Goal: Information Seeking & Learning: Learn about a topic

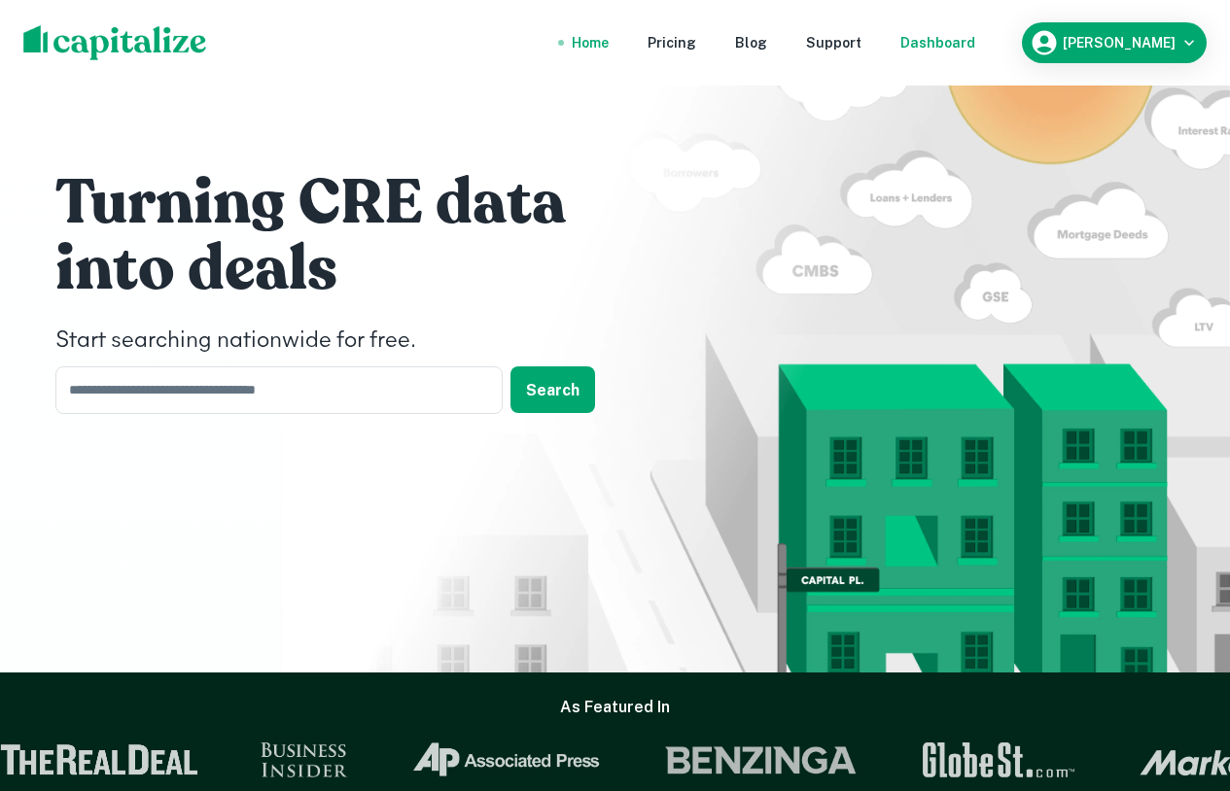
click at [975, 40] on div "Dashboard" at bounding box center [937, 42] width 75 height 21
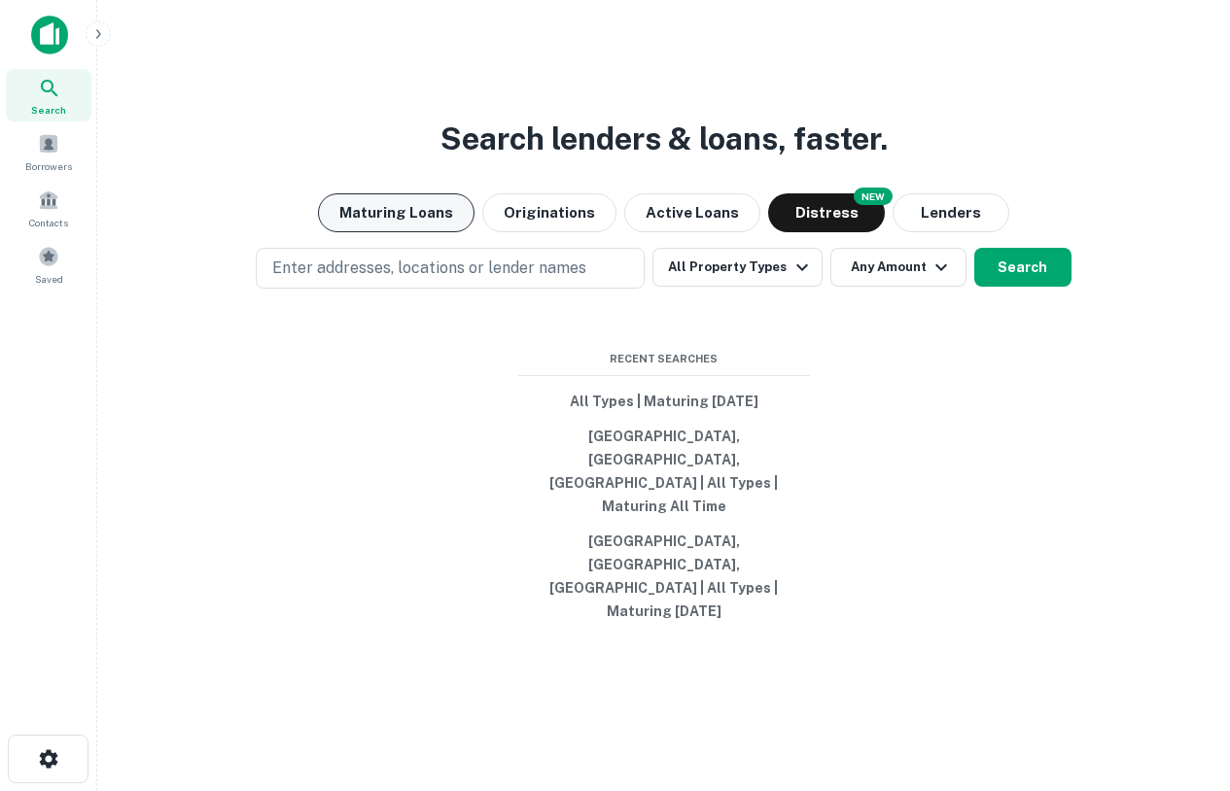
click at [408, 232] on button "Maturing Loans" at bounding box center [396, 212] width 156 height 39
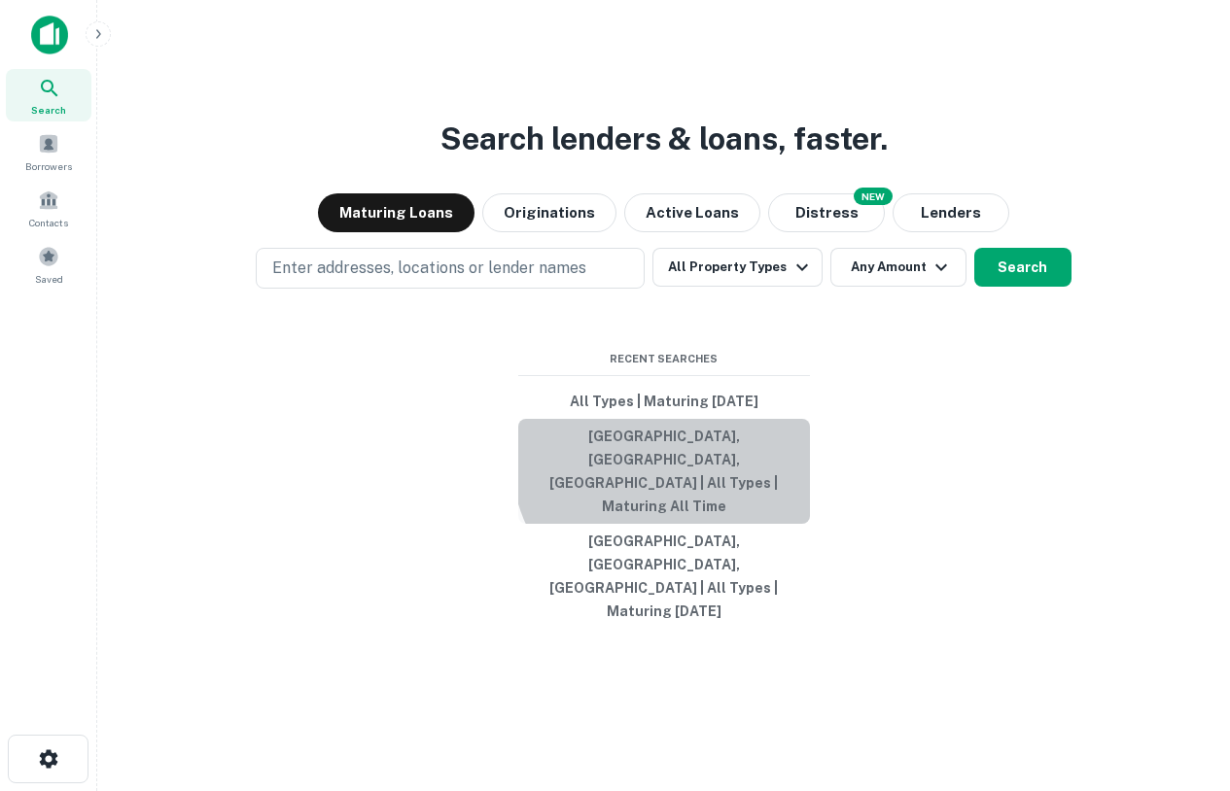
click at [669, 505] on button "[GEOGRAPHIC_DATA], [GEOGRAPHIC_DATA], [GEOGRAPHIC_DATA] | All Types | Maturing …" at bounding box center [664, 471] width 292 height 105
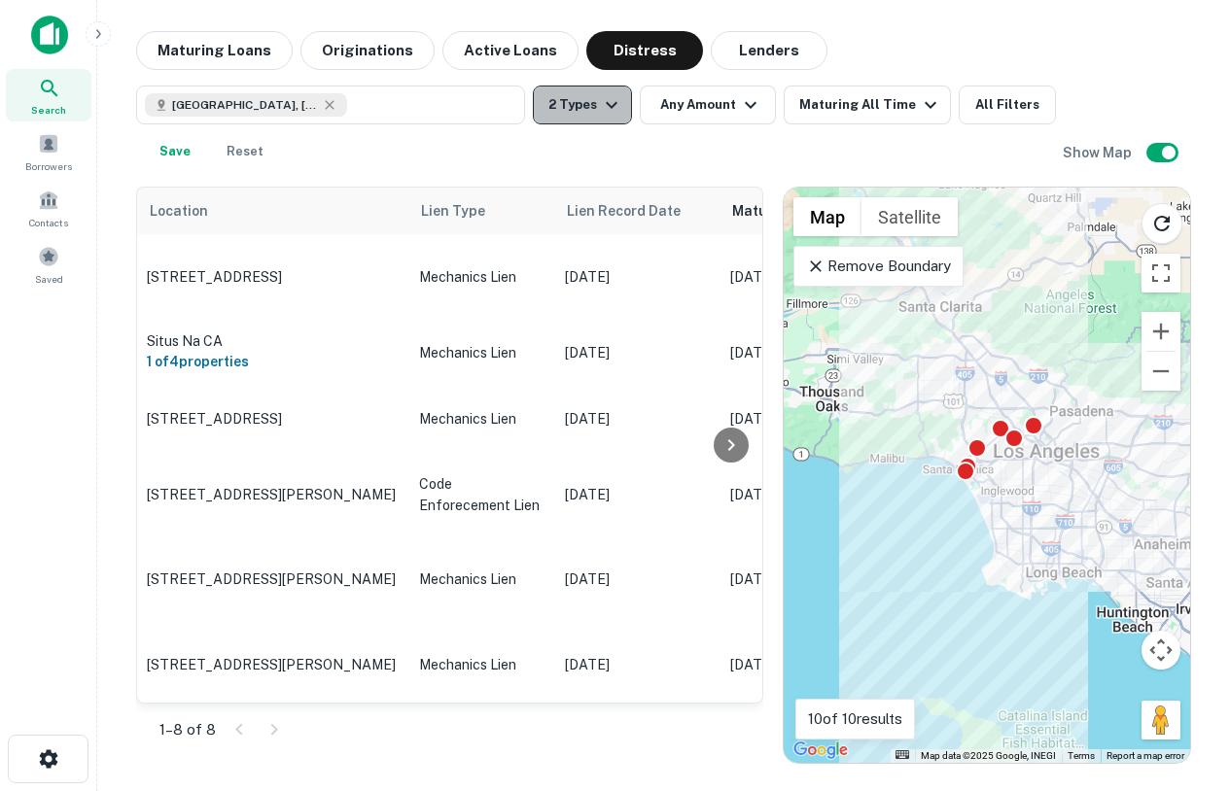
click at [573, 116] on button "2 Types" at bounding box center [582, 105] width 99 height 39
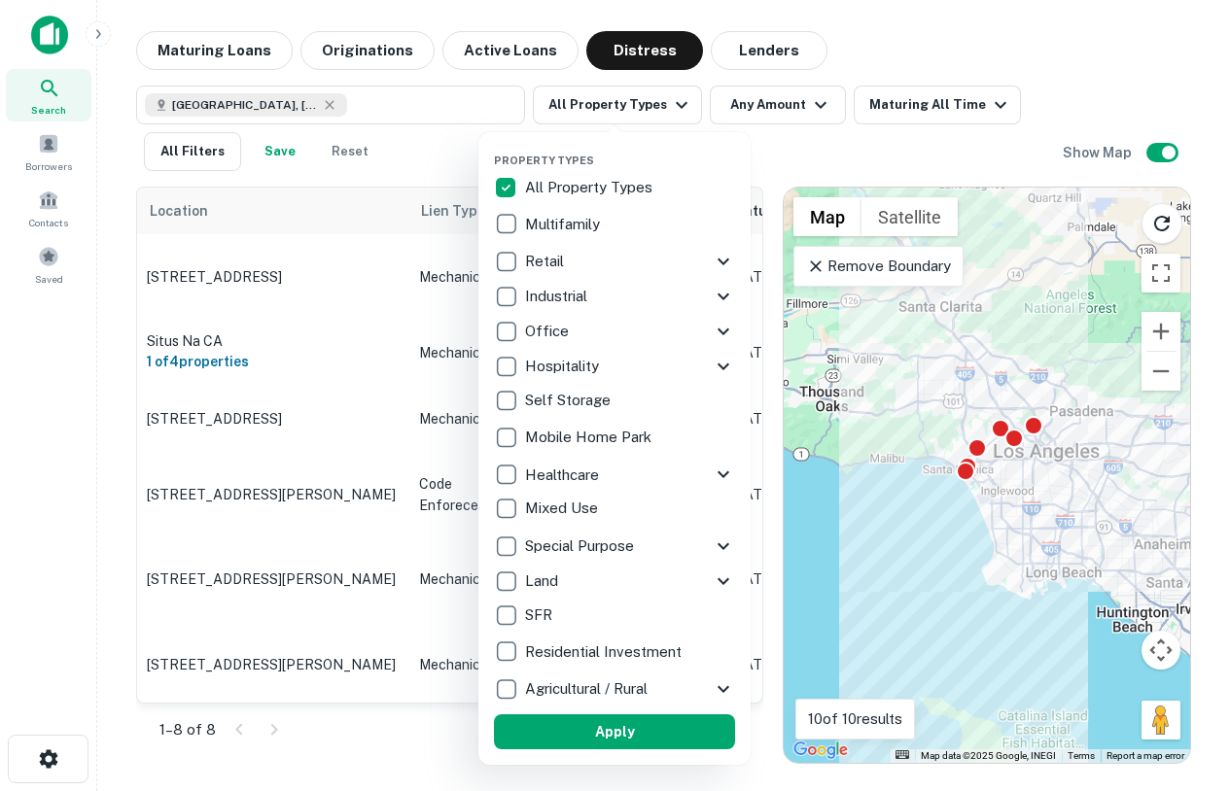
drag, startPoint x: 221, startPoint y: 45, endPoint x: 229, endPoint y: 58, distance: 16.2
click at [221, 46] on div at bounding box center [615, 395] width 1230 height 791
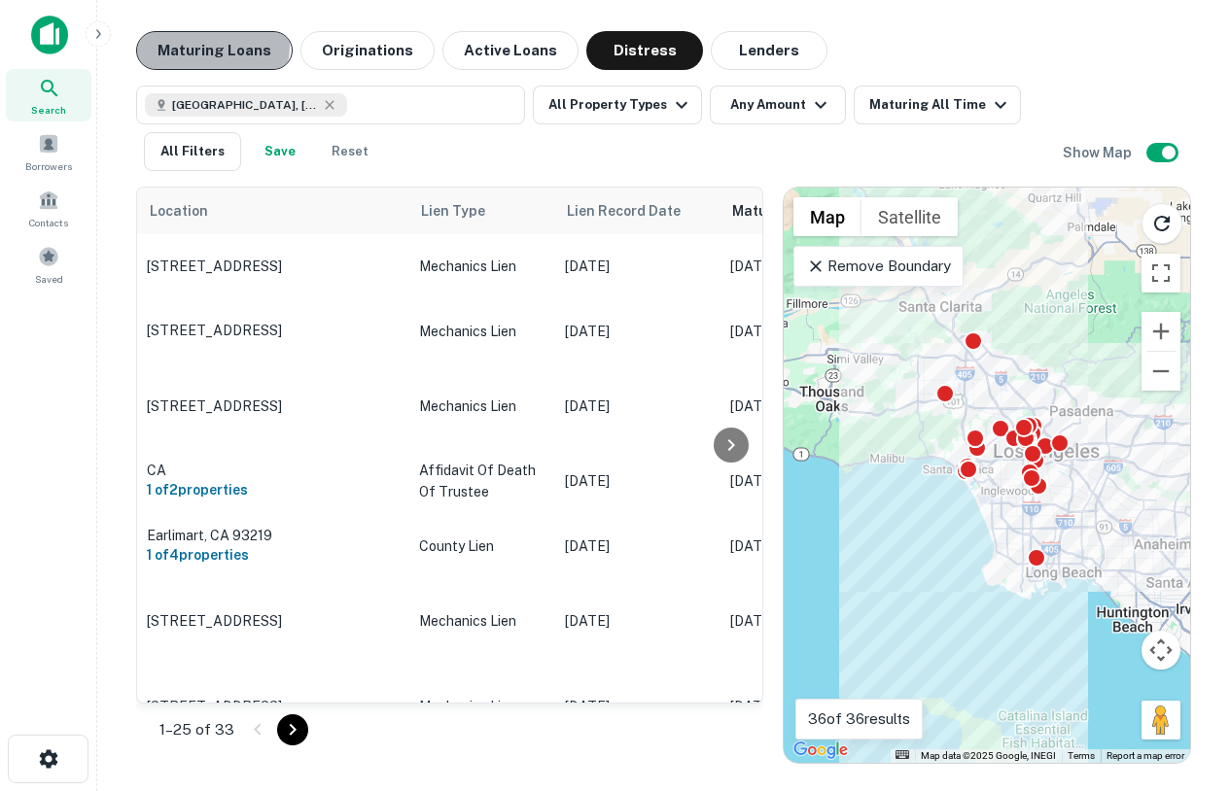
click at [188, 45] on button "Maturing Loans" at bounding box center [214, 50] width 156 height 39
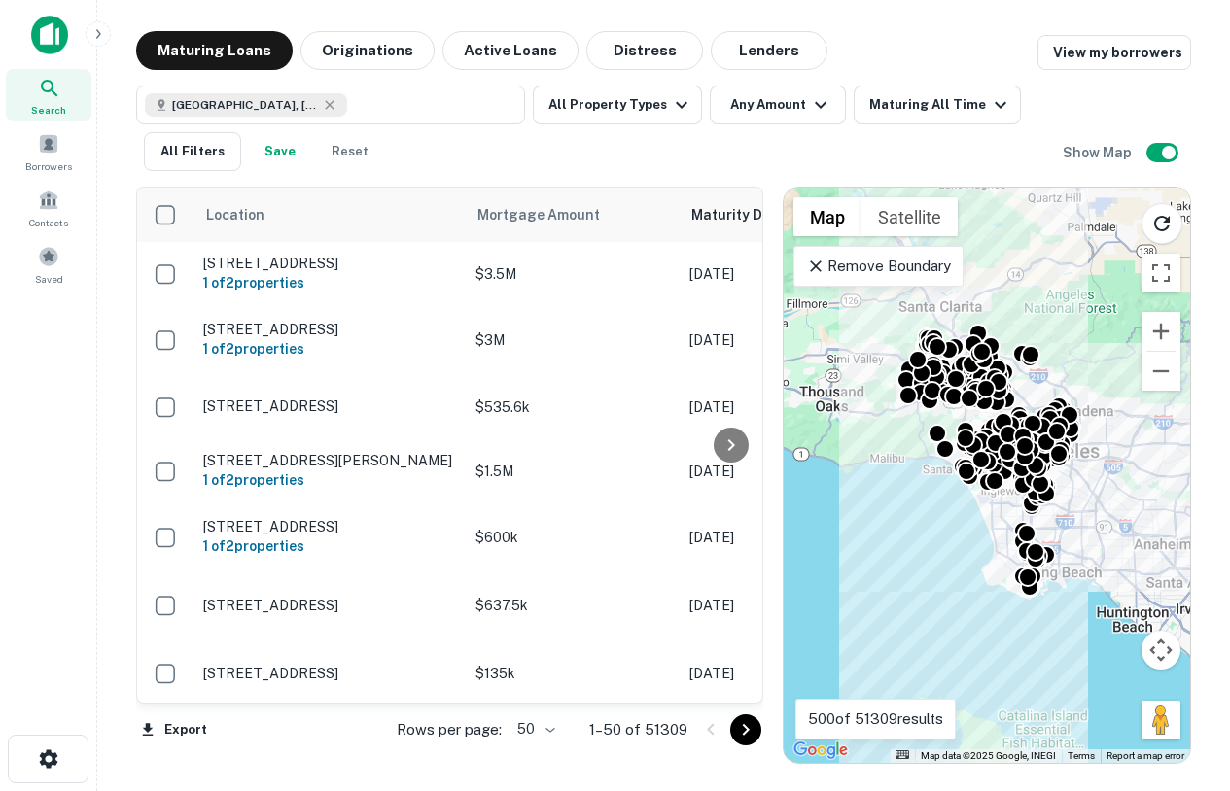
click at [938, 265] on p "Remove Boundary" at bounding box center [878, 266] width 145 height 23
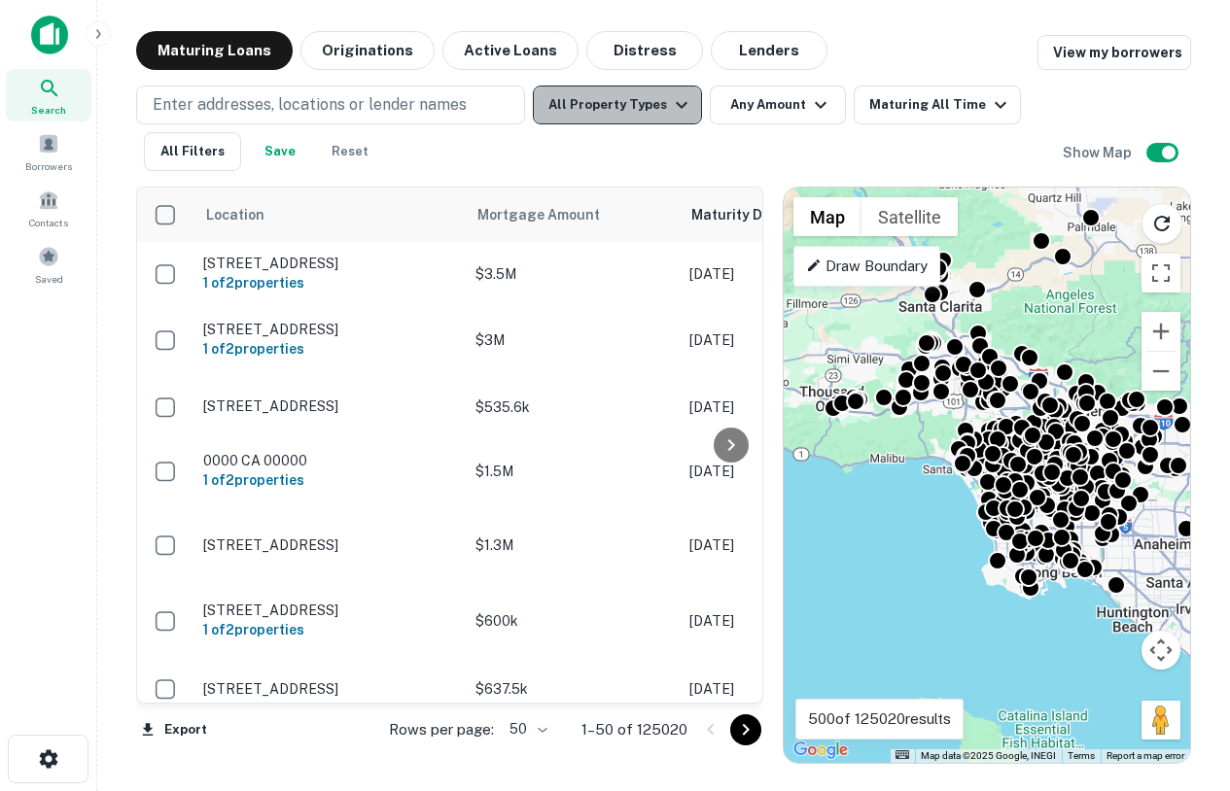
click at [621, 115] on button "All Property Types" at bounding box center [617, 105] width 169 height 39
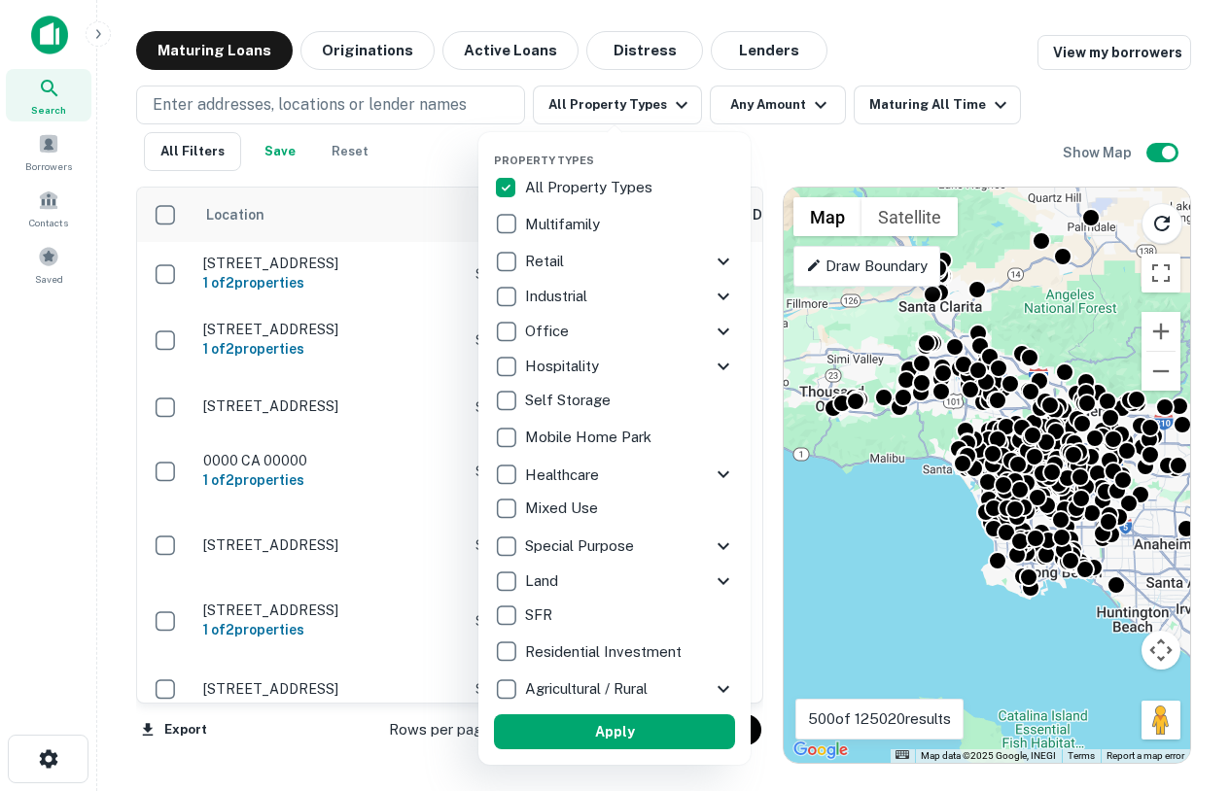
drag, startPoint x: 907, startPoint y: 112, endPoint x: 904, endPoint y: 100, distance: 12.0
click at [907, 112] on div at bounding box center [615, 395] width 1230 height 791
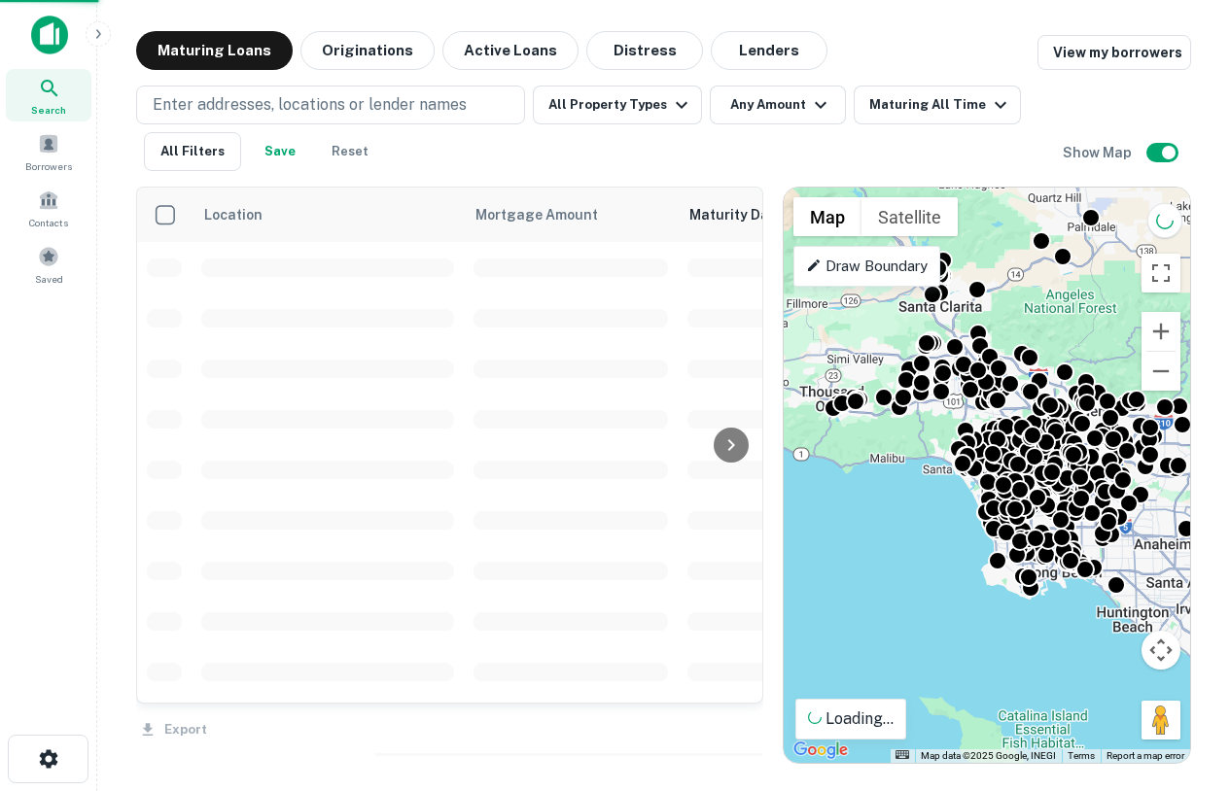
click at [904, 100] on div at bounding box center [615, 395] width 1230 height 791
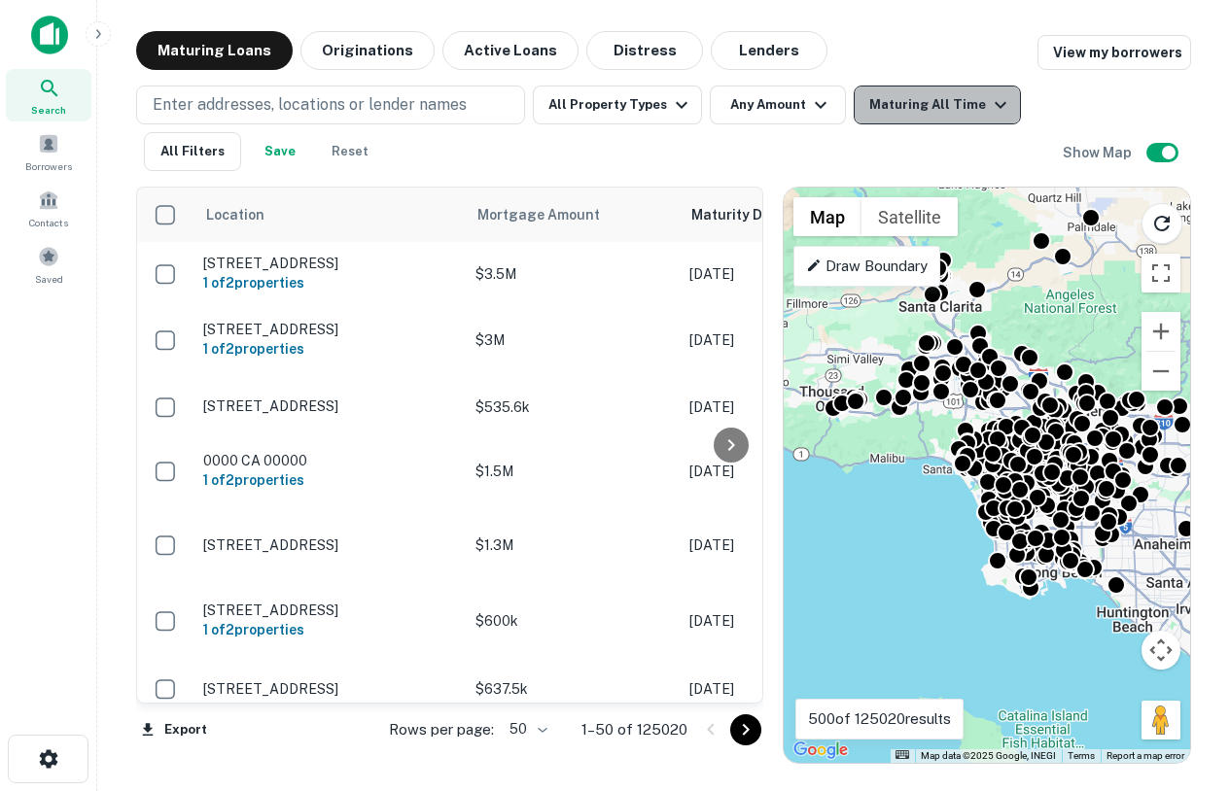
click at [935, 105] on div "Maturing All Time" at bounding box center [940, 104] width 143 height 23
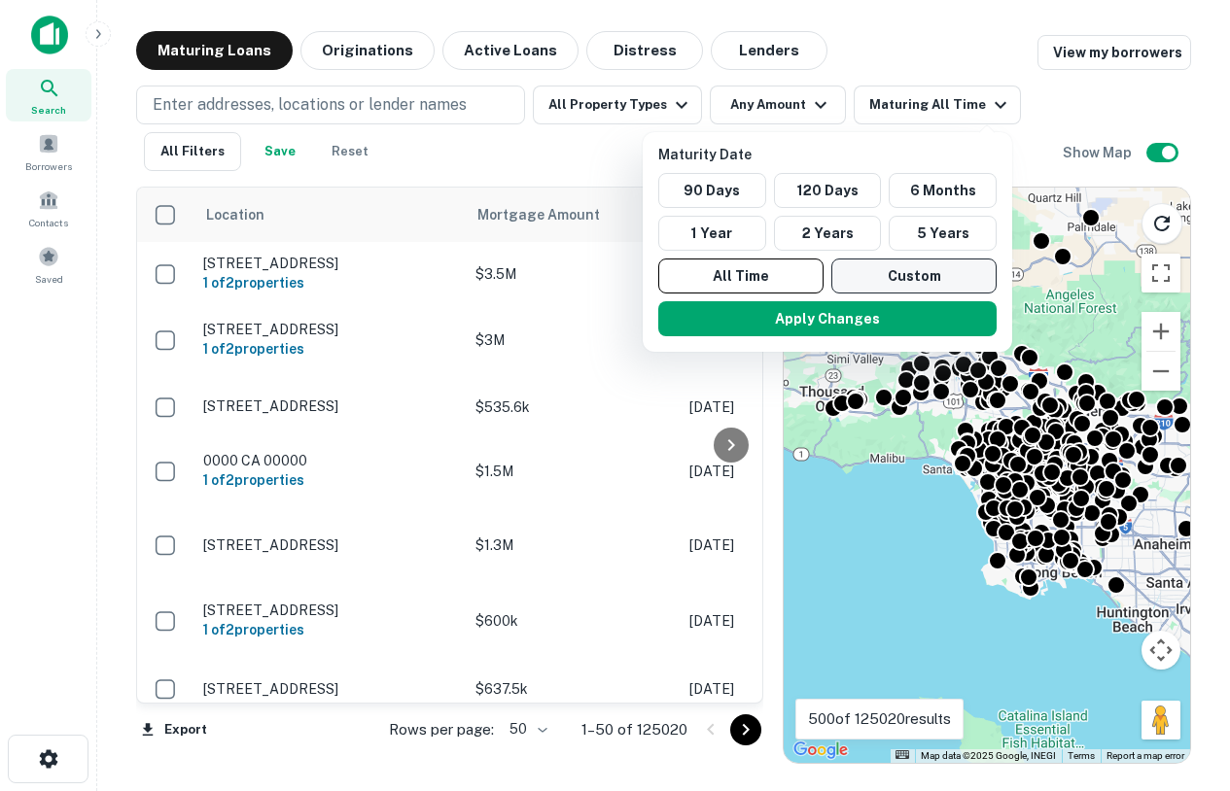
click at [876, 277] on button "Custom" at bounding box center [913, 276] width 165 height 35
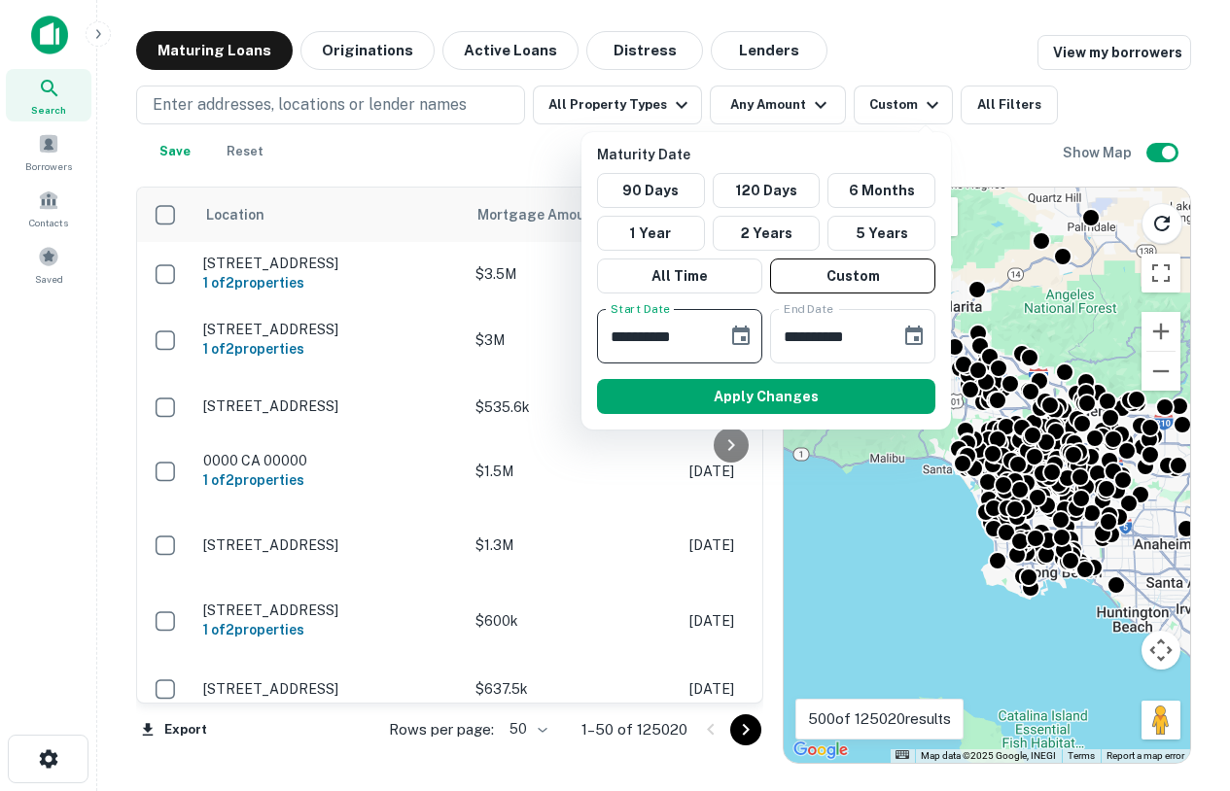
click at [621, 328] on input "**********" at bounding box center [655, 336] width 117 height 54
type input "**********"
click at [800, 339] on input "**********" at bounding box center [828, 336] width 117 height 54
type input "**********"
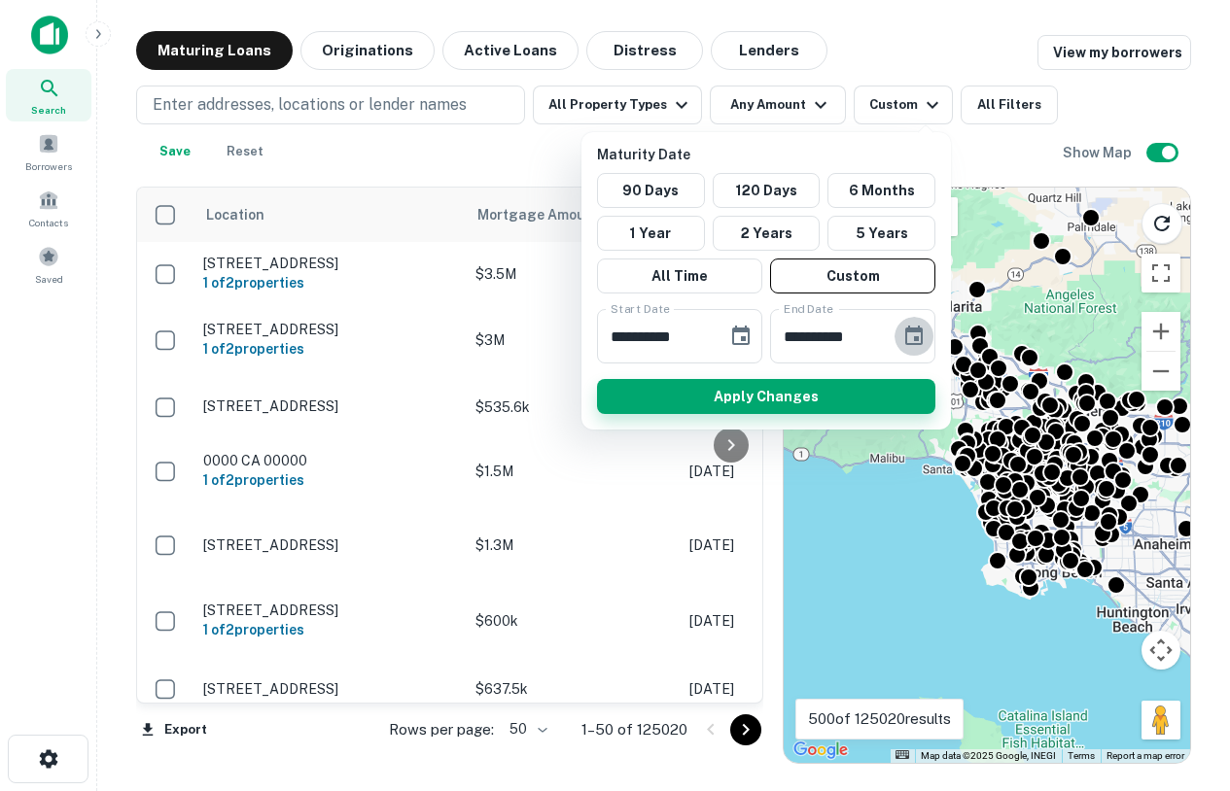
click at [840, 400] on button "Apply Changes" at bounding box center [766, 396] width 338 height 35
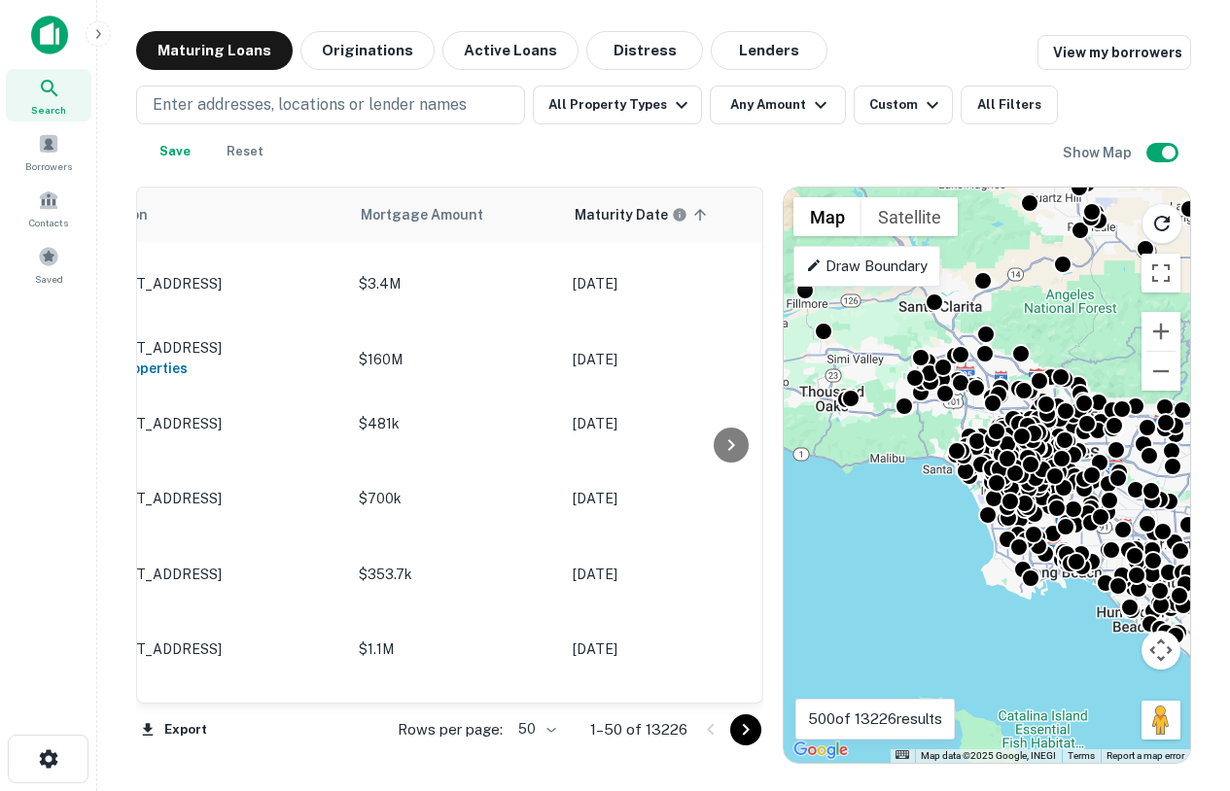
scroll to position [1, 62]
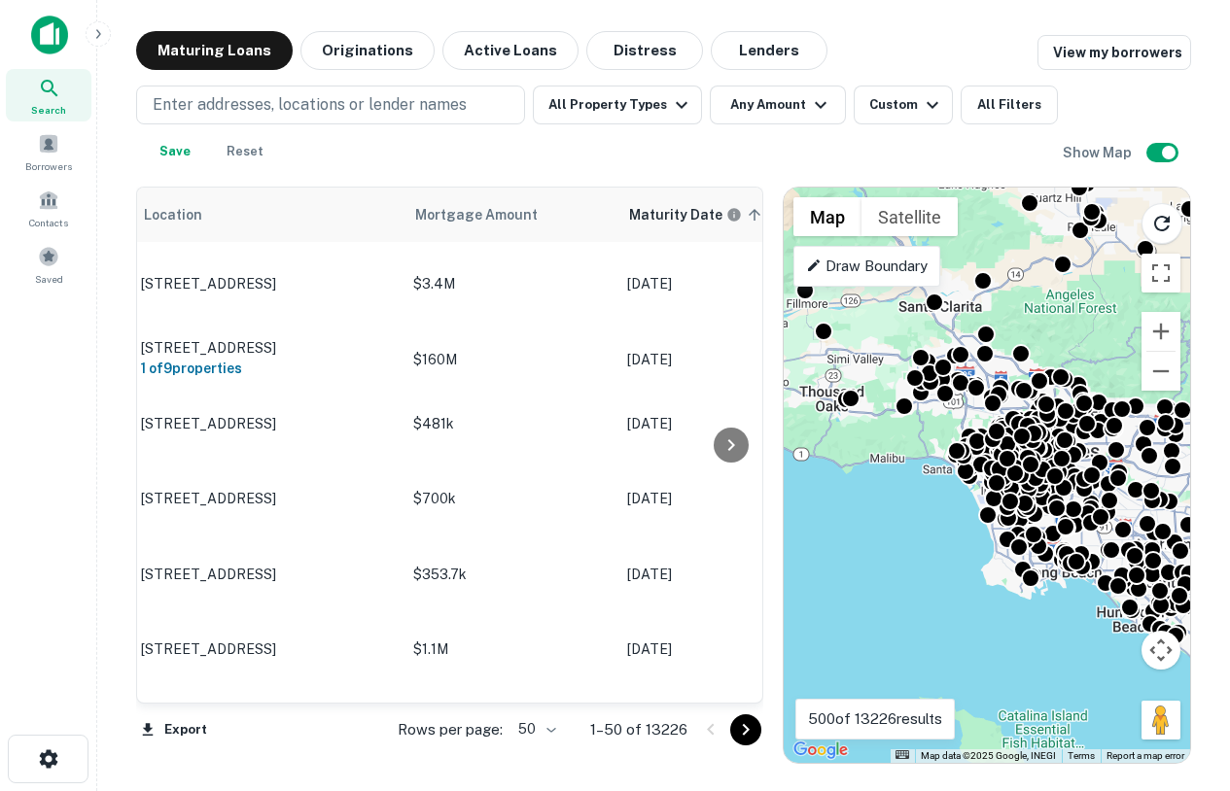
drag, startPoint x: 1057, startPoint y: 260, endPoint x: 985, endPoint y: 268, distance: 73.3
click at [985, 268] on div "Search This Area" at bounding box center [990, 231] width 183 height 86
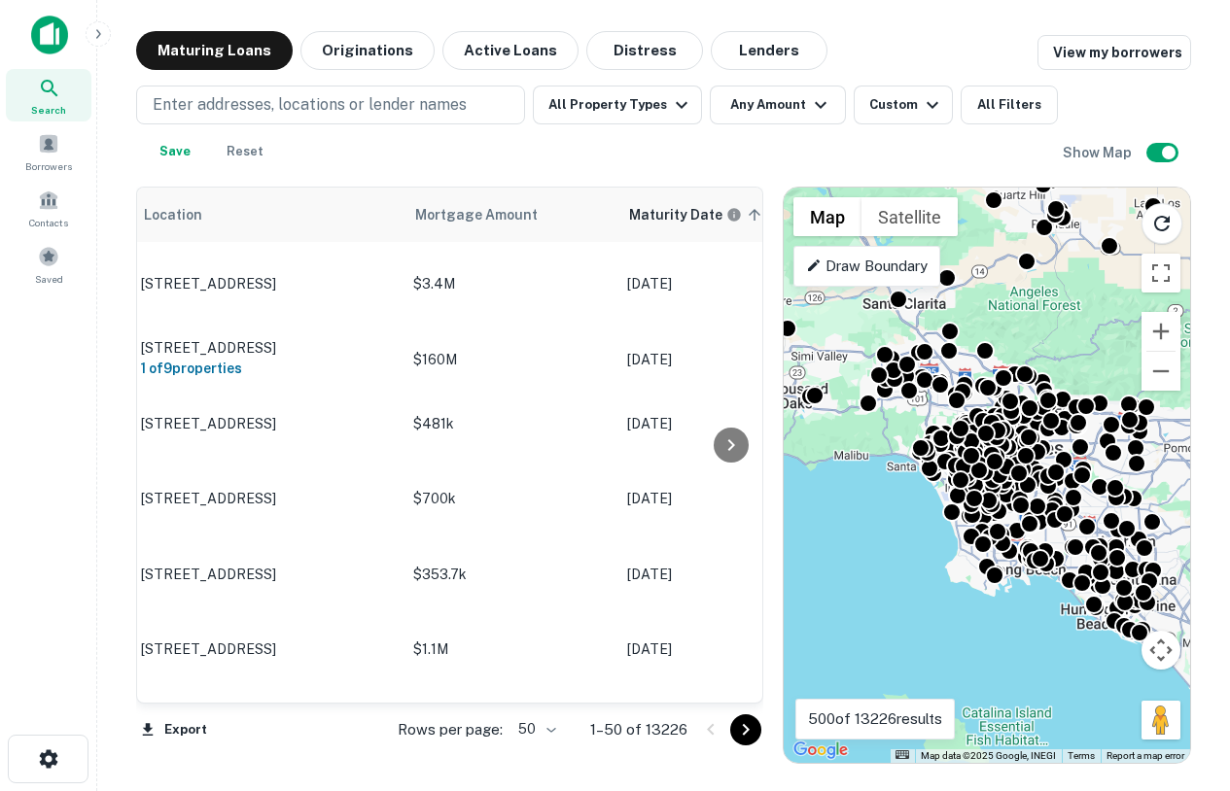
drag, startPoint x: 1042, startPoint y: 298, endPoint x: 995, endPoint y: 290, distance: 47.5
click at [995, 290] on div "To activate drag with keyboard, press Alt + Enter. Once in keyboard drag state,…" at bounding box center [986, 475] width 406 height 575
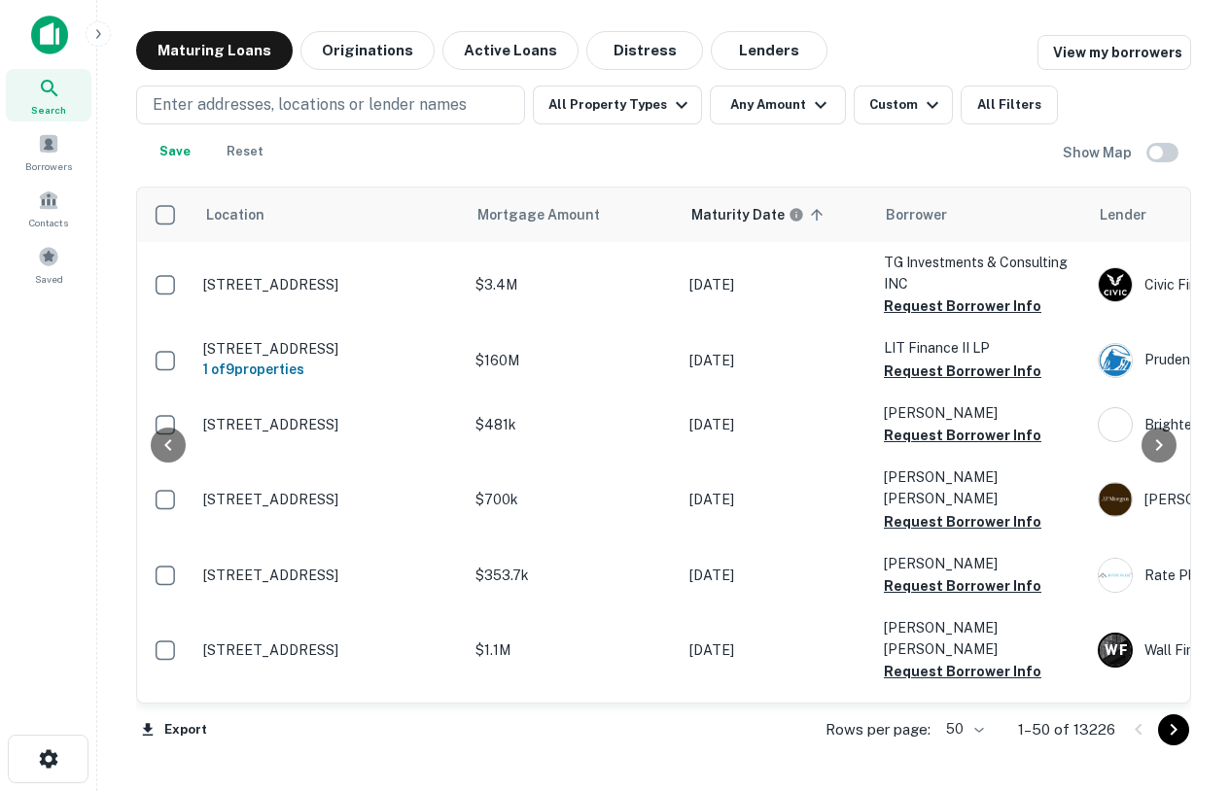
scroll to position [1, 0]
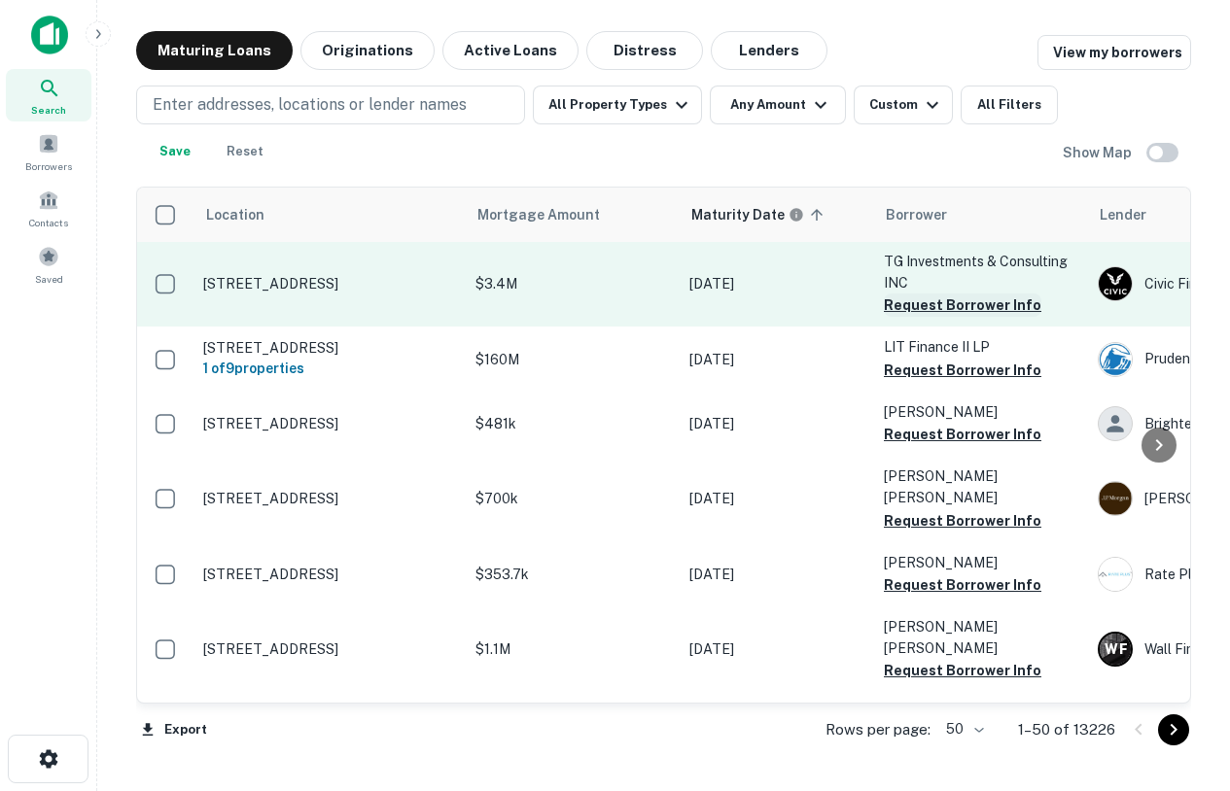
click at [920, 306] on button "Request Borrower Info" at bounding box center [962, 305] width 157 height 23
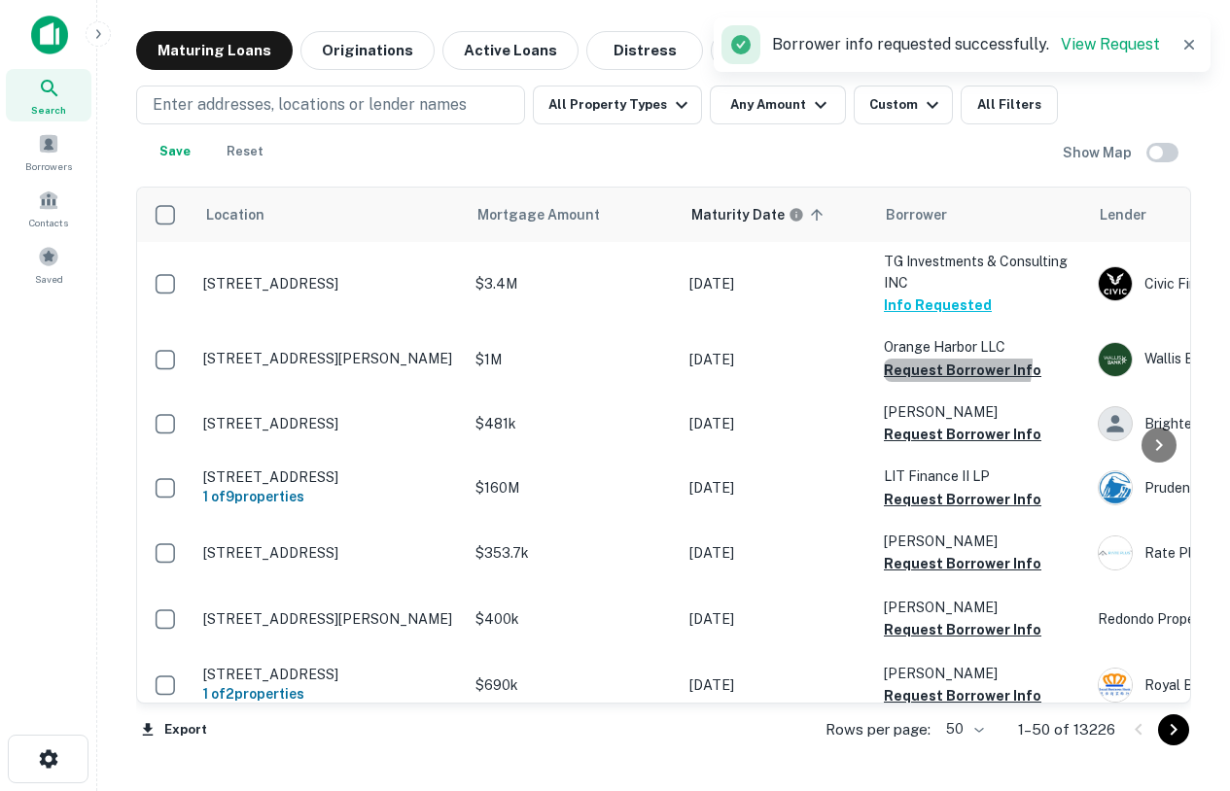
click at [941, 363] on button "Request Borrower Info" at bounding box center [962, 370] width 157 height 23
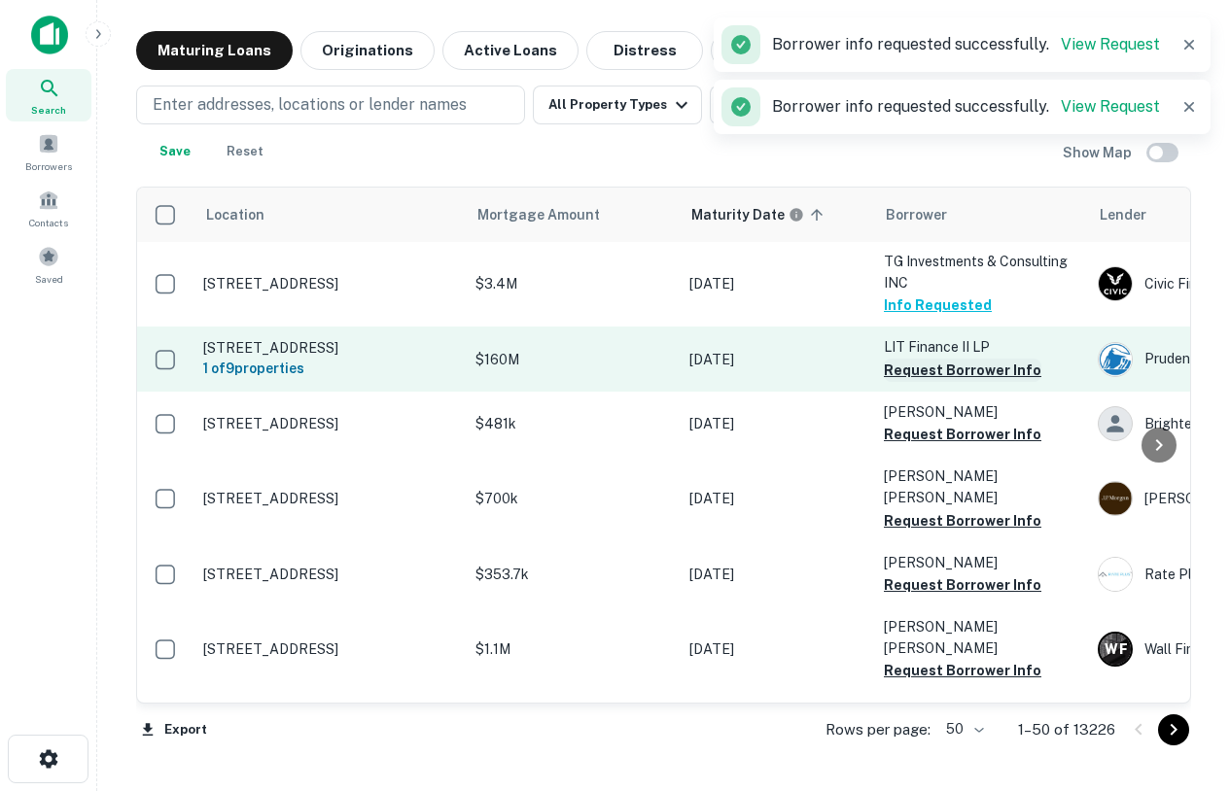
click at [917, 369] on button "Request Borrower Info" at bounding box center [962, 370] width 157 height 23
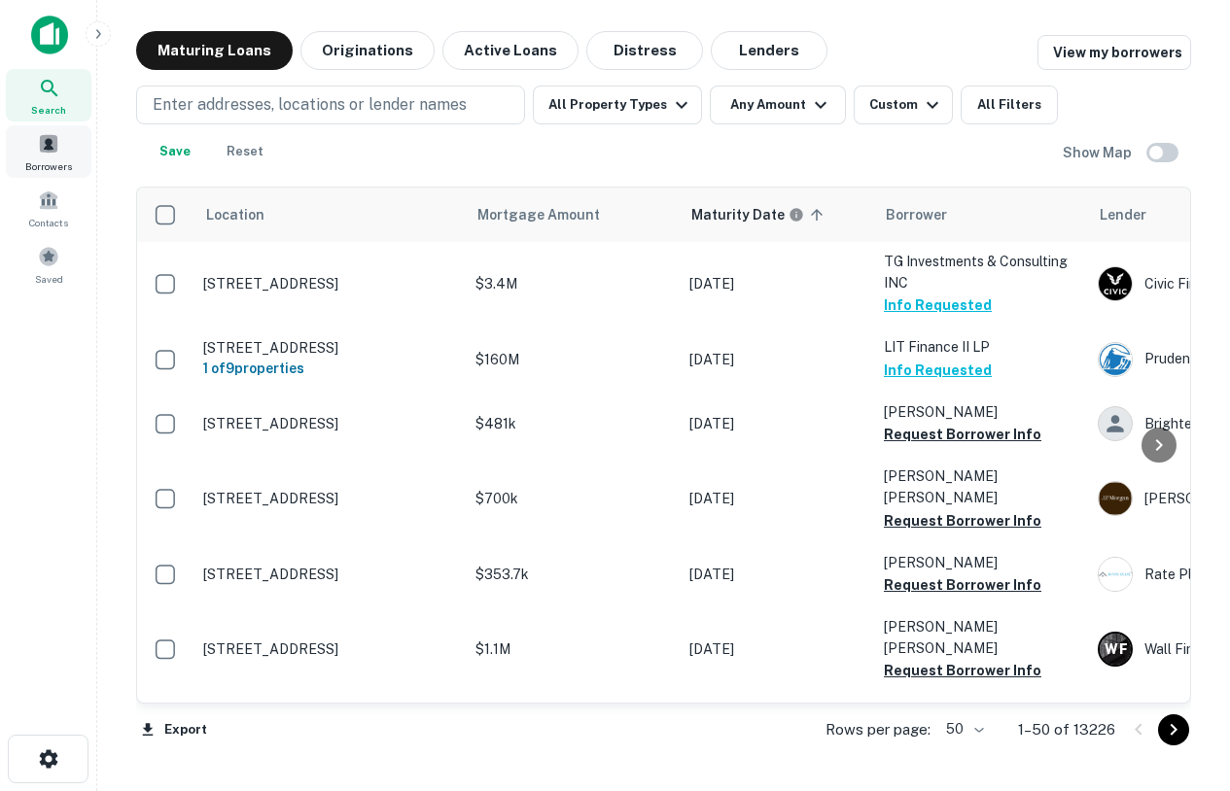
click at [44, 155] on div "Borrowers" at bounding box center [49, 151] width 86 height 52
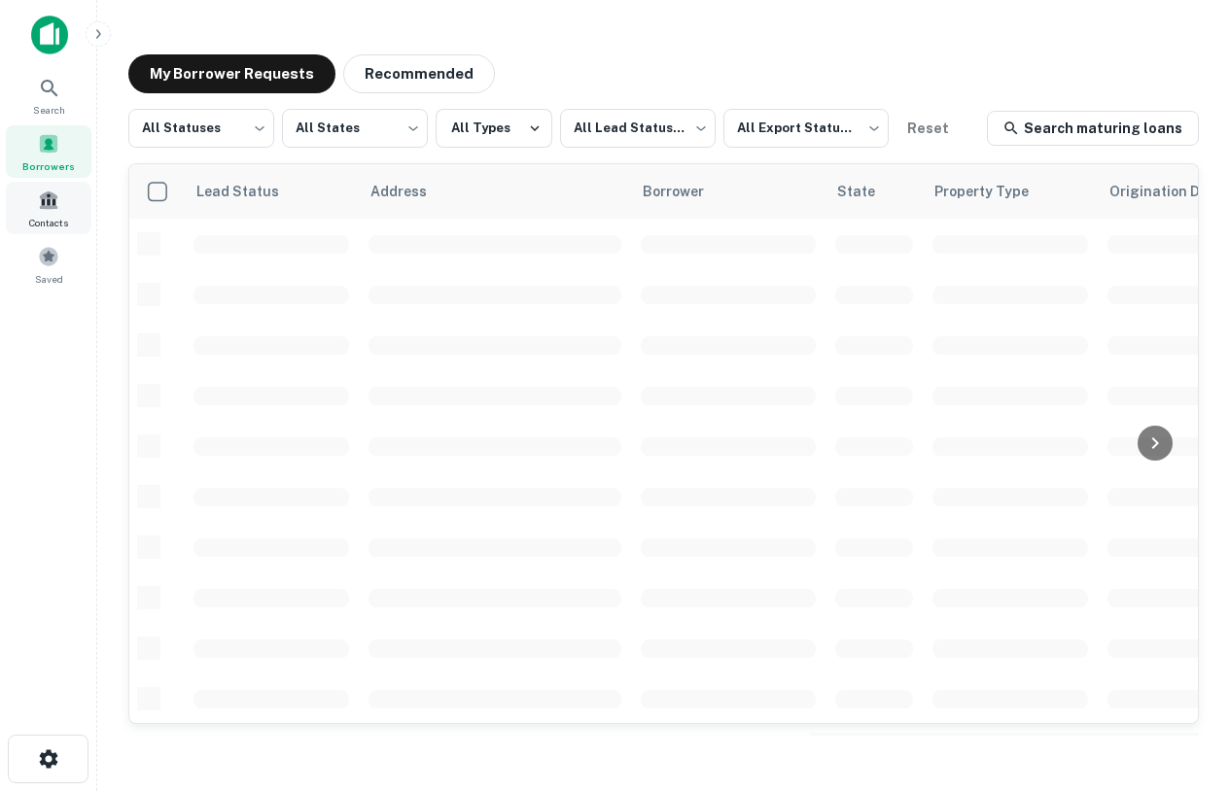
scroll to position [1, 0]
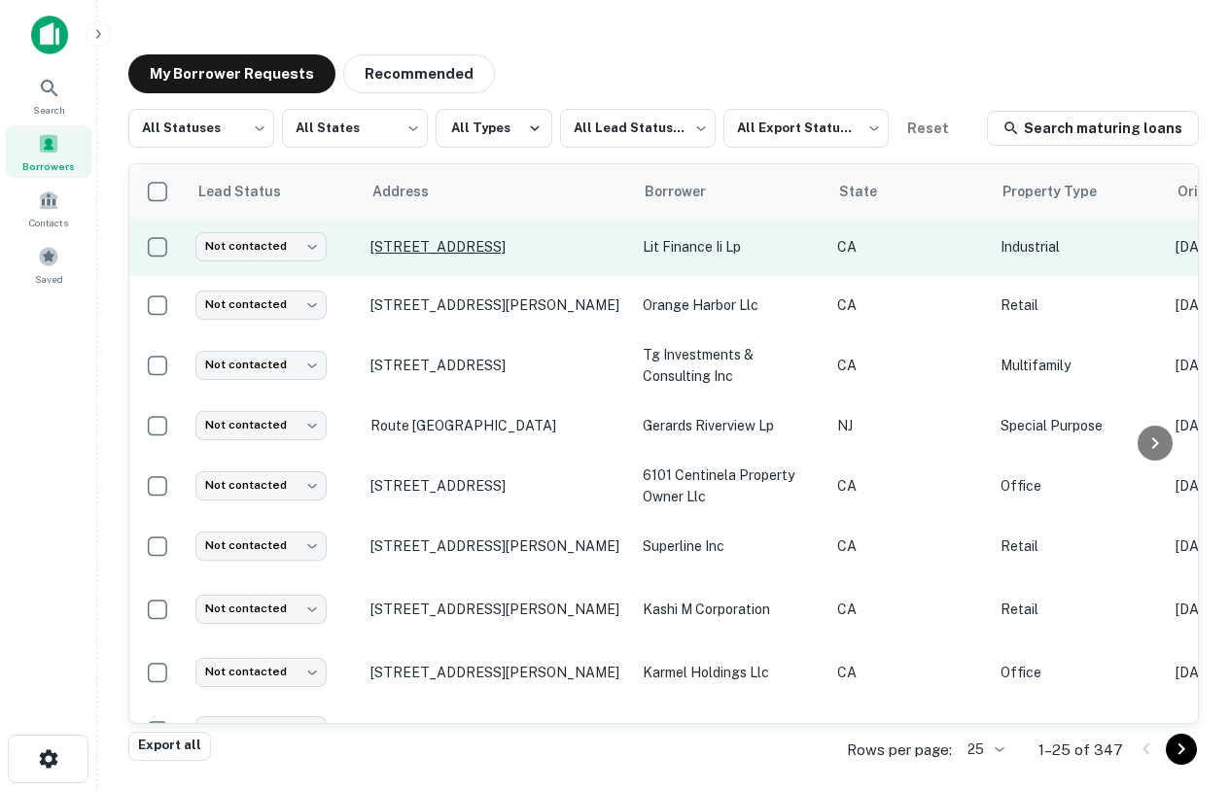
click at [510, 249] on p "[STREET_ADDRESS]" at bounding box center [496, 246] width 253 height 17
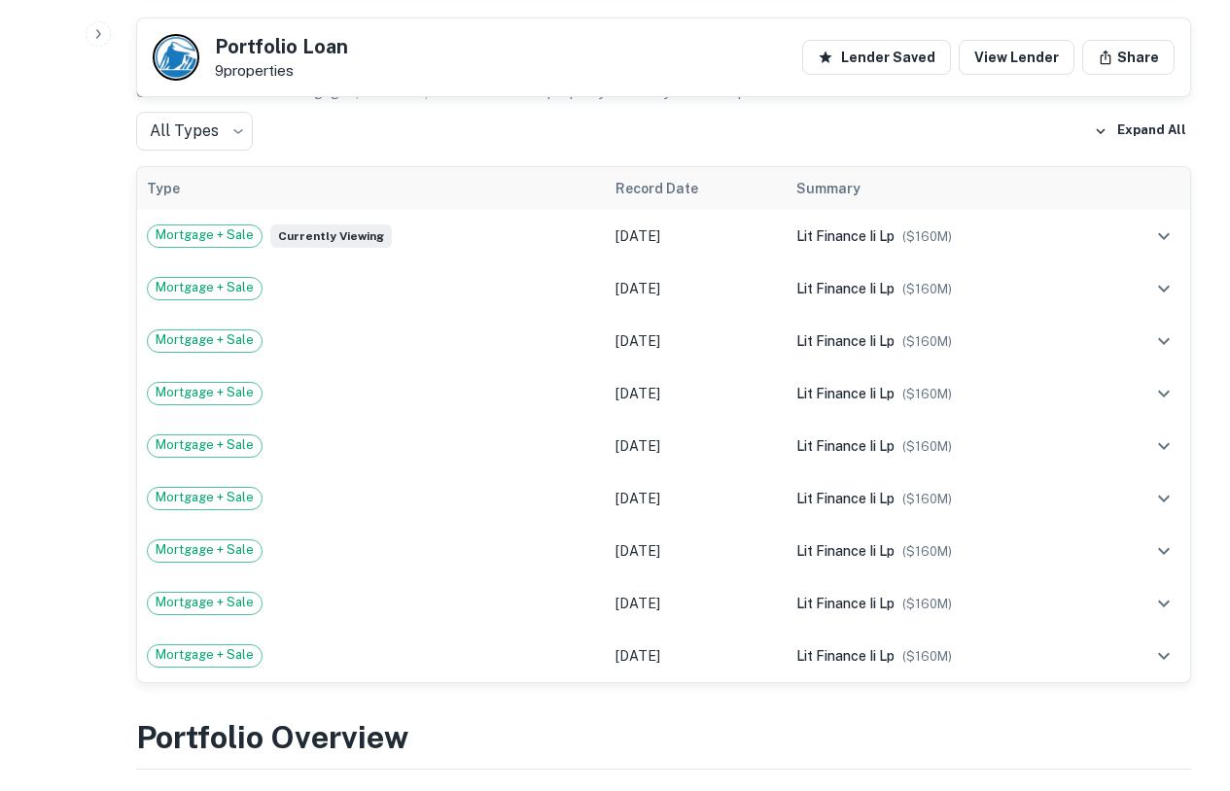
scroll to position [1430, 0]
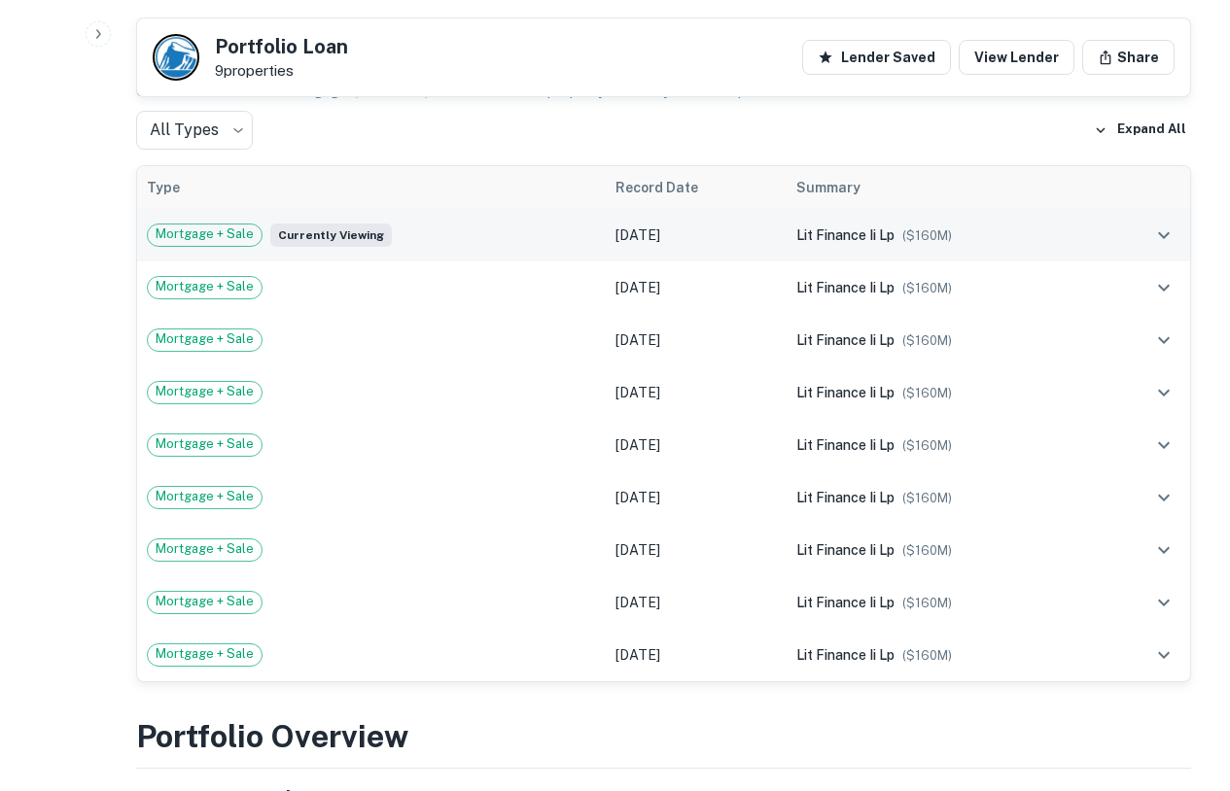
click at [1000, 224] on td "lit finance ii lp ($ 160M )" at bounding box center [941, 235] width 310 height 52
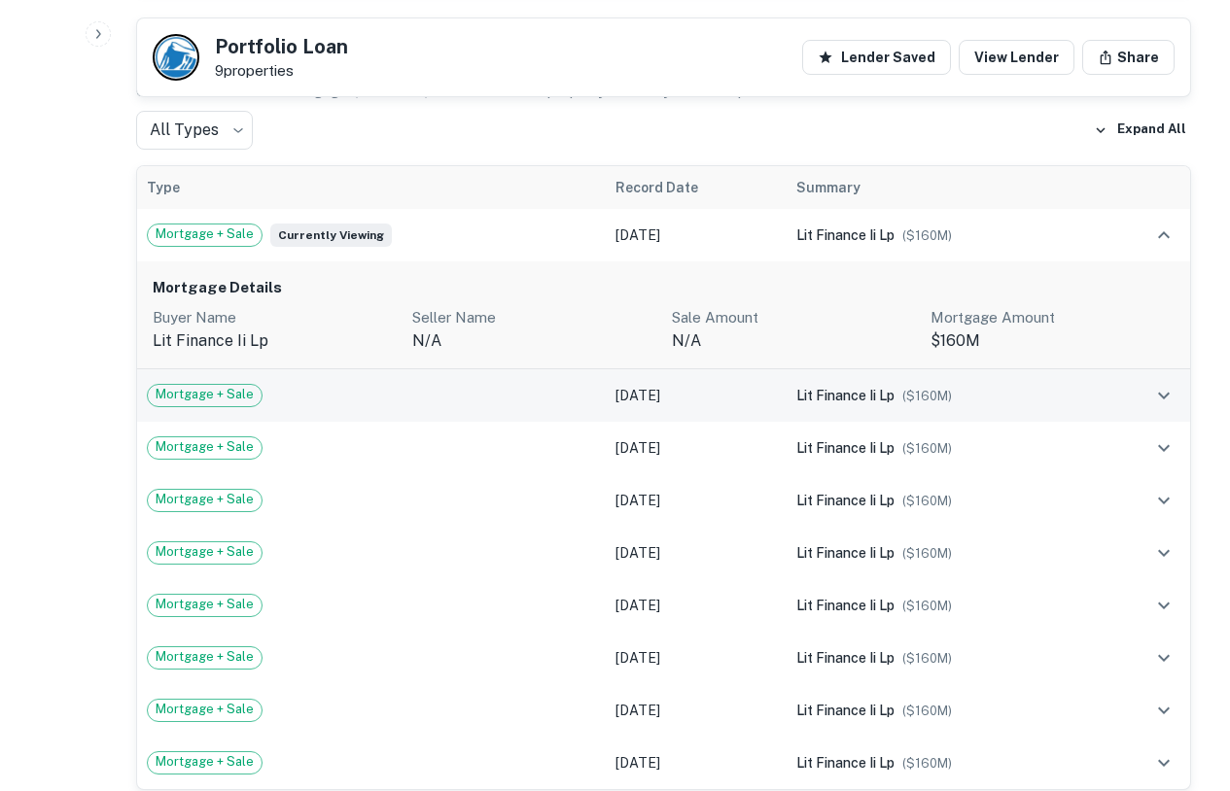
click at [745, 369] on td "[DATE]" at bounding box center [696, 395] width 181 height 52
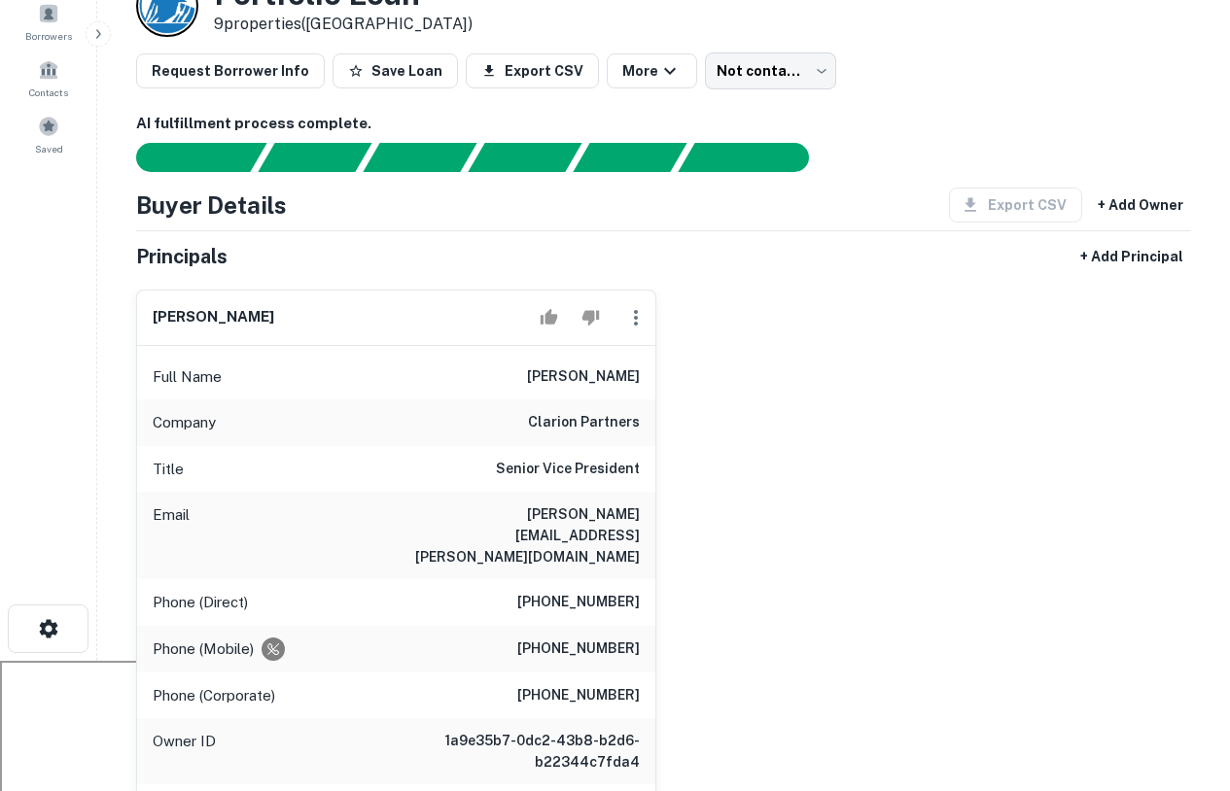
scroll to position [0, 0]
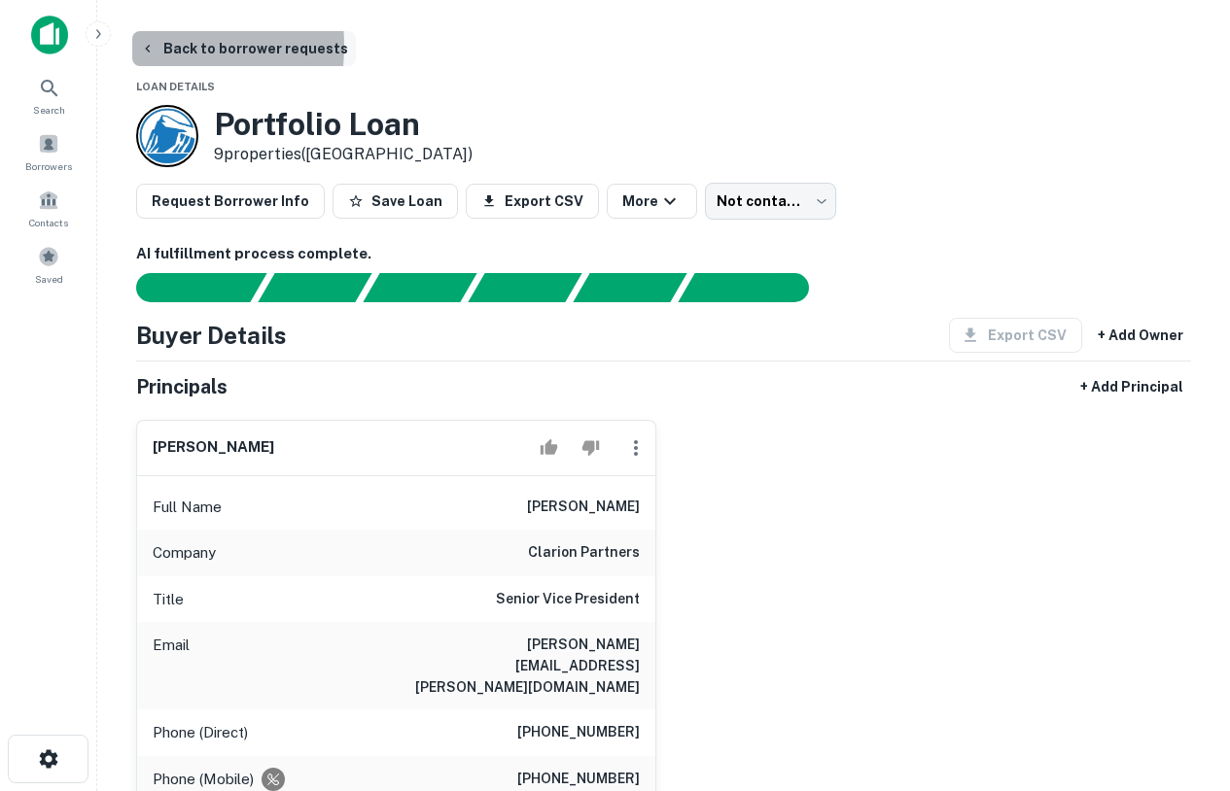
click at [137, 46] on button "Back to borrower requests" at bounding box center [244, 48] width 224 height 35
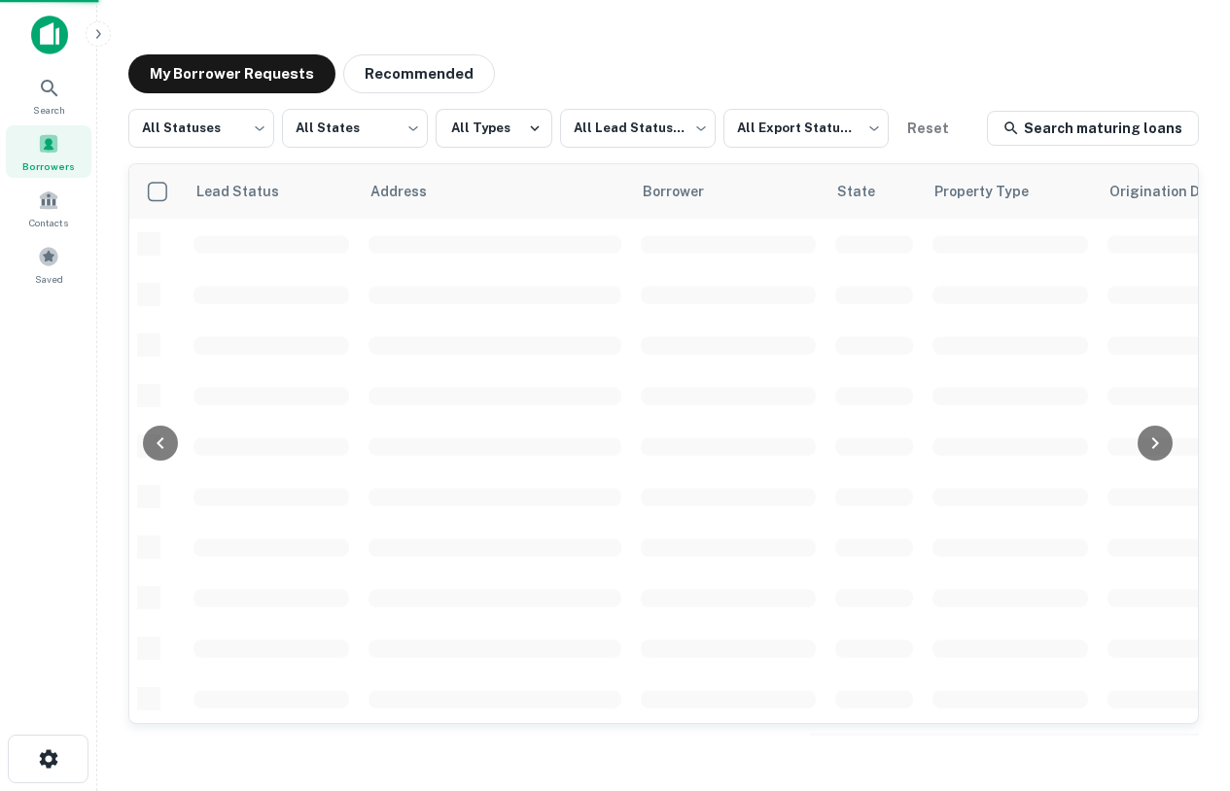
scroll to position [1, 0]
click at [62, 75] on div "Search" at bounding box center [49, 95] width 86 height 52
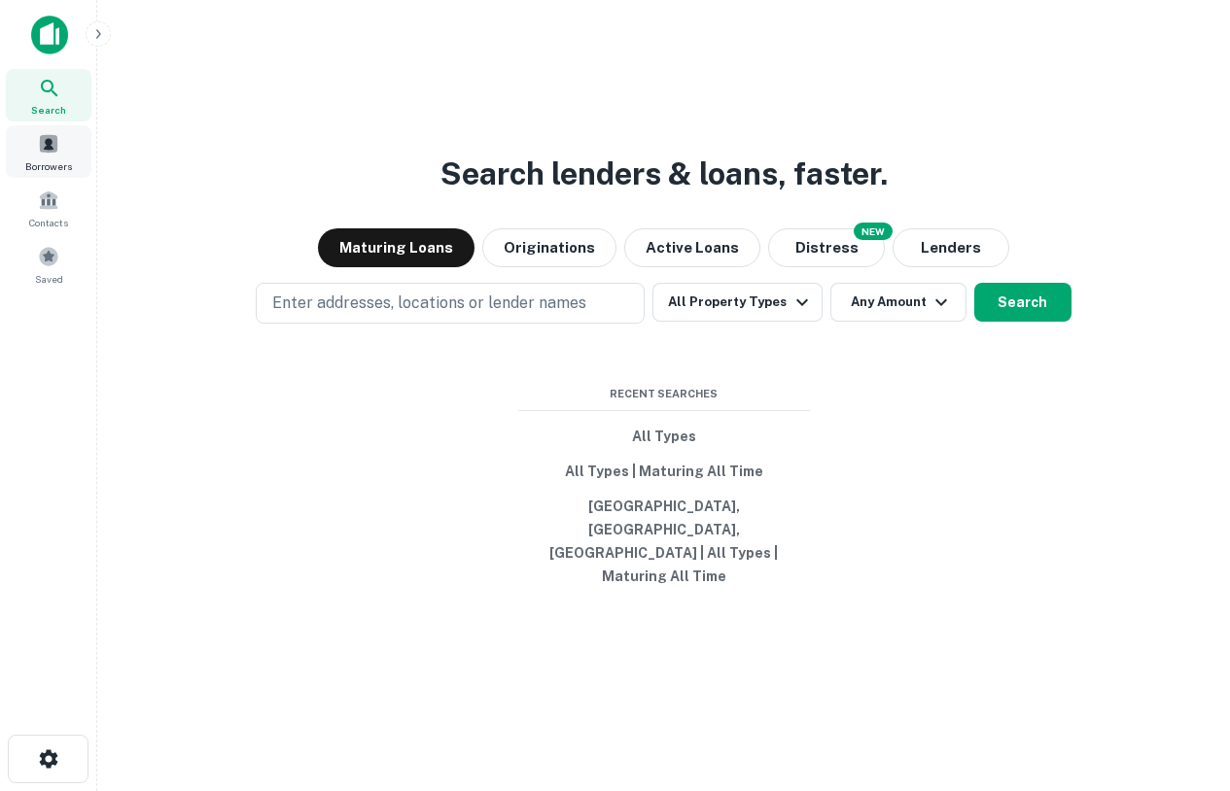
click at [52, 143] on span at bounding box center [48, 143] width 21 height 21
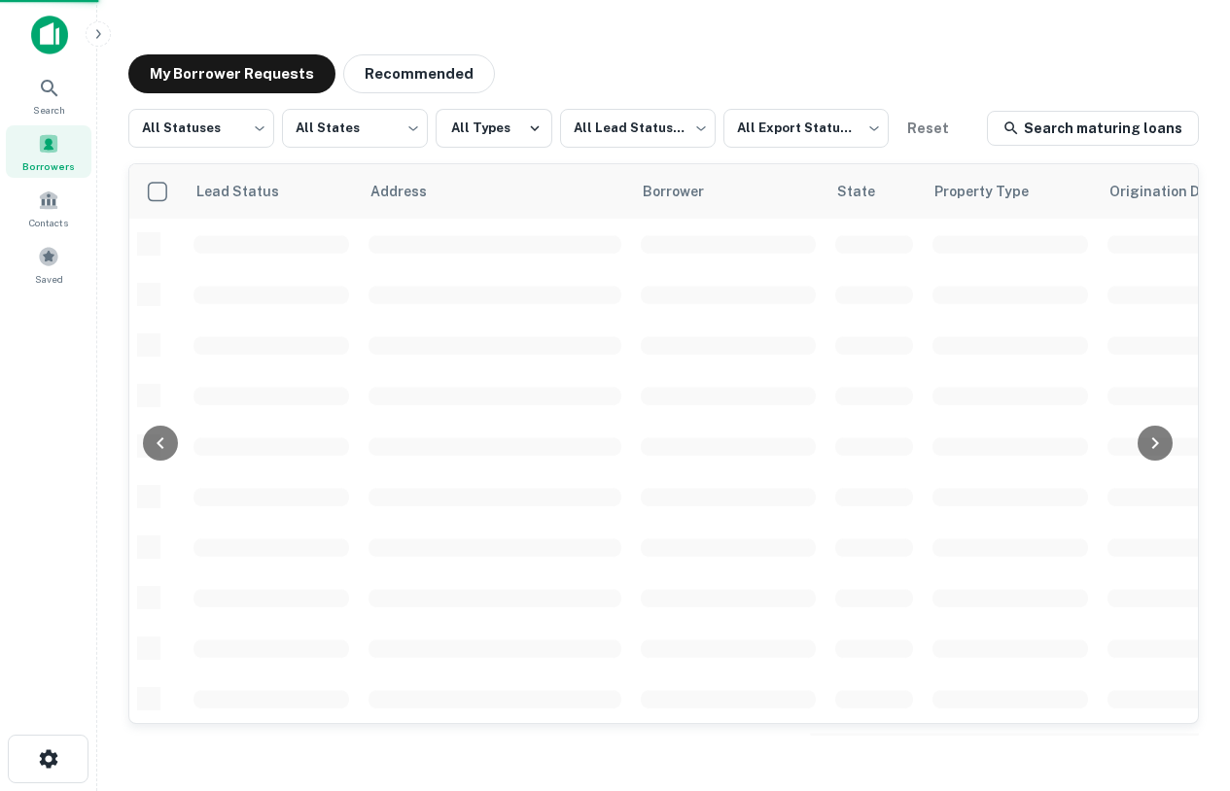
scroll to position [1, 0]
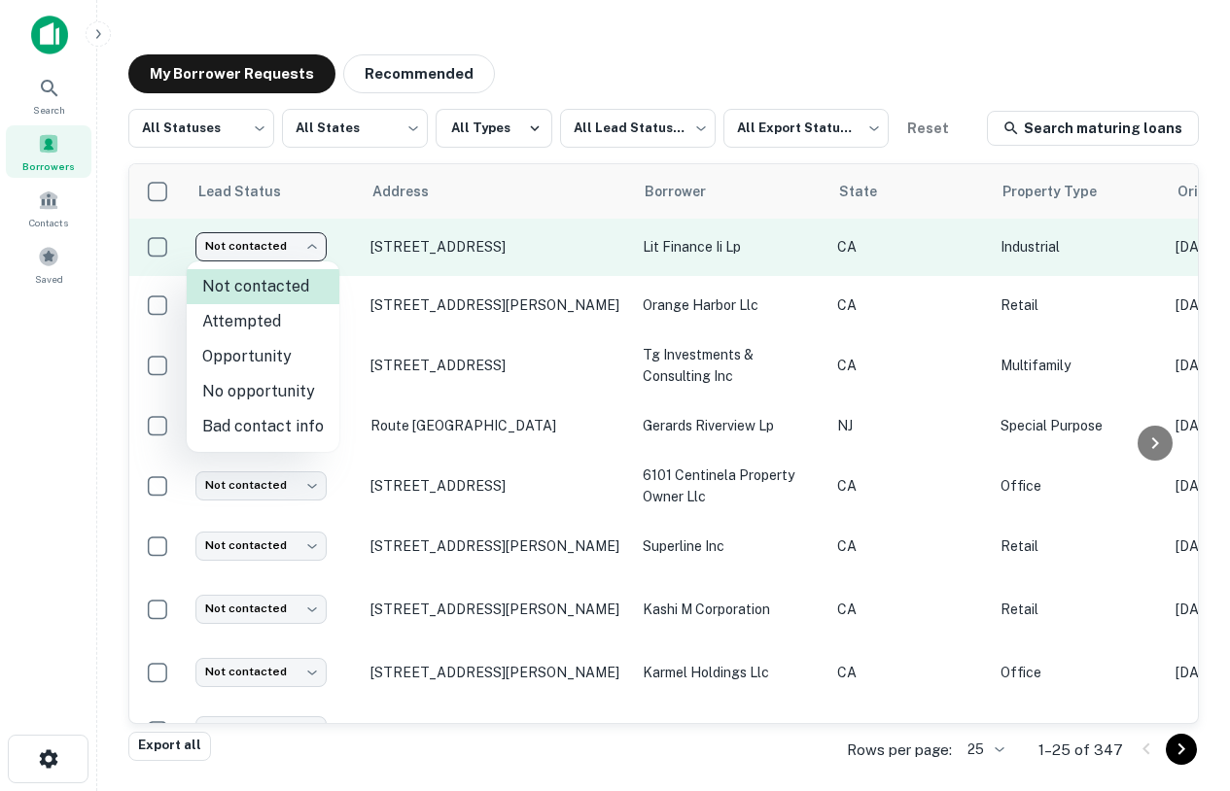
click at [307, 244] on body "Search Borrowers Contacts Saved My Borrower Requests Recommended All Statuses *…" at bounding box center [615, 395] width 1230 height 791
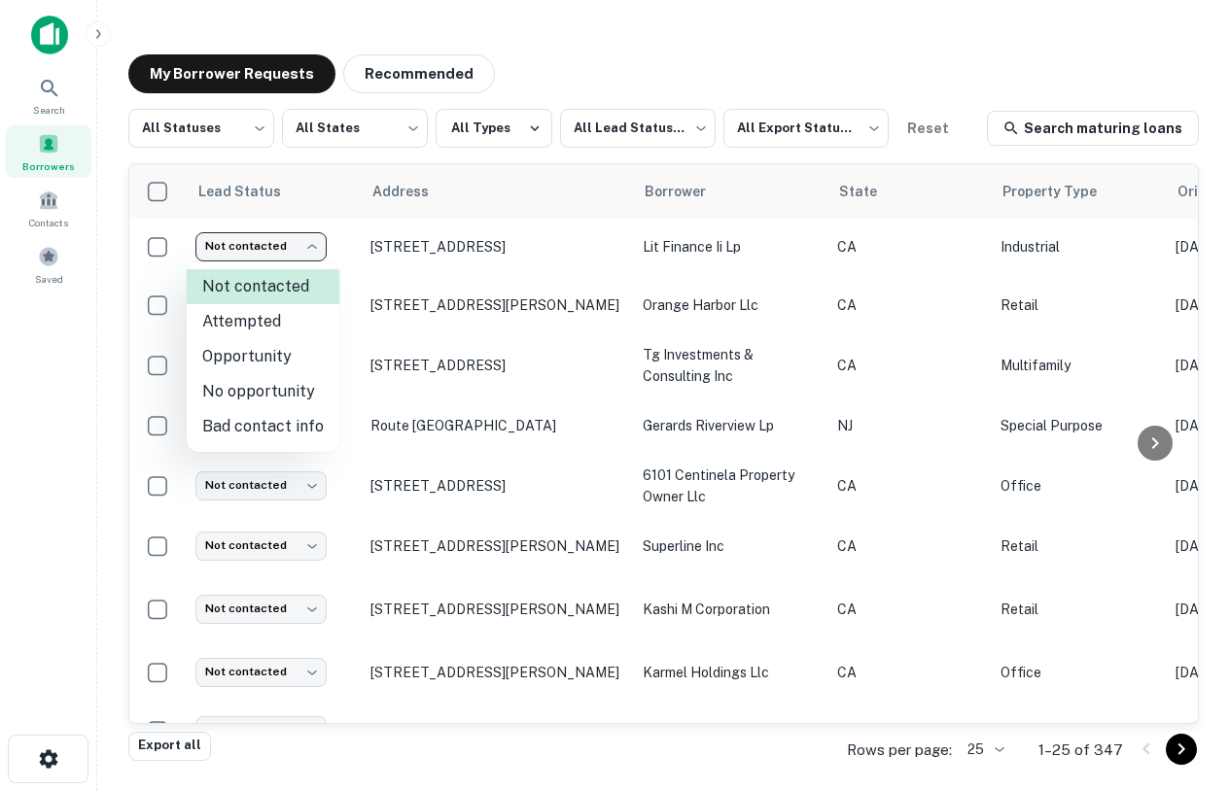
click at [366, 292] on div at bounding box center [615, 395] width 1230 height 791
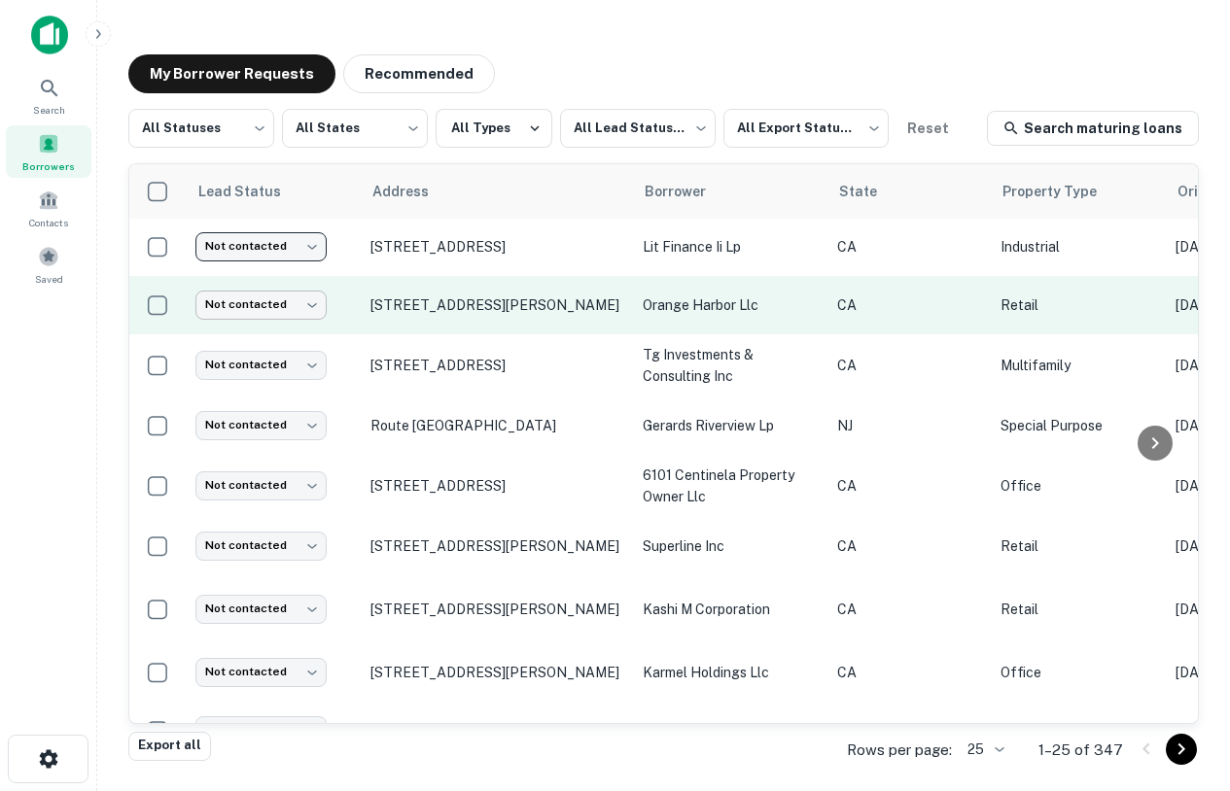
click at [271, 308] on body "Search Borrowers Contacts Saved My Borrower Requests Recommended All Statuses *…" at bounding box center [615, 395] width 1230 height 791
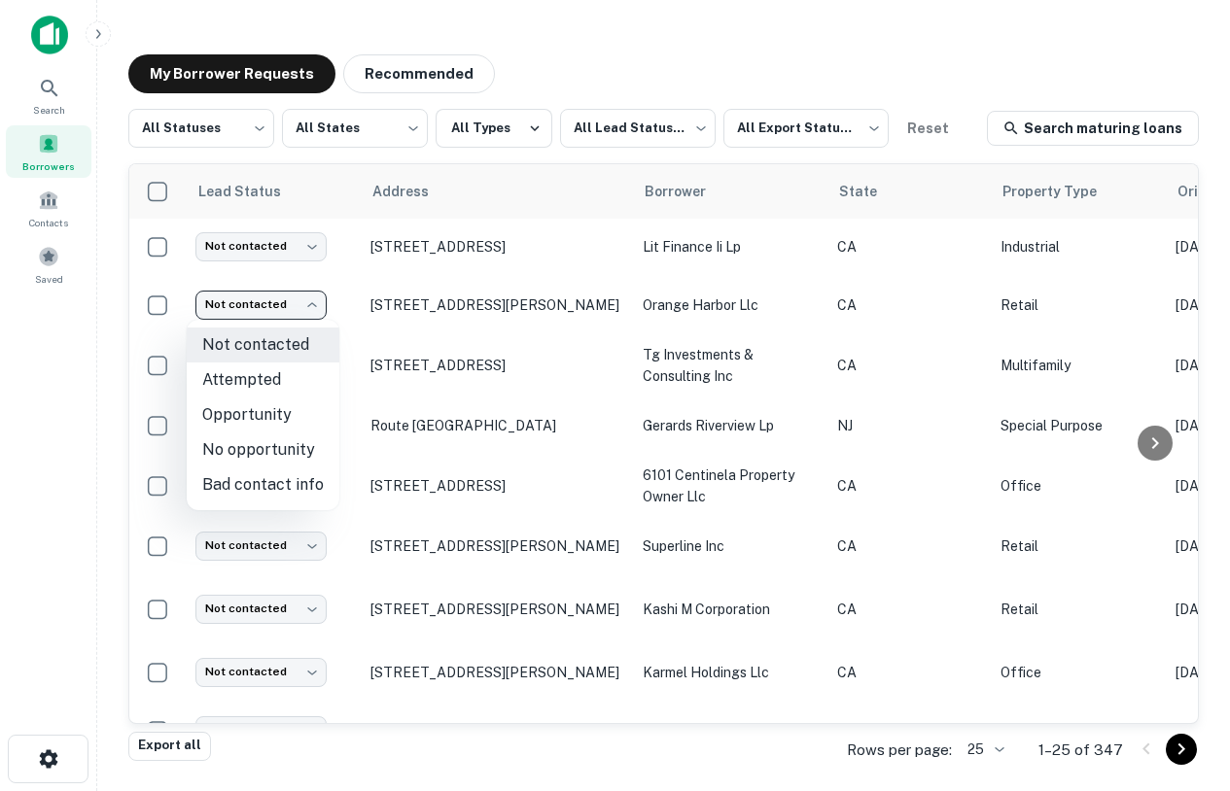
click at [41, 96] on div at bounding box center [615, 395] width 1230 height 791
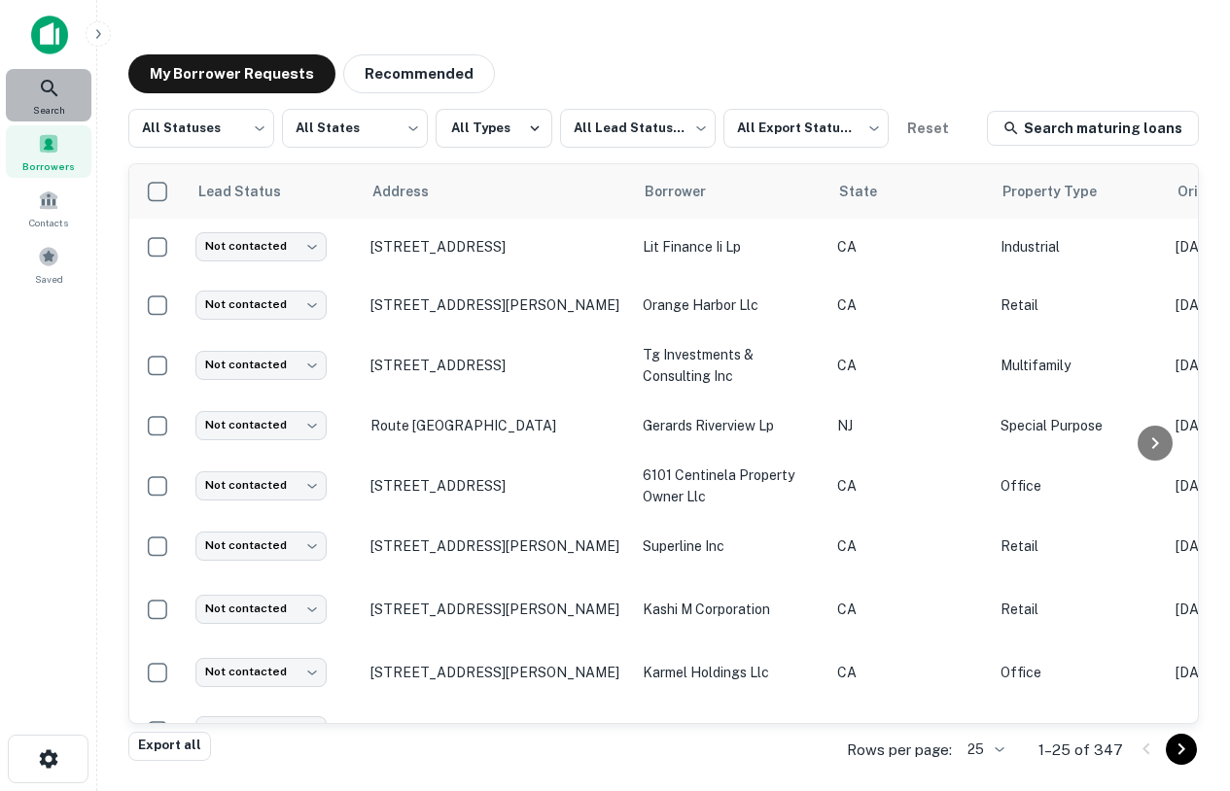
click at [46, 90] on icon at bounding box center [49, 88] width 17 height 17
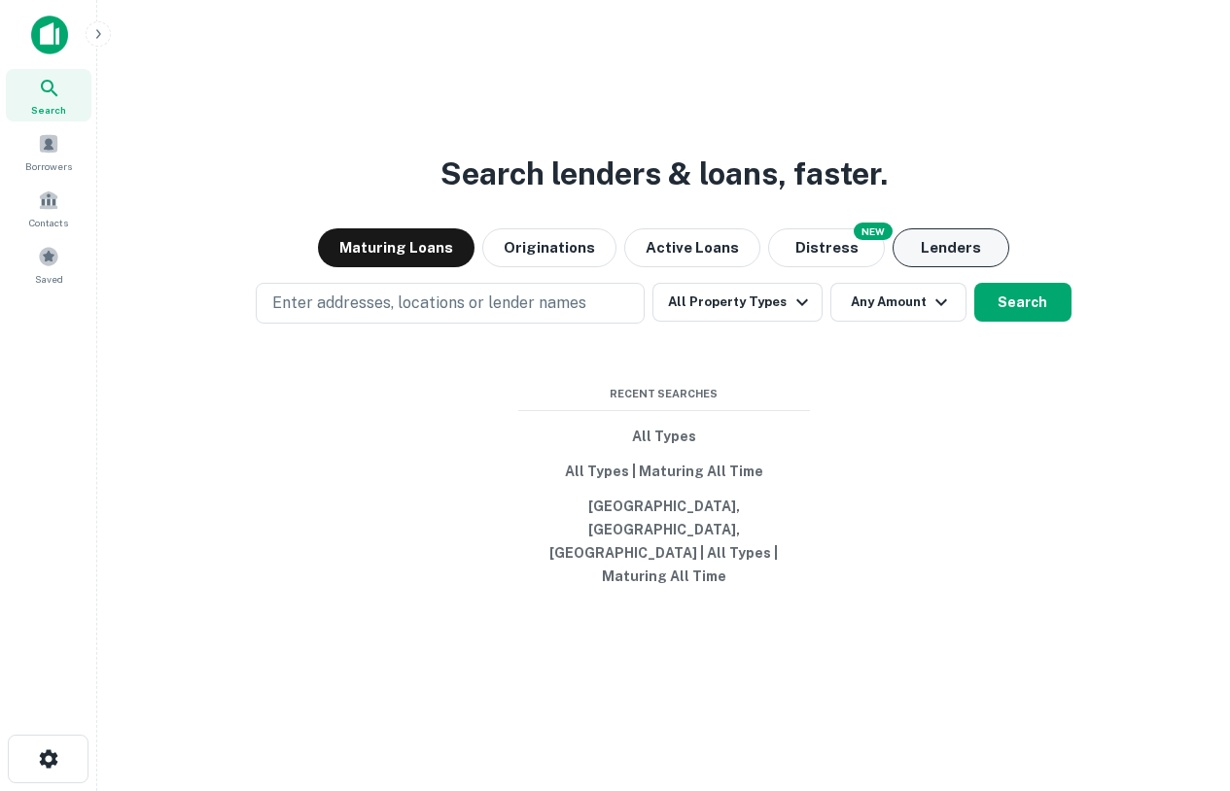
click at [934, 267] on button "Lenders" at bounding box center [950, 247] width 117 height 39
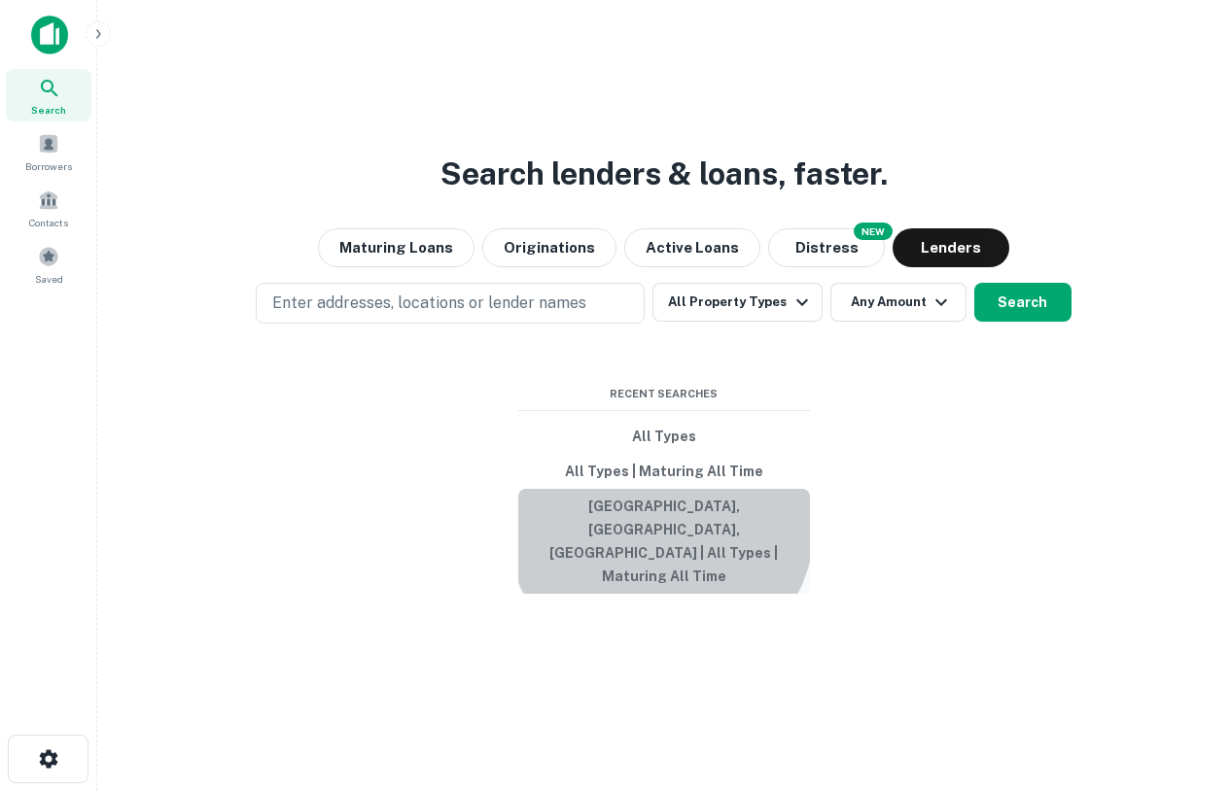
click at [660, 547] on button "Los Angeles, CA, USA | All Types | Maturing All Time" at bounding box center [664, 541] width 292 height 105
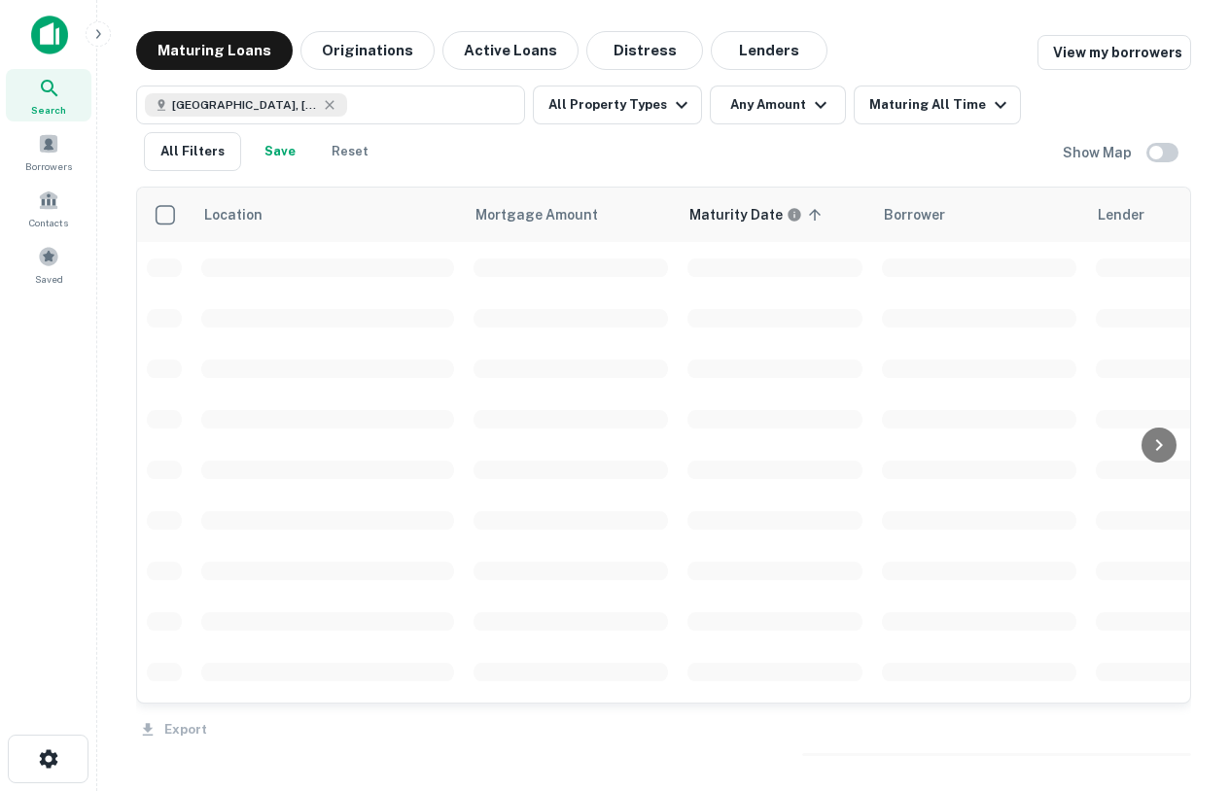
scroll to position [1, 0]
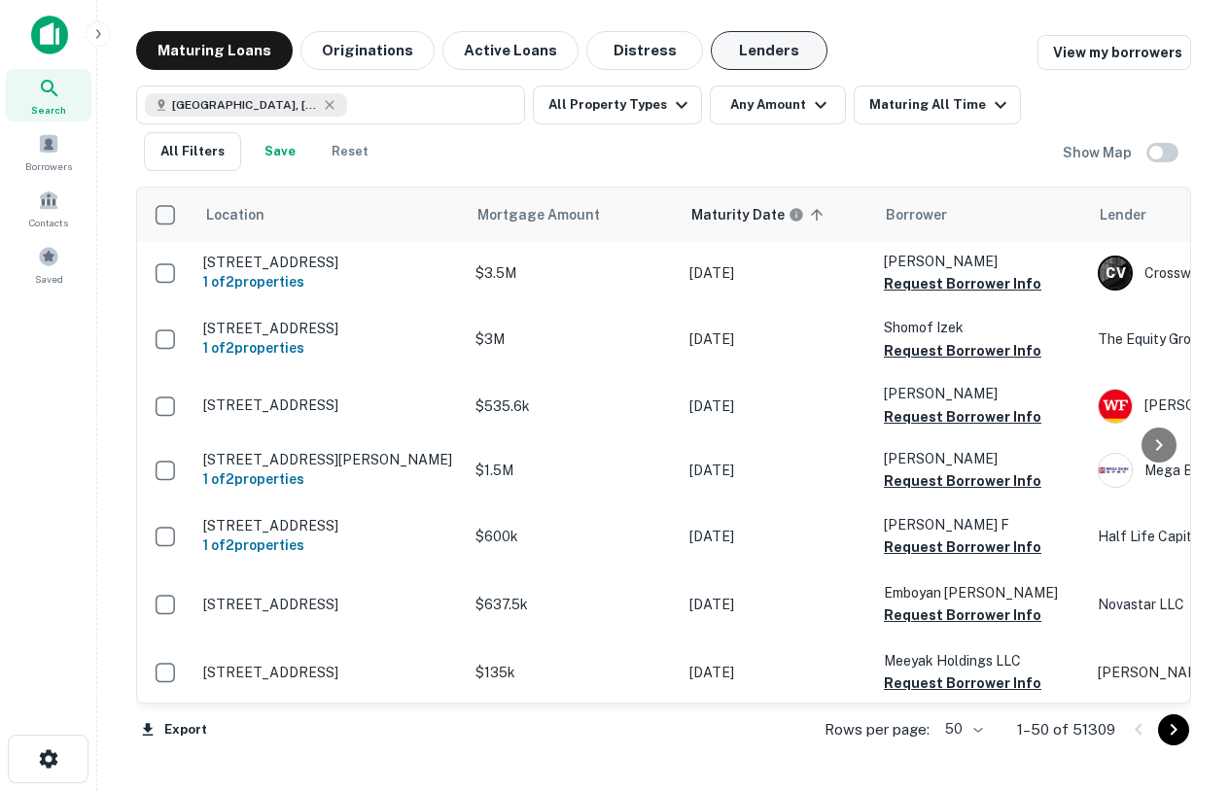
click at [739, 54] on button "Lenders" at bounding box center [768, 50] width 117 height 39
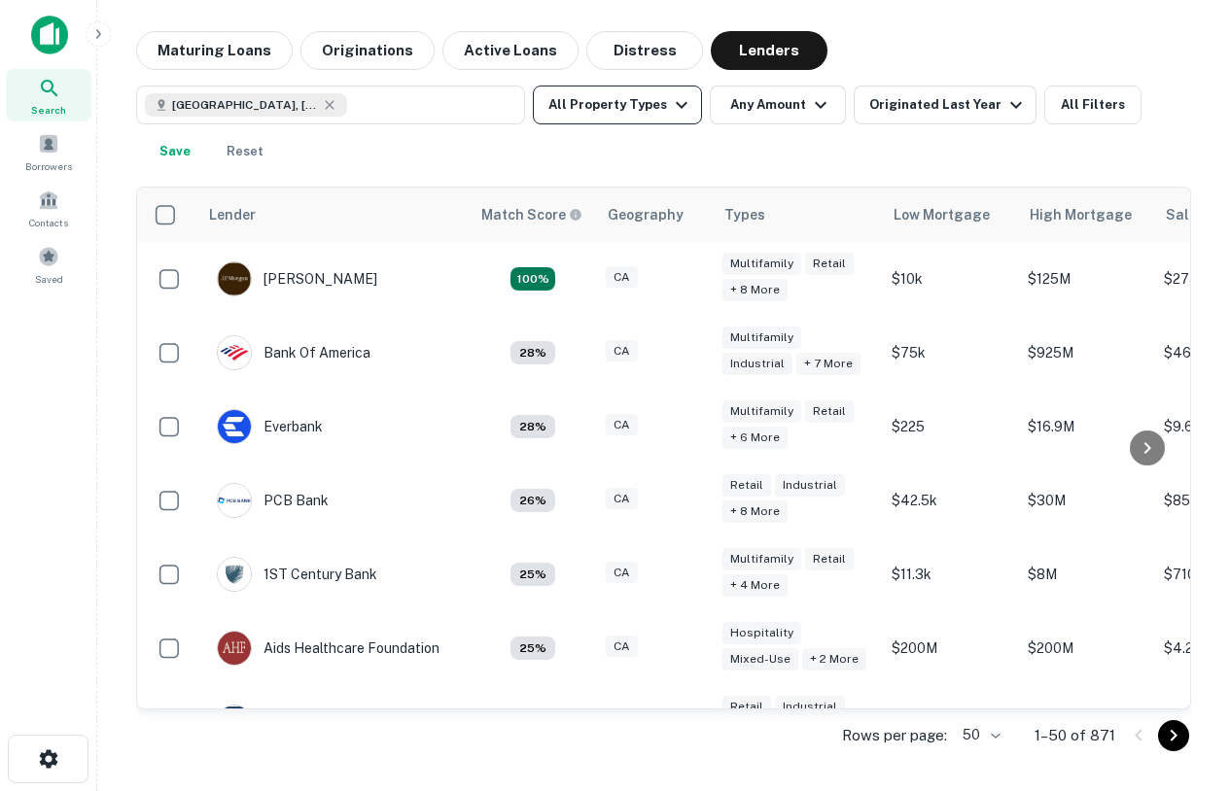
click at [558, 99] on button "All Property Types" at bounding box center [617, 105] width 169 height 39
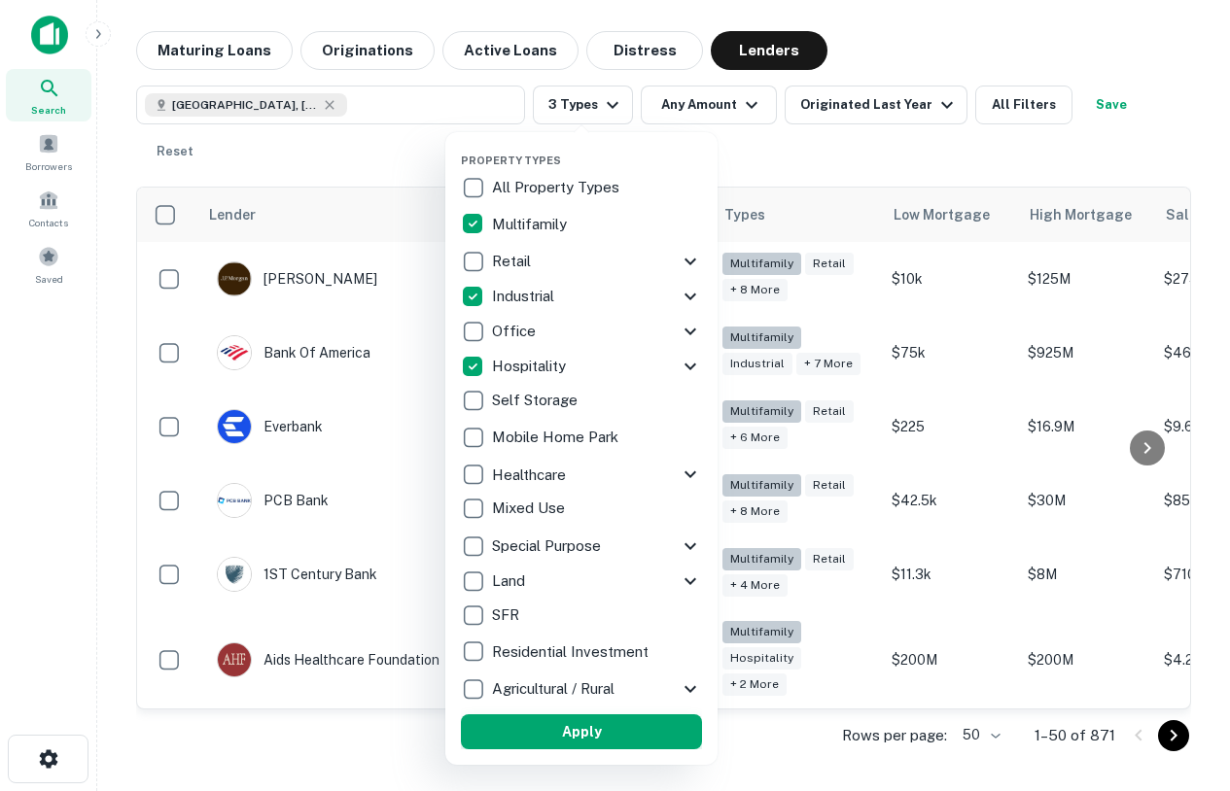
click at [606, 740] on button "Apply" at bounding box center [581, 731] width 241 height 35
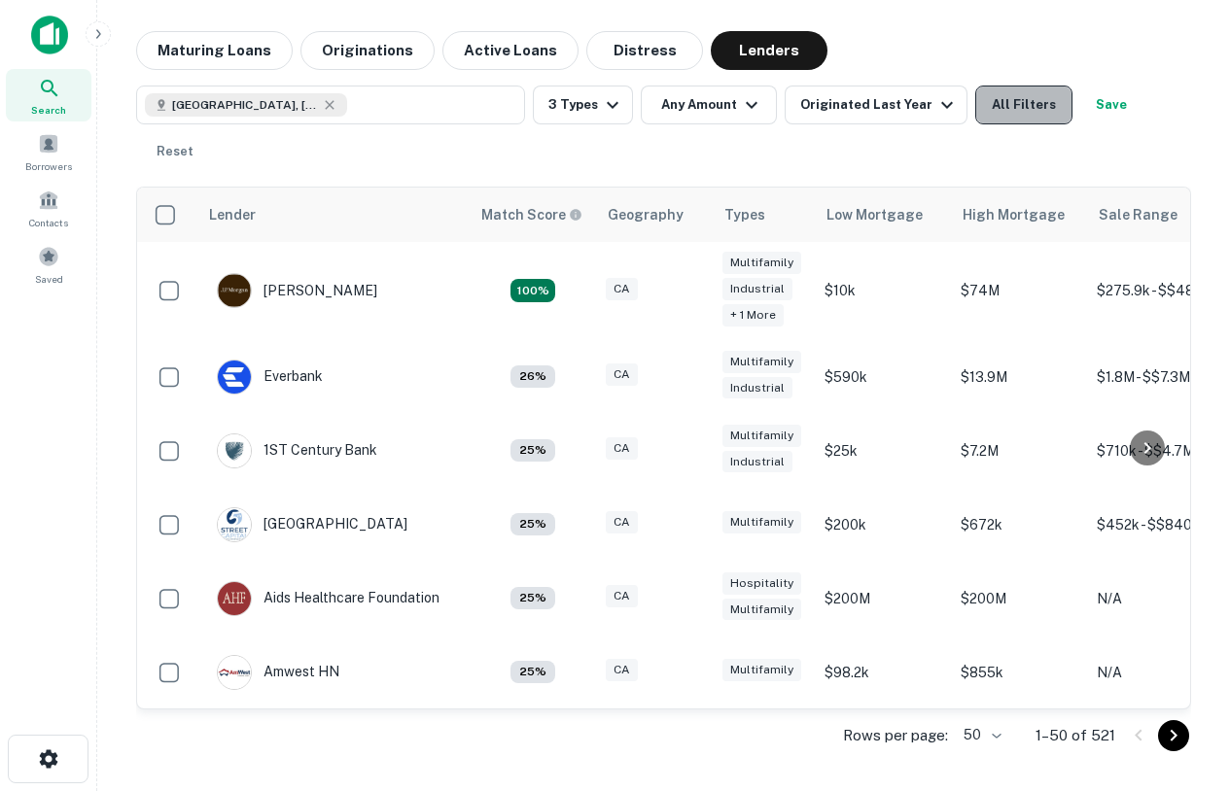
click at [1025, 99] on button "All Filters" at bounding box center [1023, 105] width 97 height 39
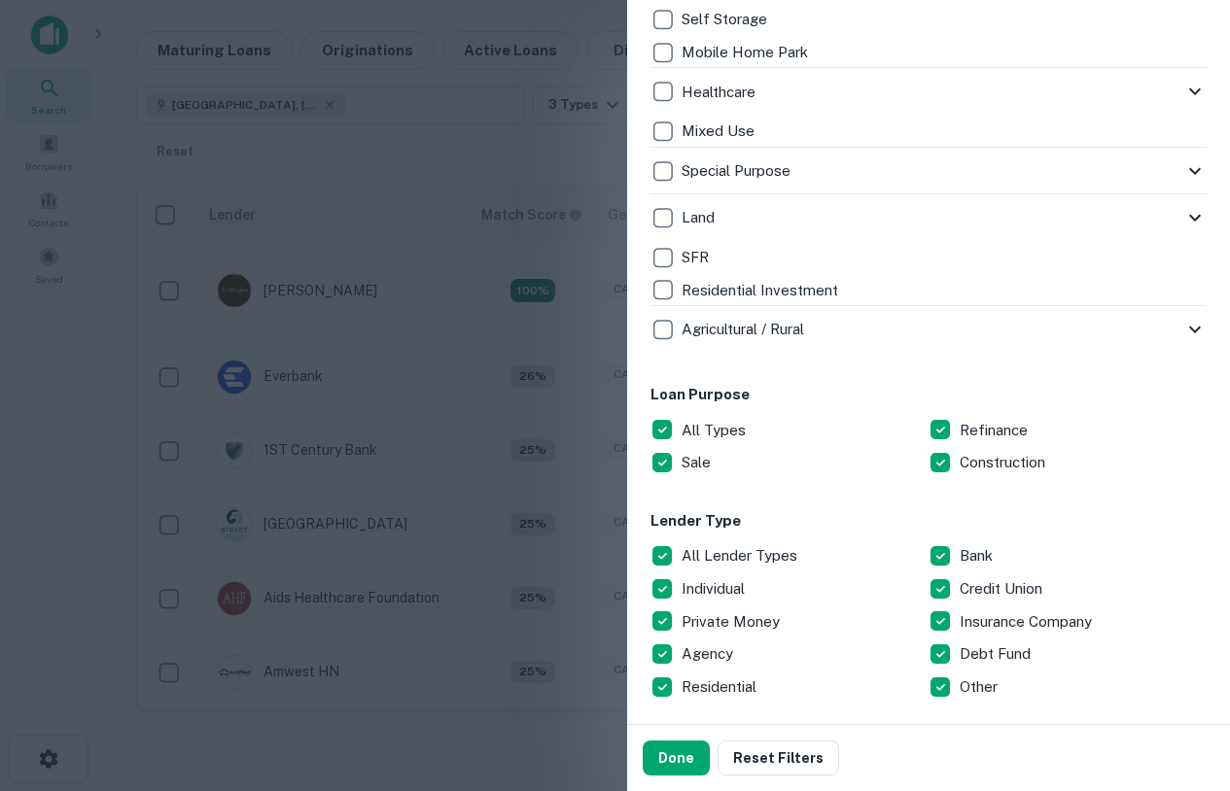
scroll to position [798, 0]
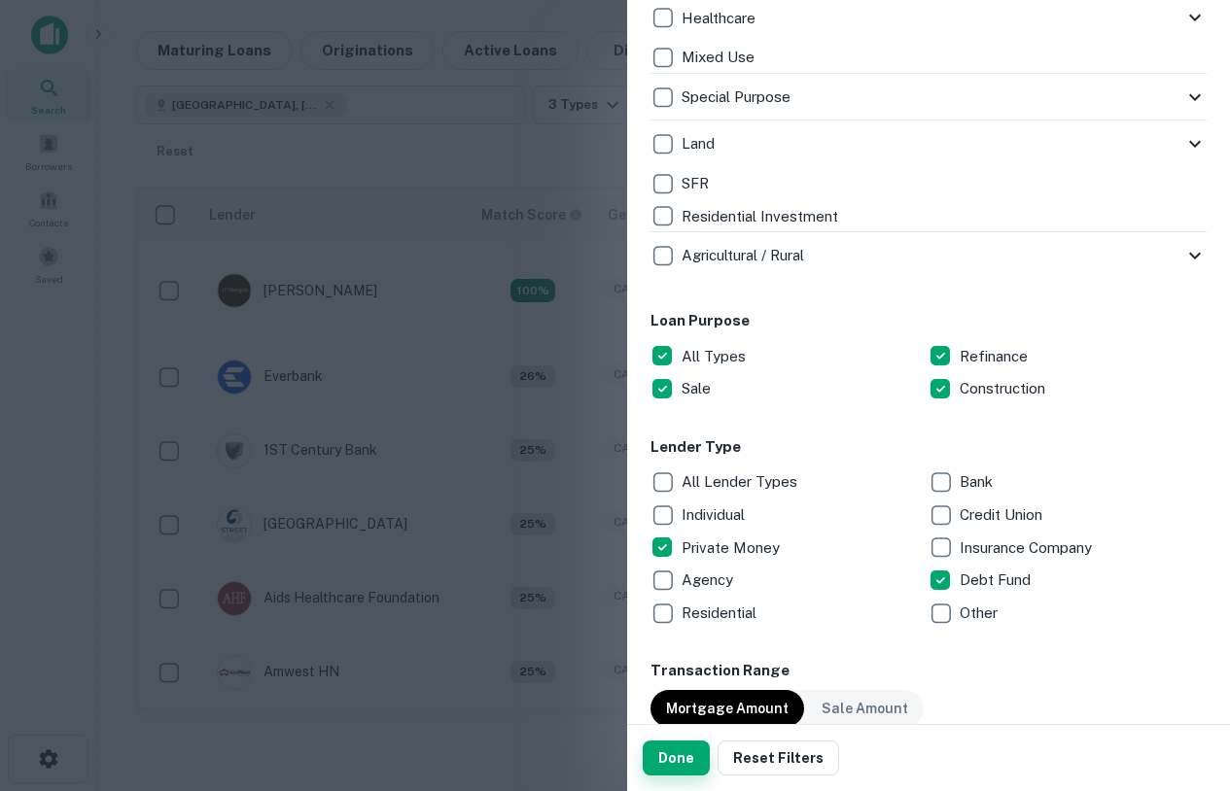
click at [681, 745] on button "Done" at bounding box center [675, 758] width 67 height 35
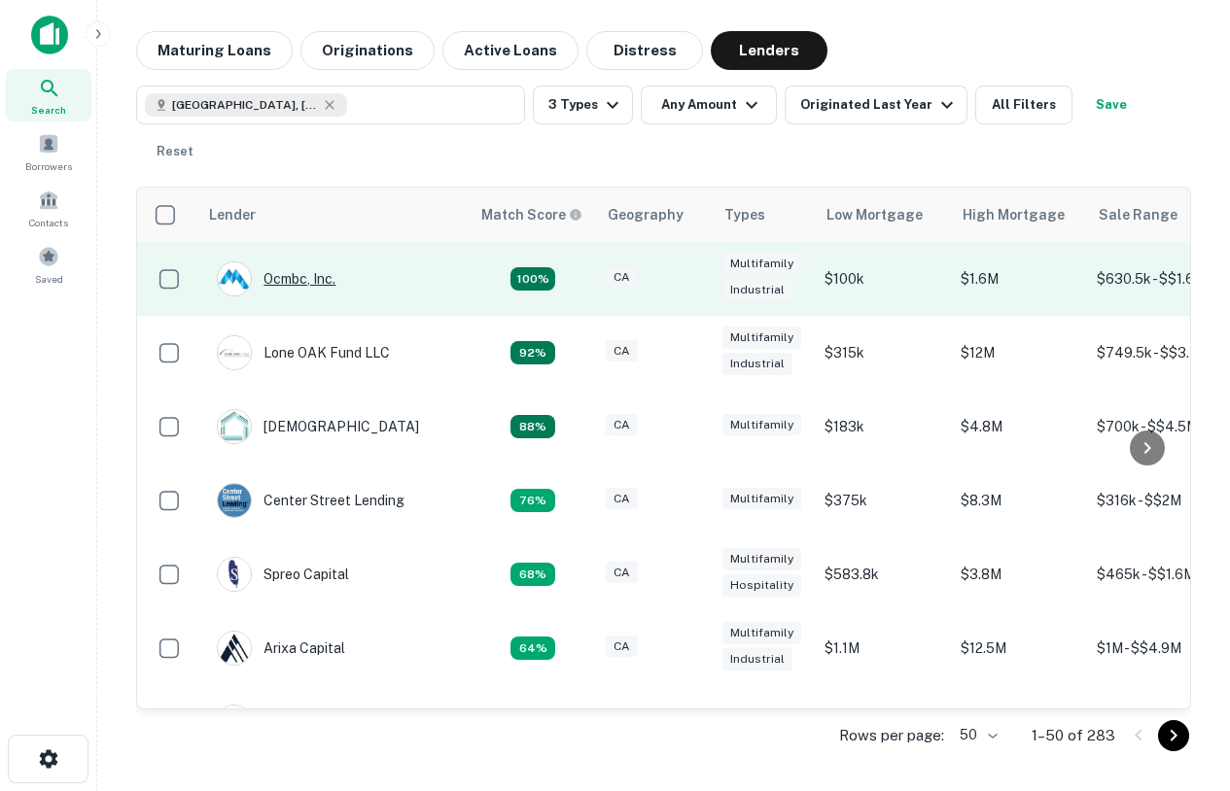
click at [294, 286] on div "Ocmbc, Inc." at bounding box center [276, 278] width 119 height 35
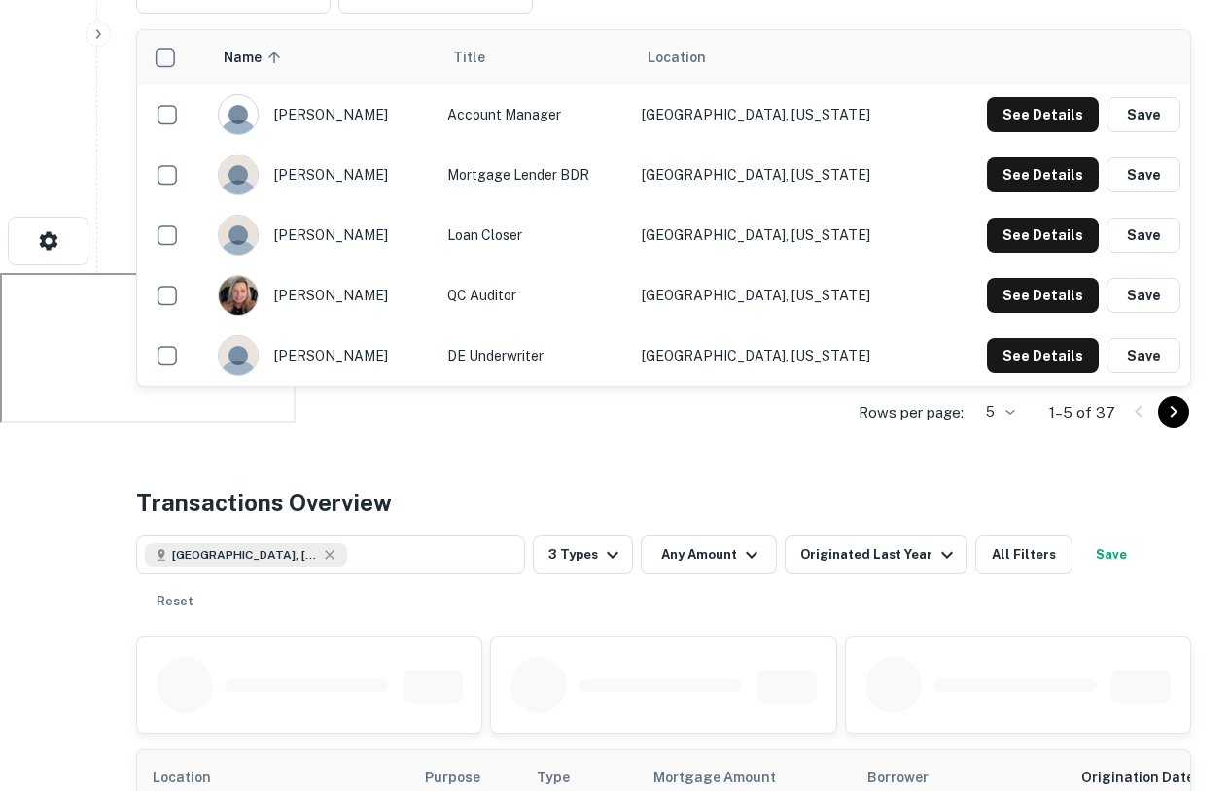
scroll to position [519, 0]
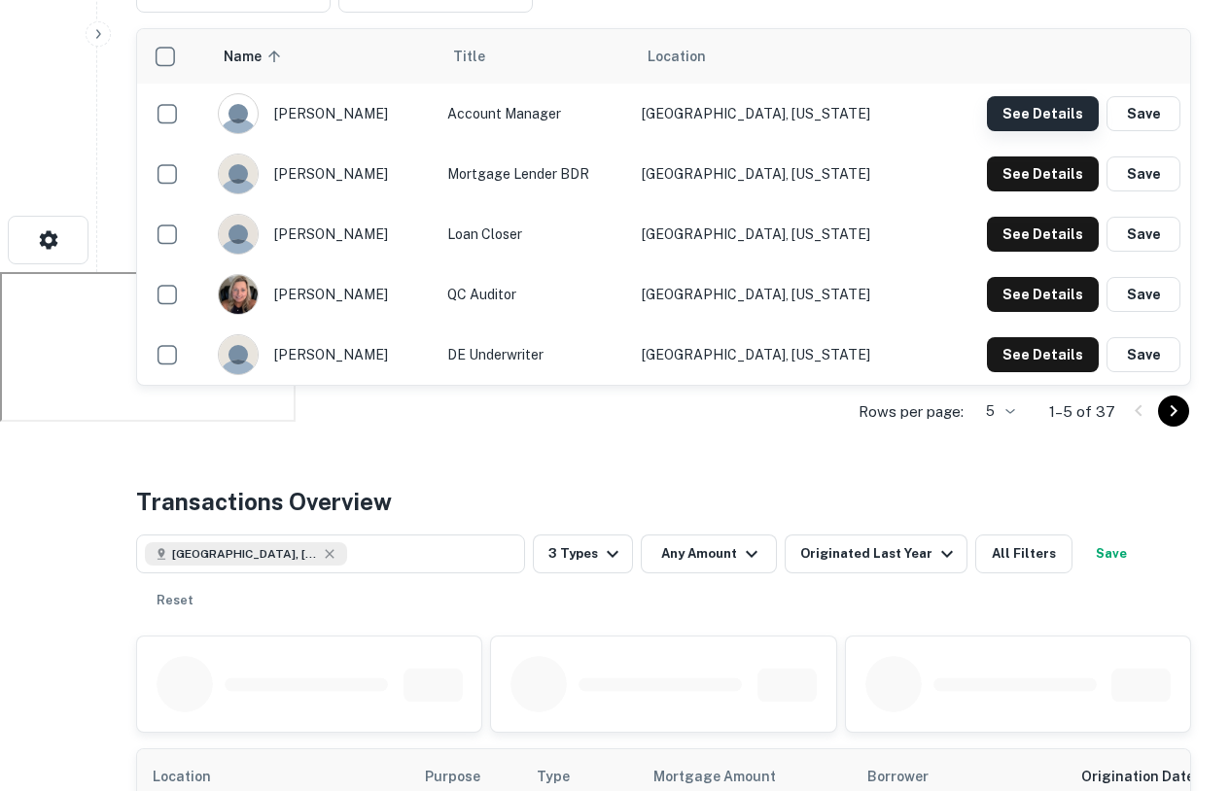
click at [1040, 112] on button "See Details" at bounding box center [1043, 113] width 112 height 35
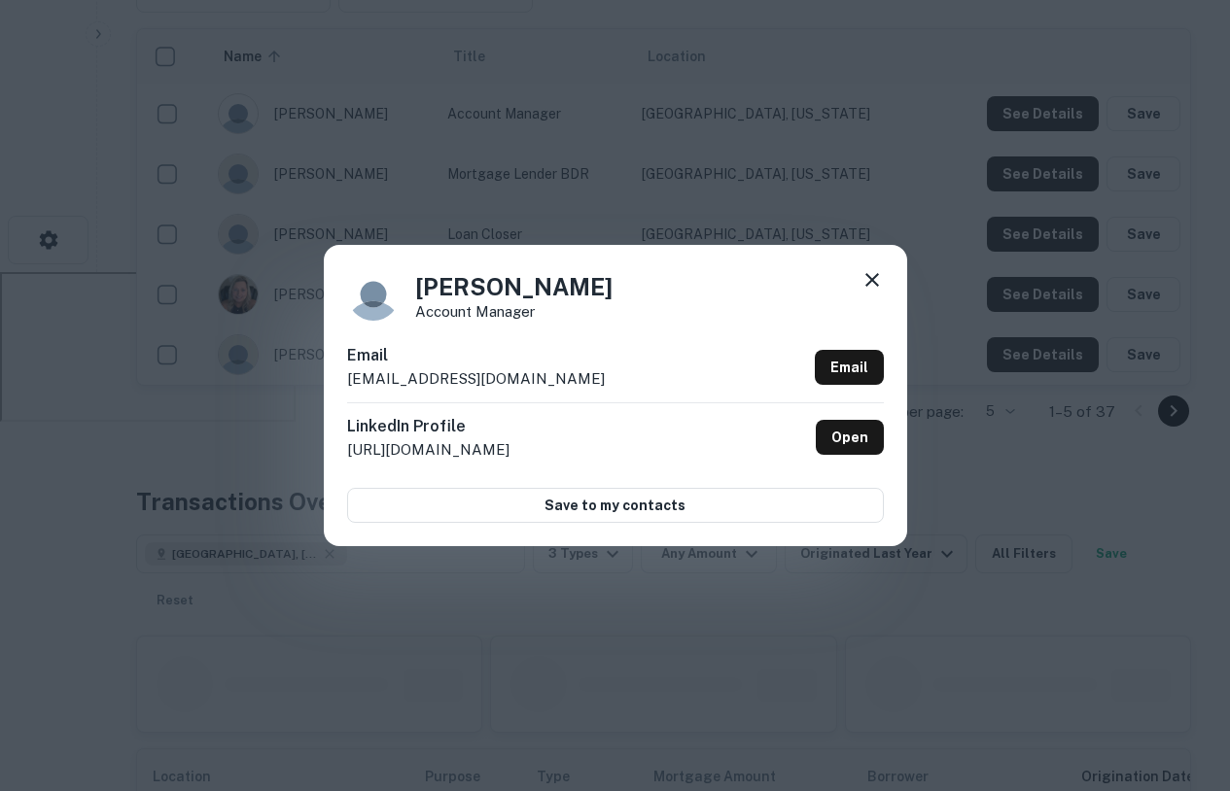
click at [867, 281] on icon at bounding box center [871, 279] width 23 height 23
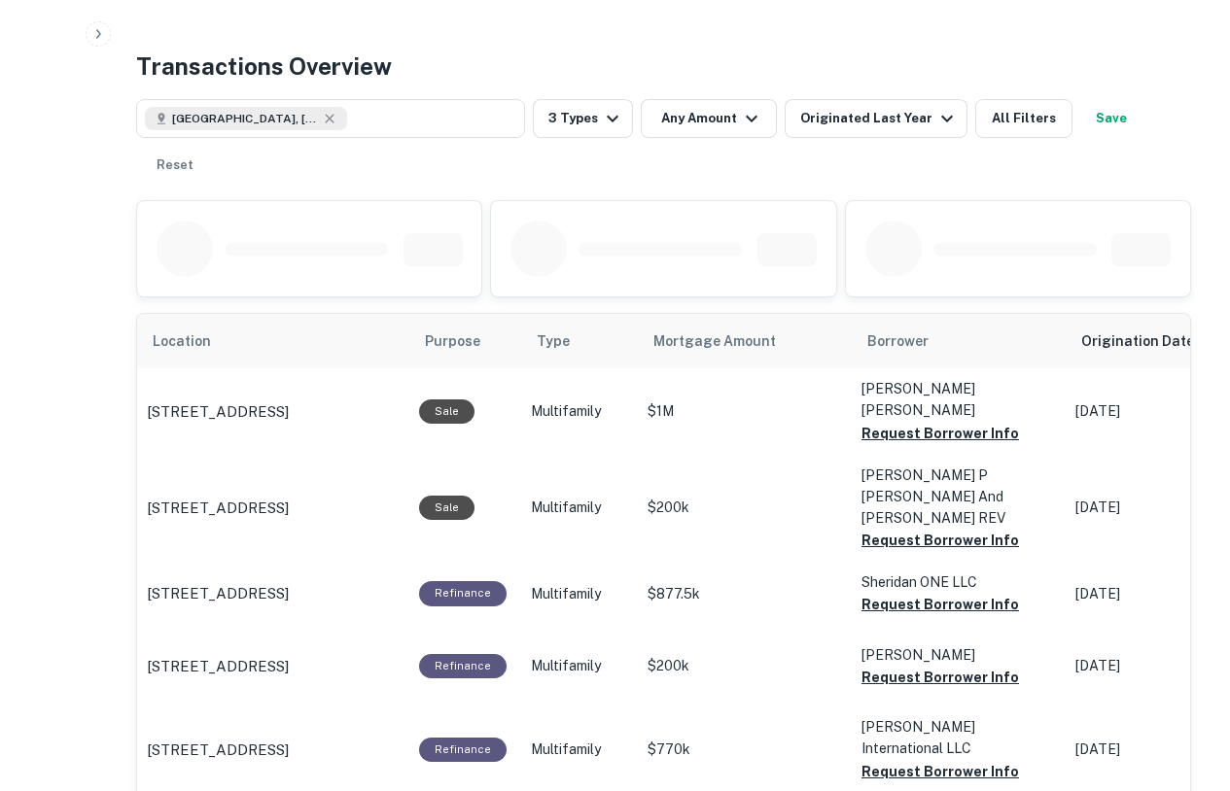
scroll to position [953, 0]
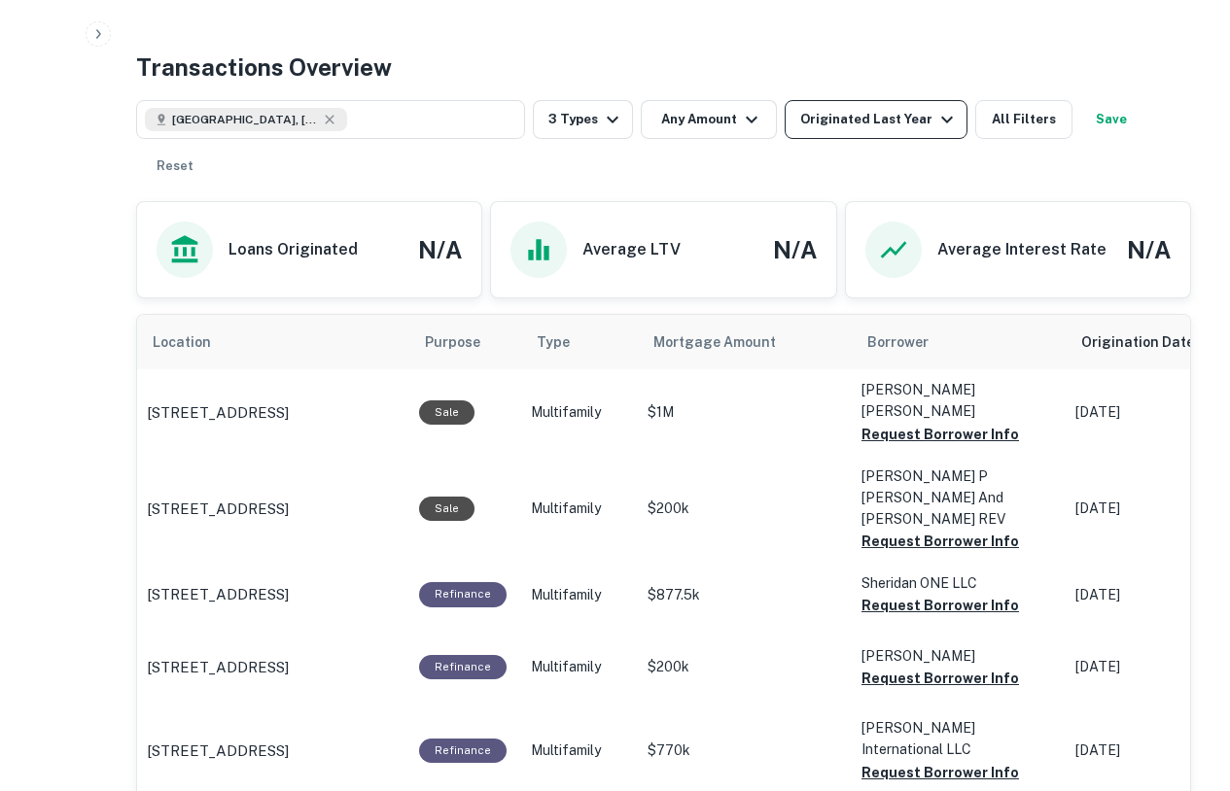
click at [826, 127] on div "Originated Last Year" at bounding box center [879, 119] width 158 height 23
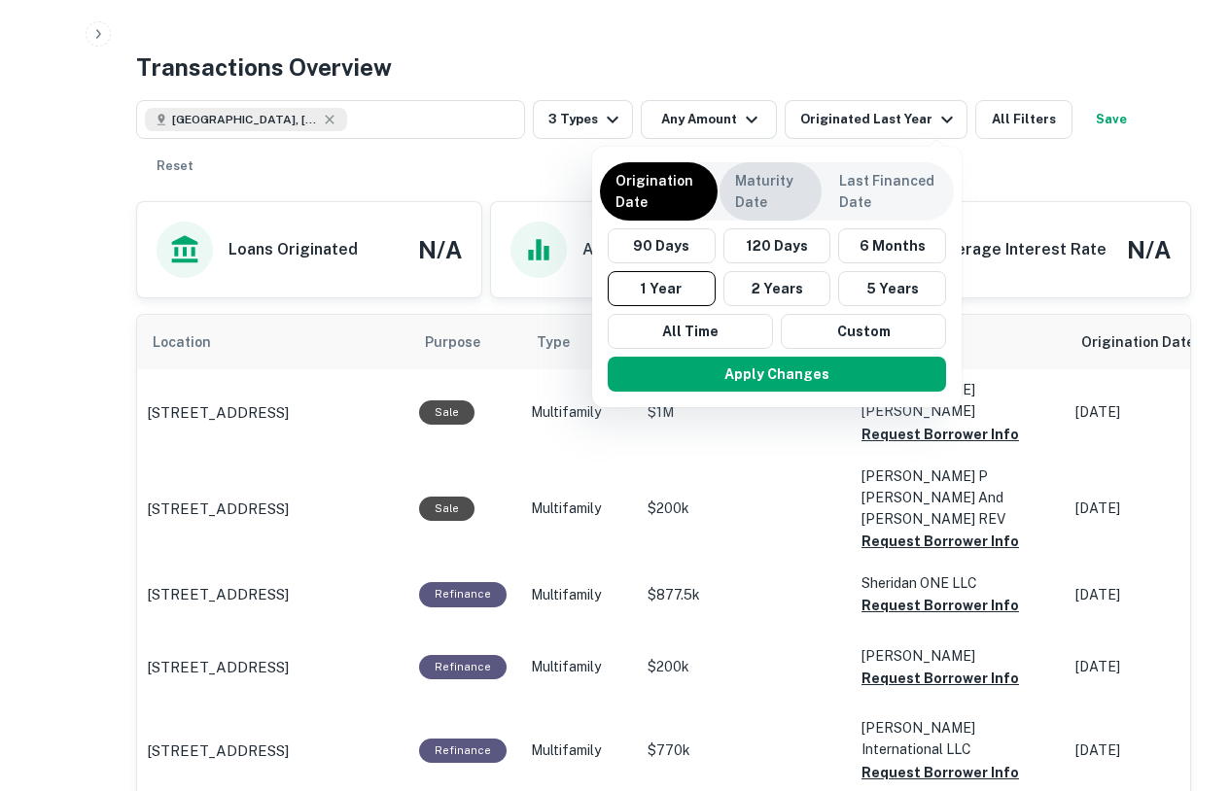
click at [780, 196] on p "Maturity Date" at bounding box center [770, 191] width 71 height 43
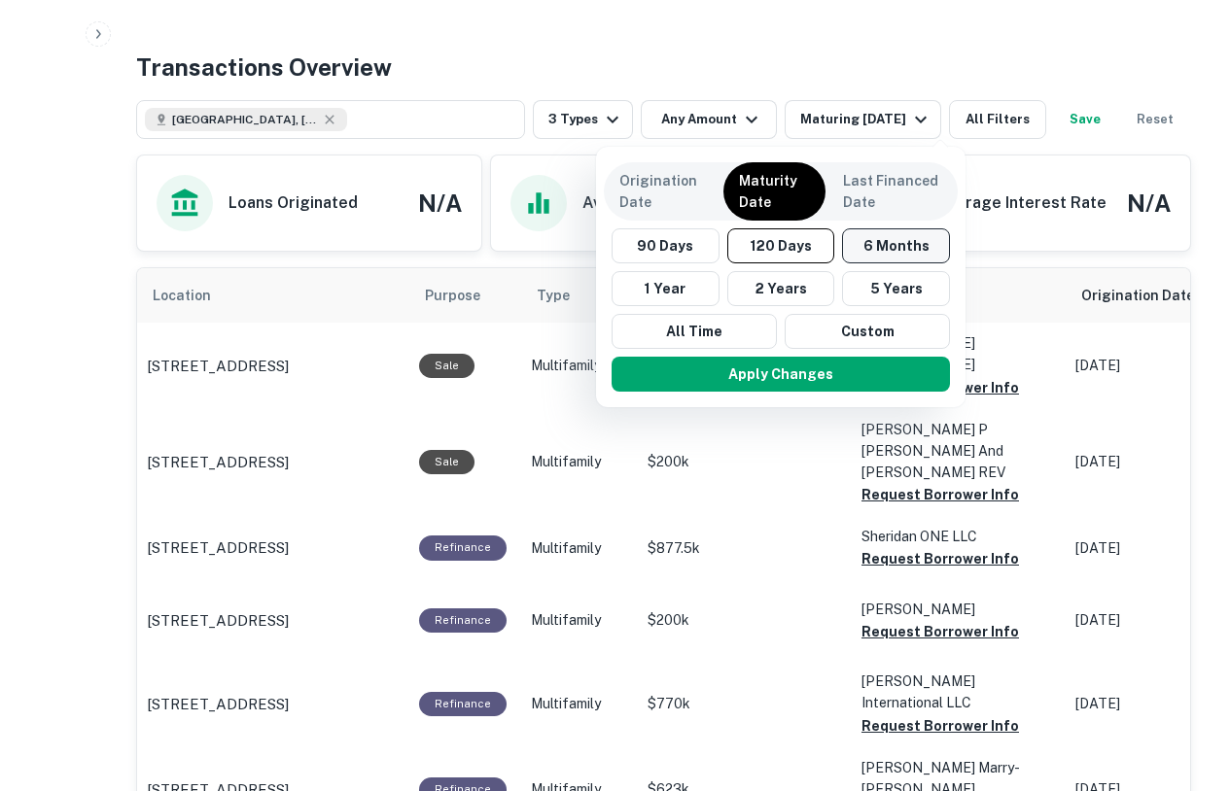
click at [865, 245] on button "6 Months" at bounding box center [896, 245] width 108 height 35
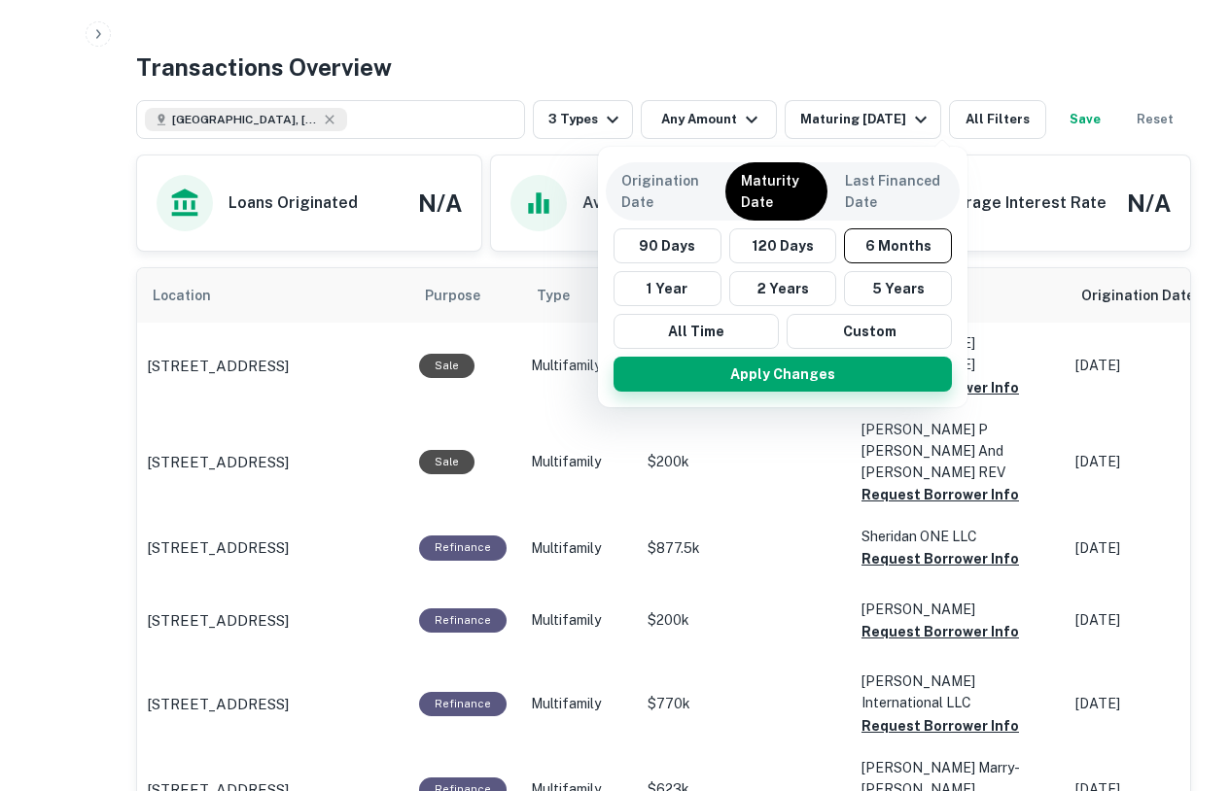
click at [789, 374] on button "Apply Changes" at bounding box center [782, 374] width 338 height 35
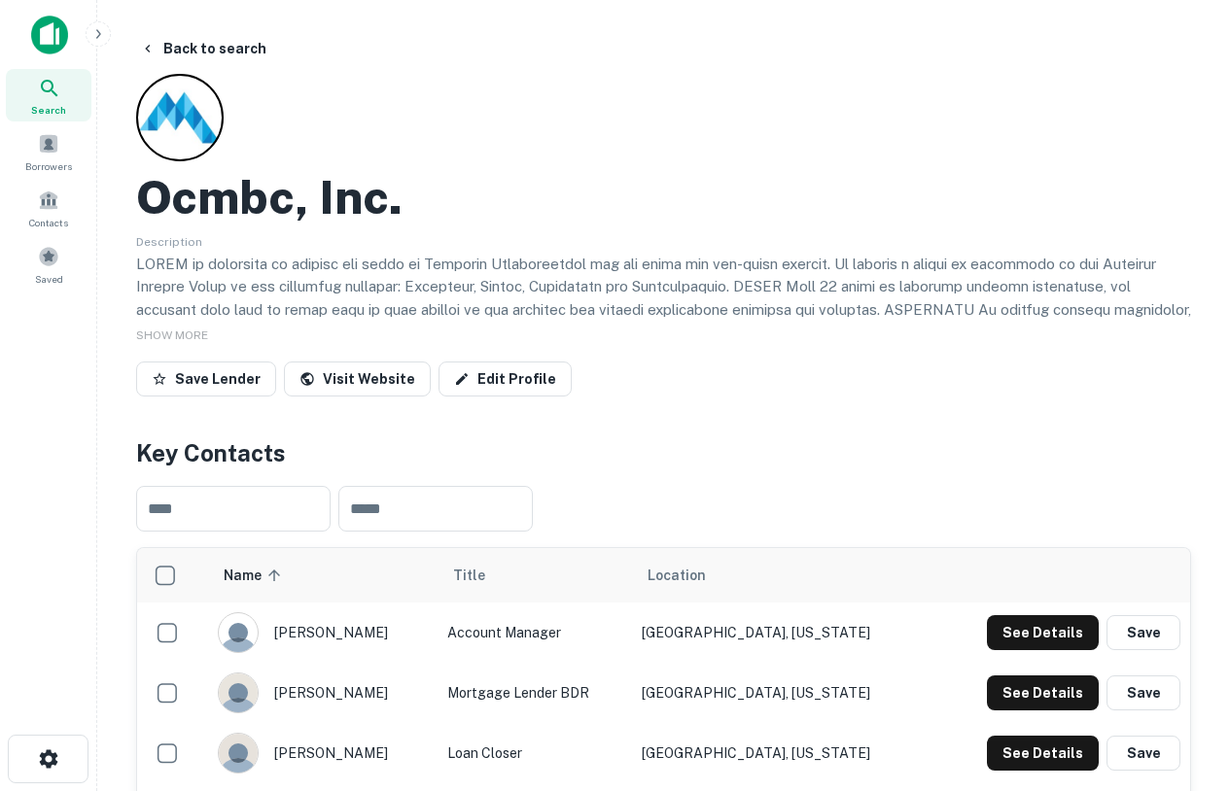
click at [50, 36] on img at bounding box center [49, 35] width 37 height 39
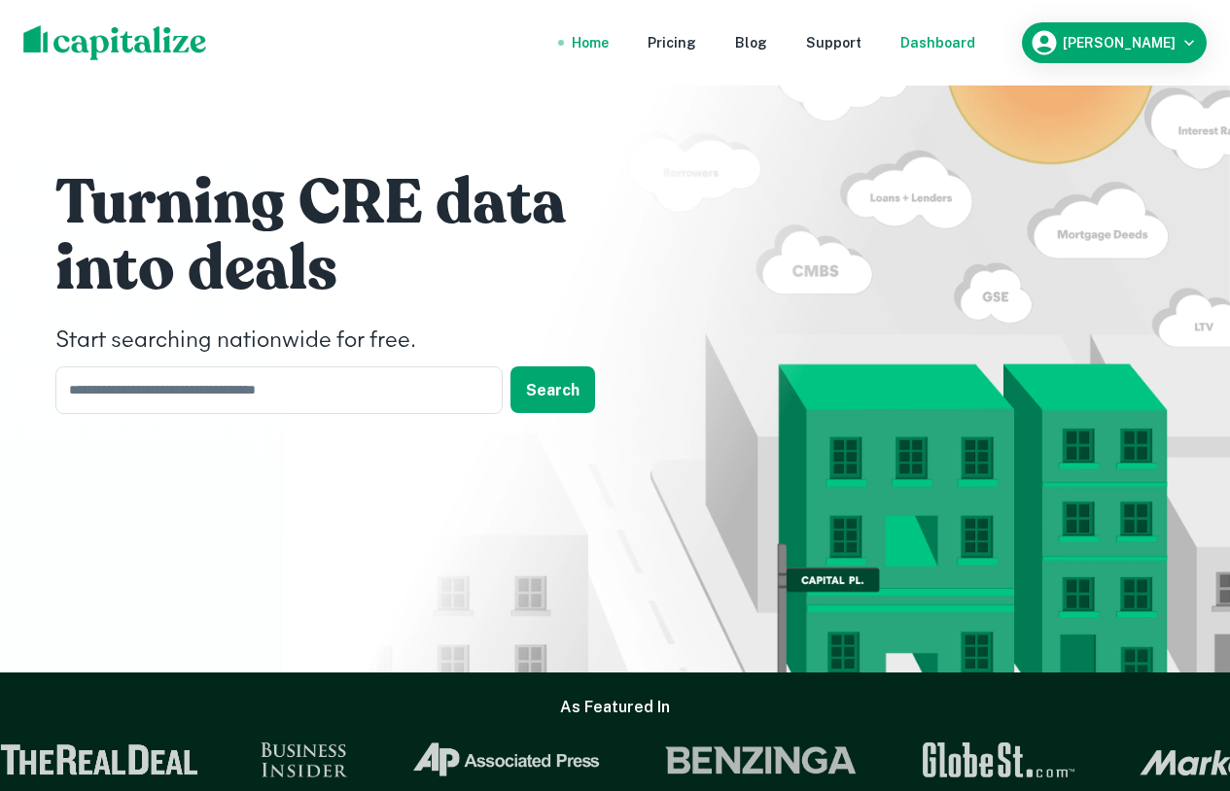
click at [975, 52] on div "Dashboard" at bounding box center [937, 42] width 75 height 21
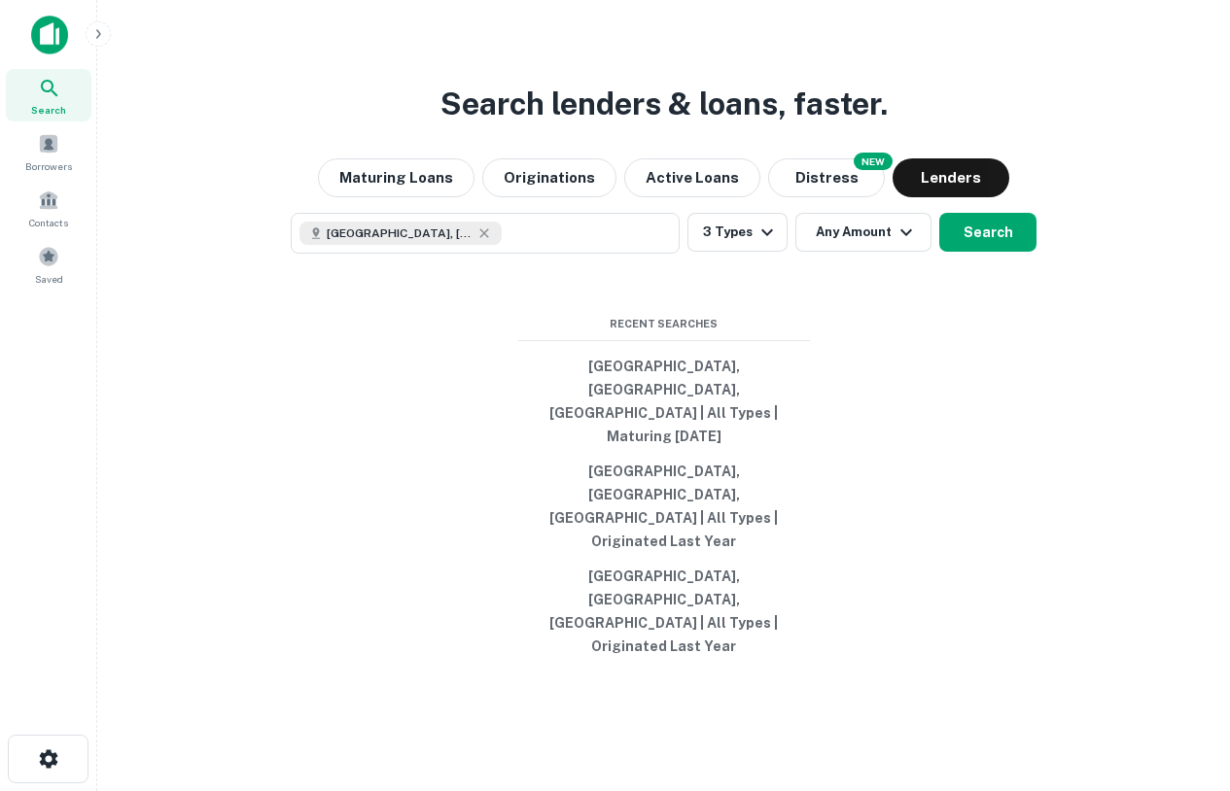
click at [914, 172] on div "Search lenders & loans, faster. Maturing Loans Originations Active Loans NEW Di…" at bounding box center [663, 442] width 1101 height 791
click at [422, 197] on button "Maturing Loans" at bounding box center [396, 177] width 156 height 39
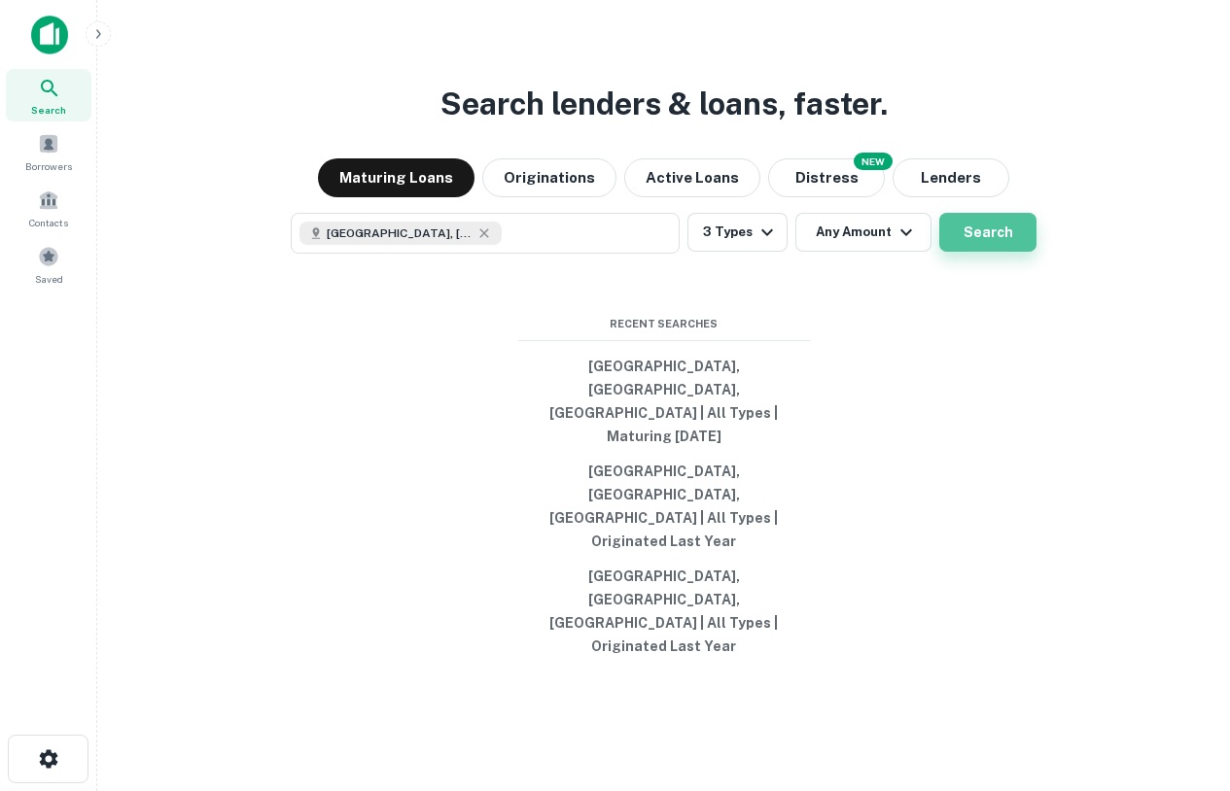
click at [969, 252] on button "Search" at bounding box center [987, 232] width 97 height 39
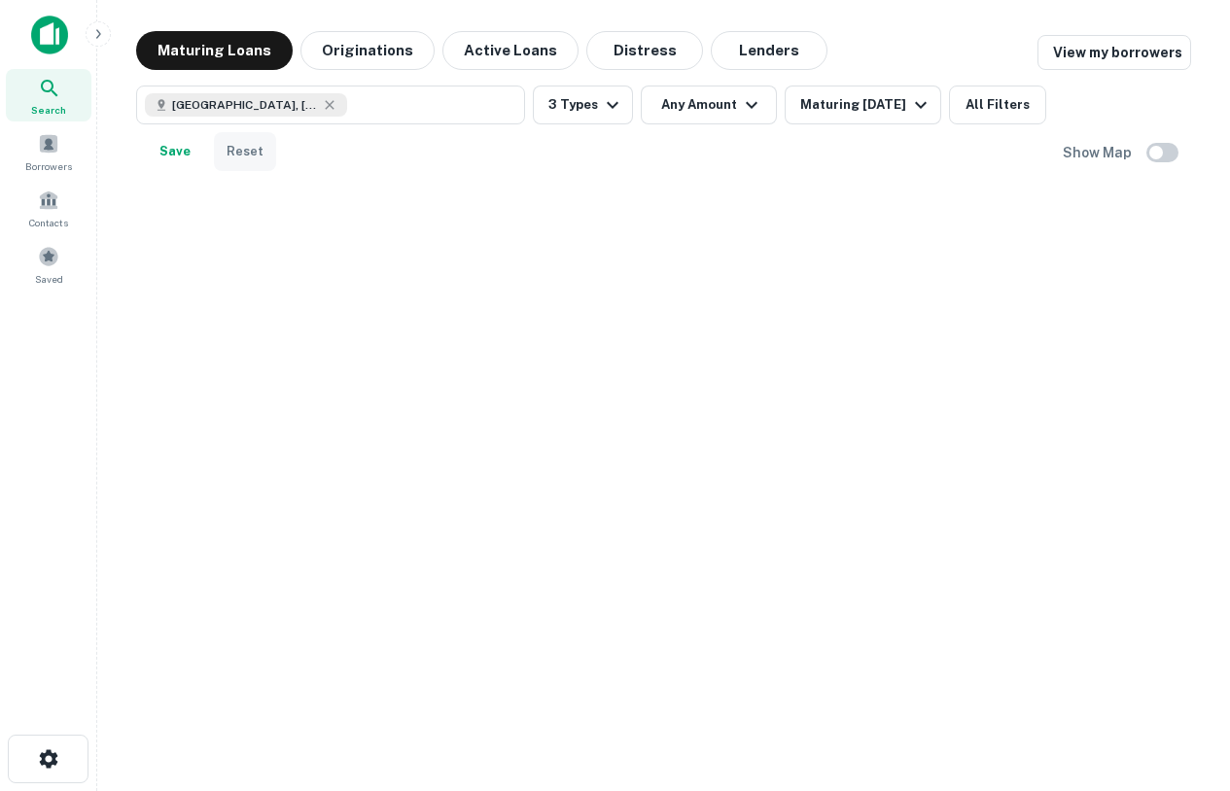
click at [241, 142] on button "Reset" at bounding box center [245, 151] width 62 height 39
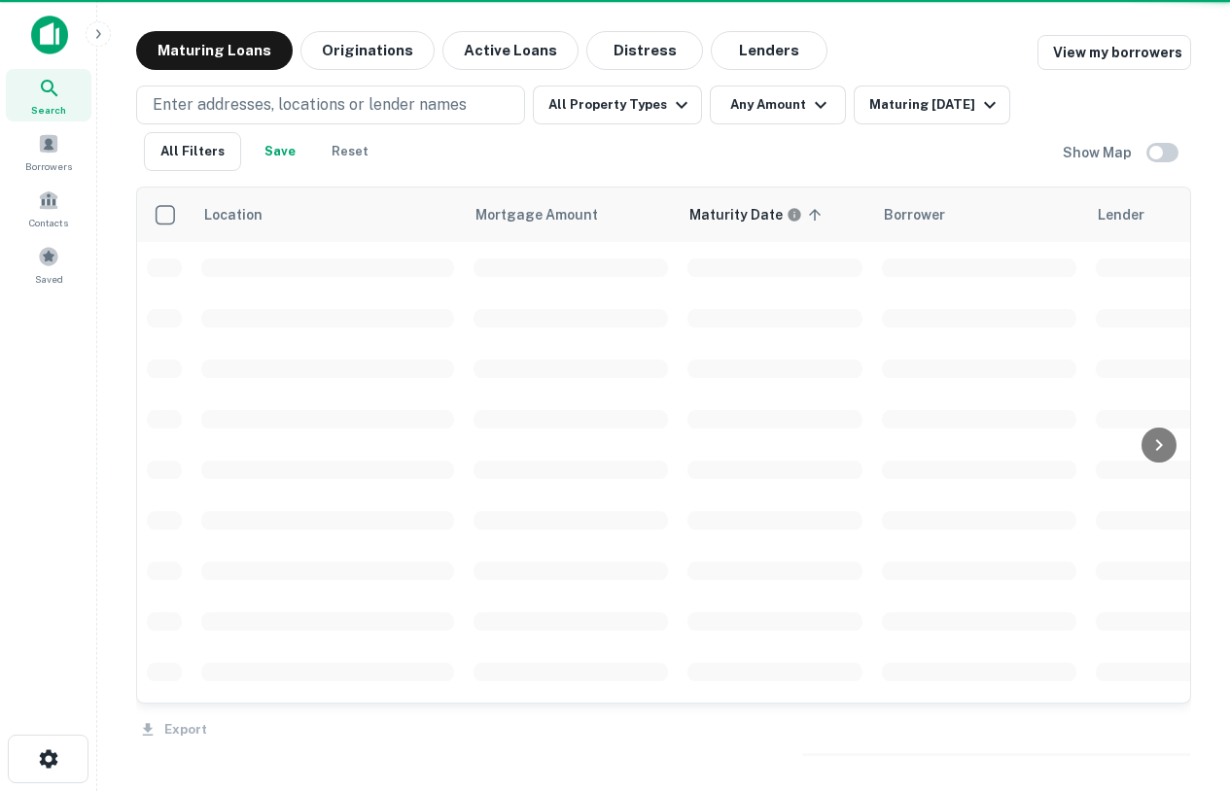
scroll to position [1, 0]
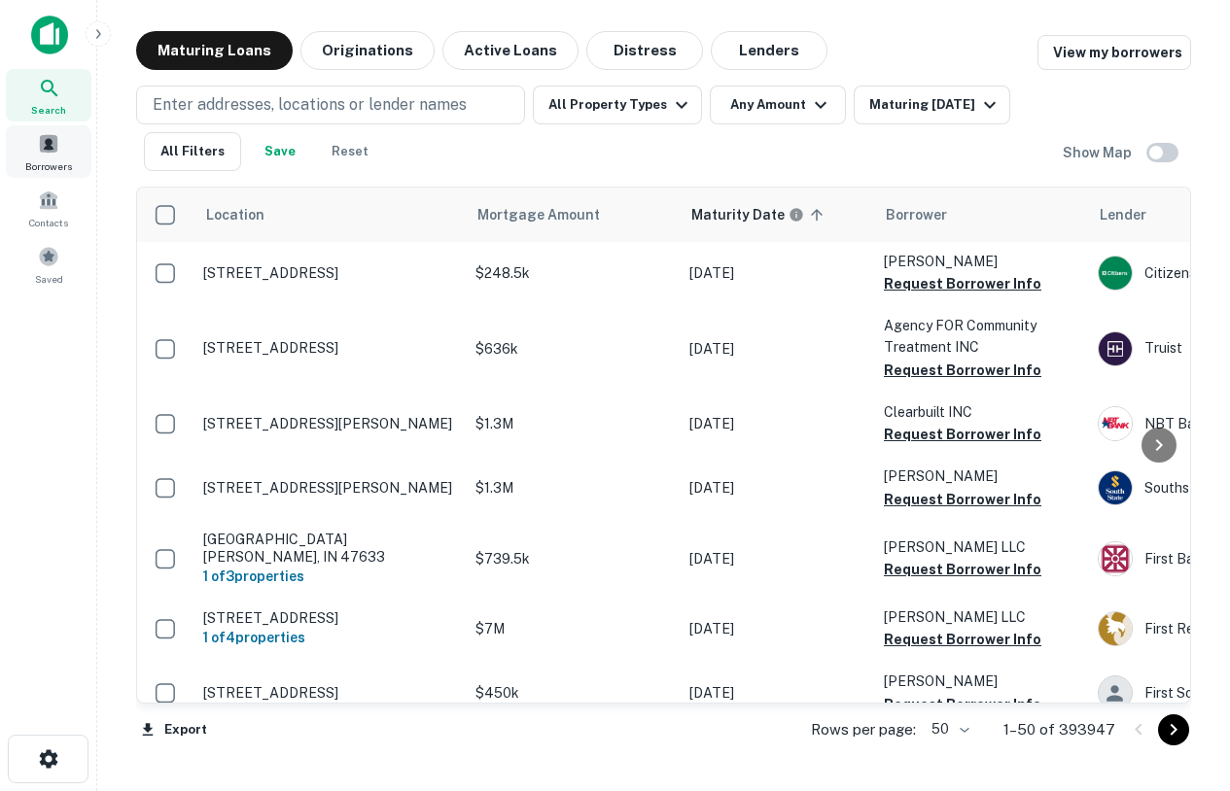
click at [49, 134] on span at bounding box center [48, 143] width 21 height 21
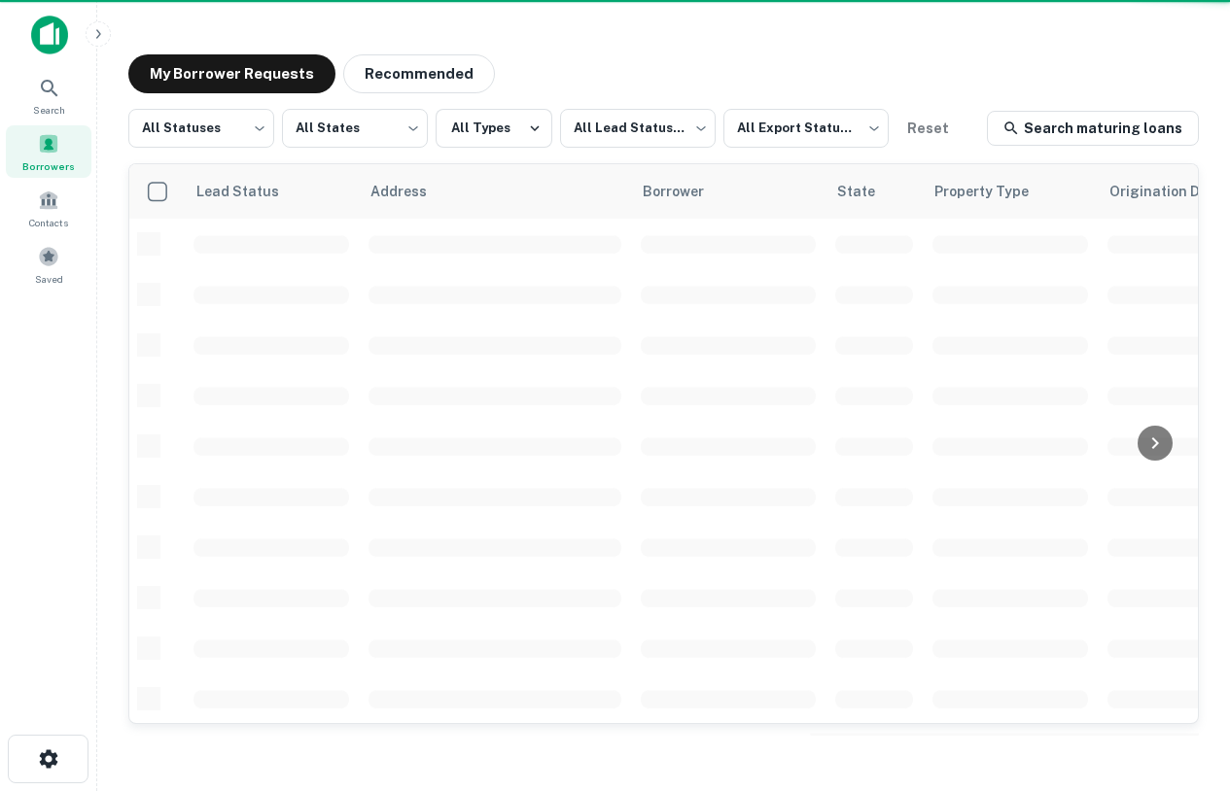
scroll to position [1, 0]
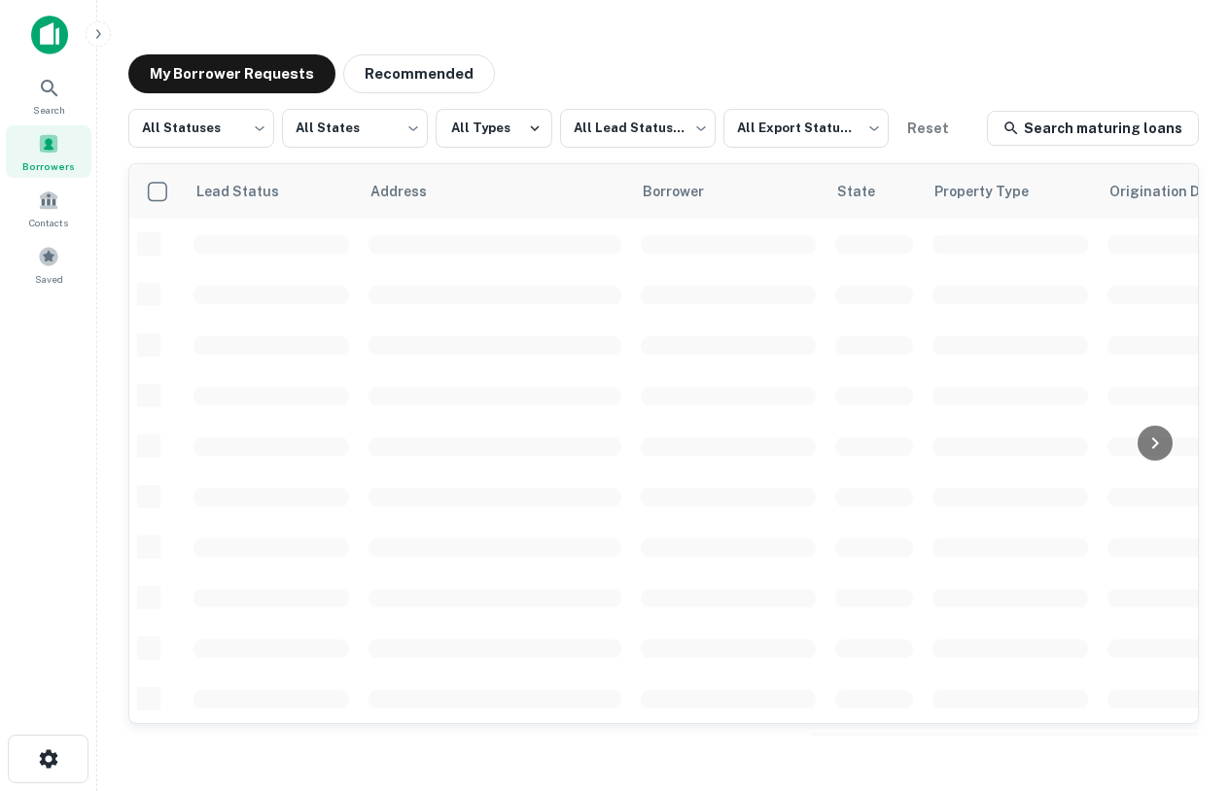
scroll to position [1, 0]
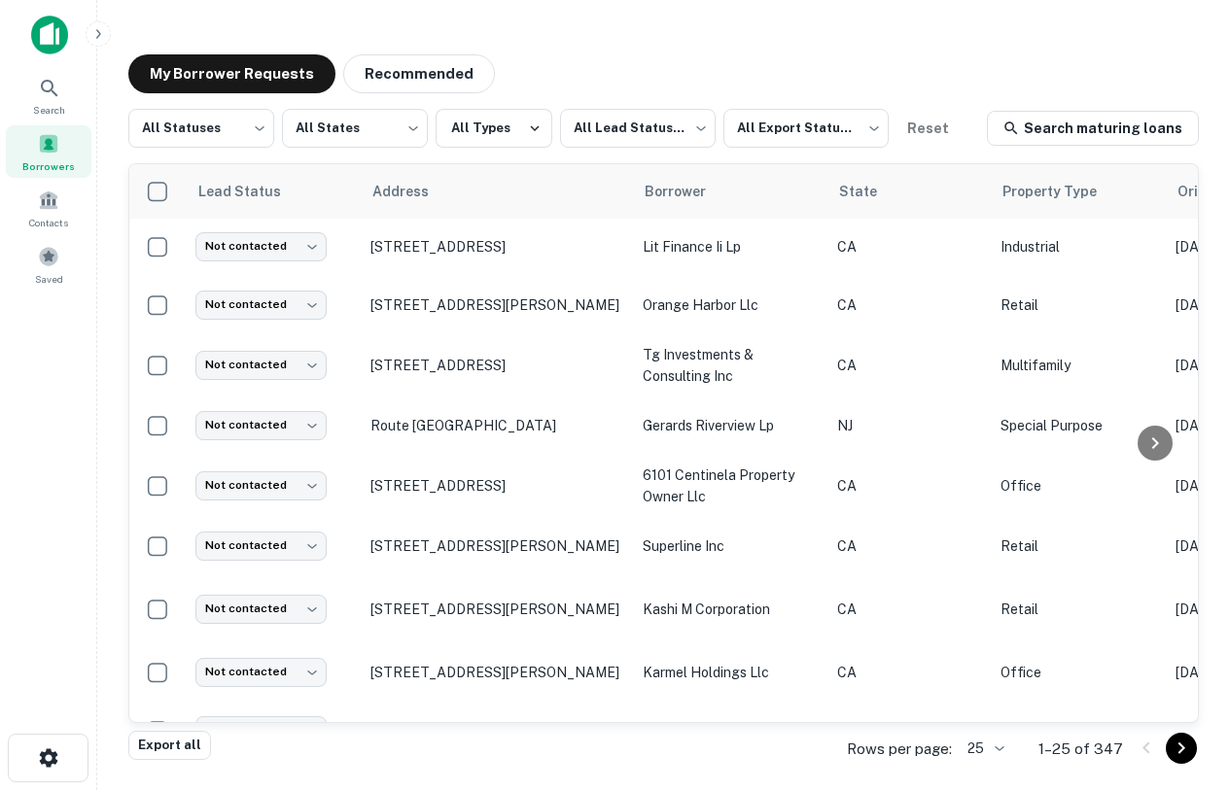
click at [56, 37] on img at bounding box center [49, 35] width 37 height 39
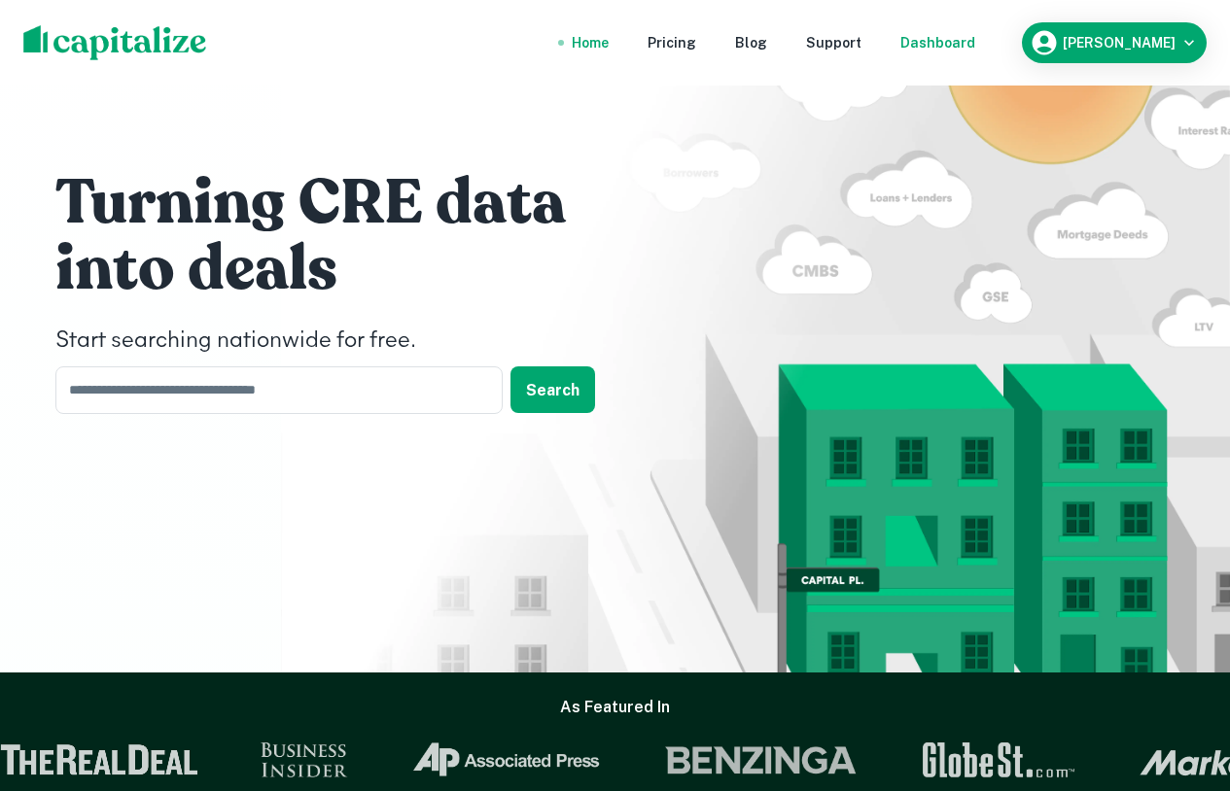
click at [950, 52] on div "Dashboard" at bounding box center [937, 42] width 75 height 21
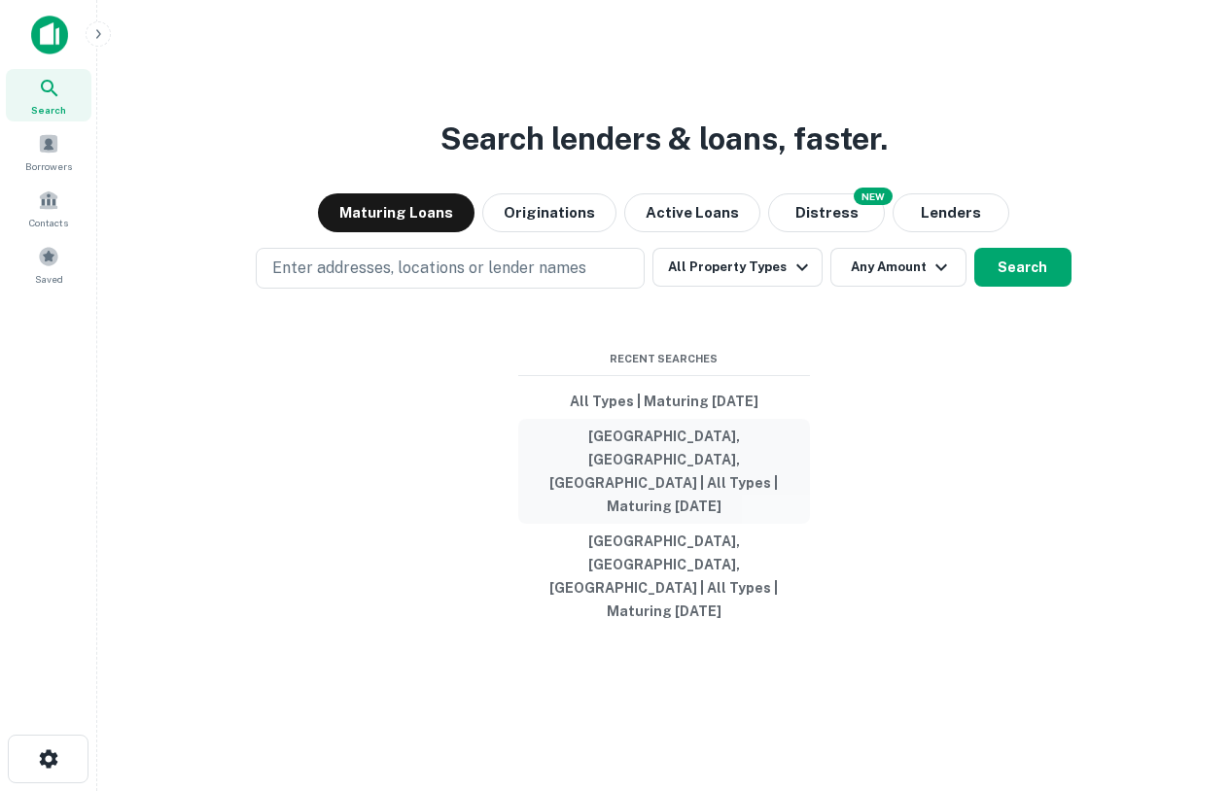
click at [657, 495] on button "[GEOGRAPHIC_DATA], [GEOGRAPHIC_DATA], [GEOGRAPHIC_DATA] | All Types | Maturing …" at bounding box center [664, 471] width 292 height 105
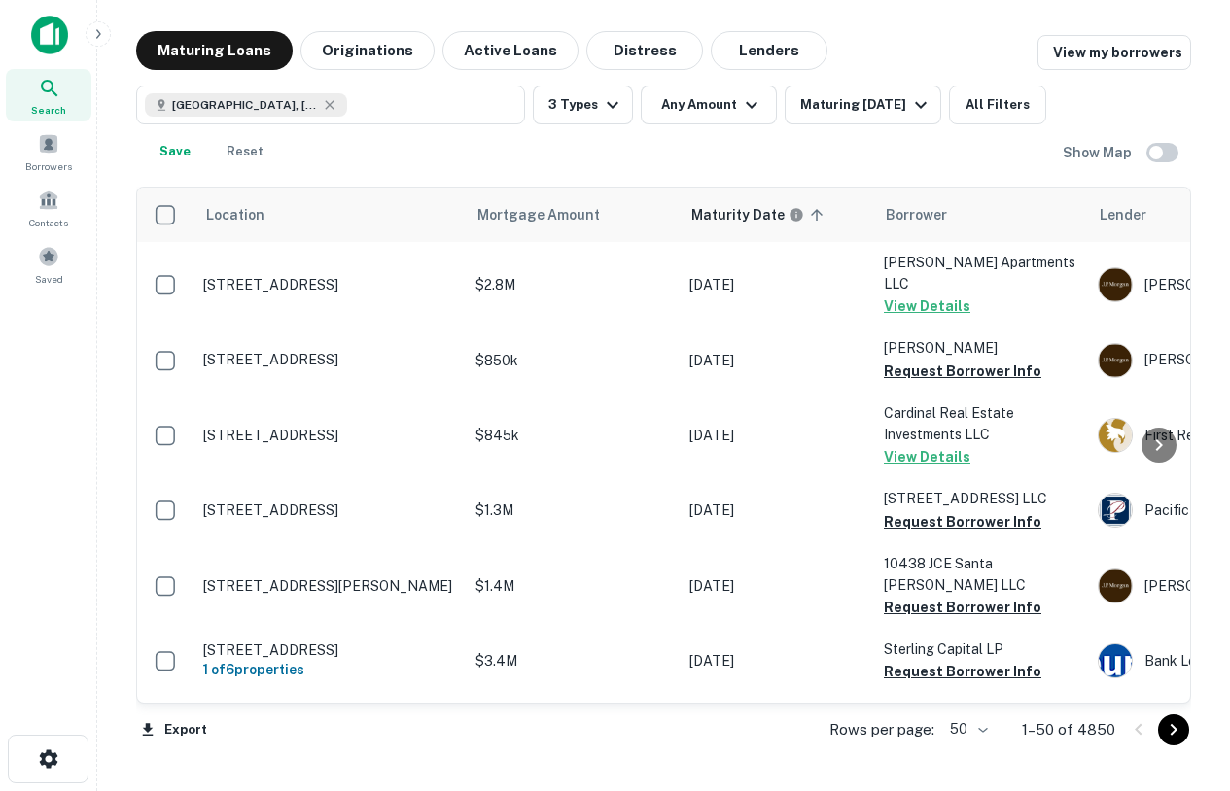
scroll to position [1, 0]
click at [361, 59] on button "Originations" at bounding box center [367, 50] width 134 height 39
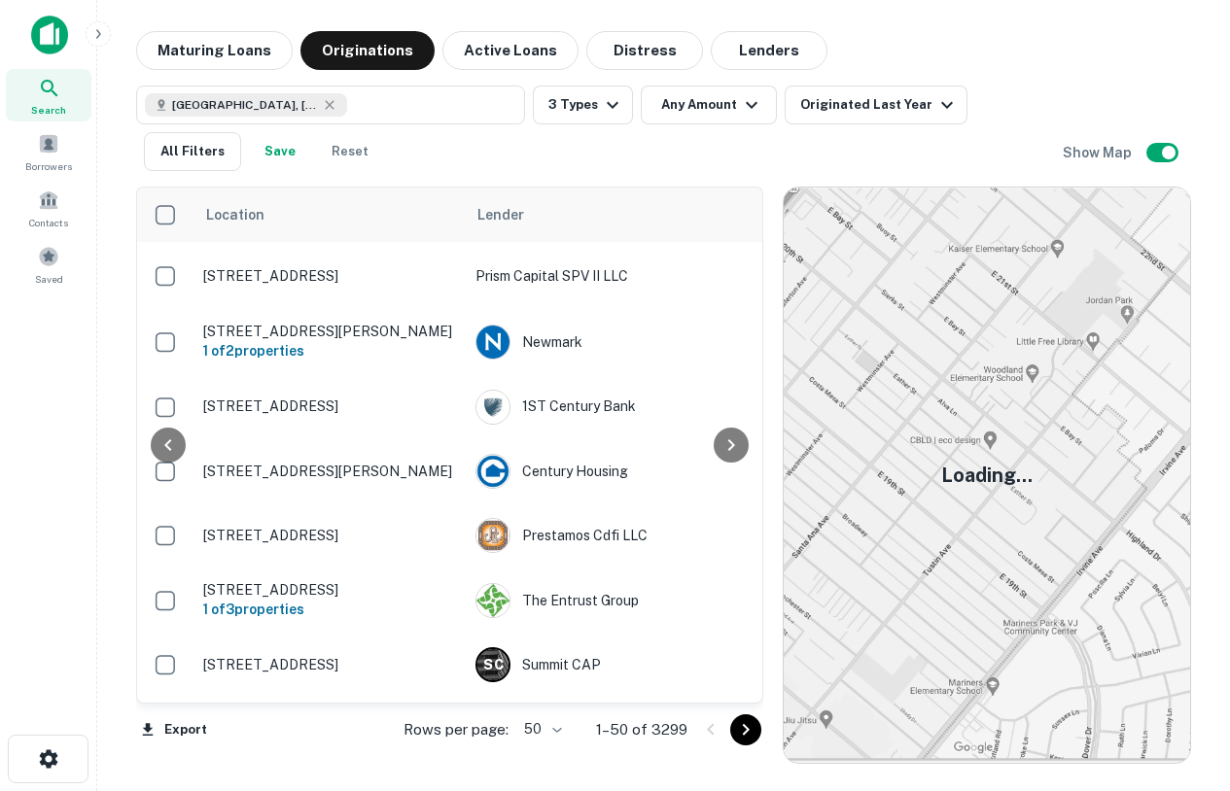
scroll to position [1, 0]
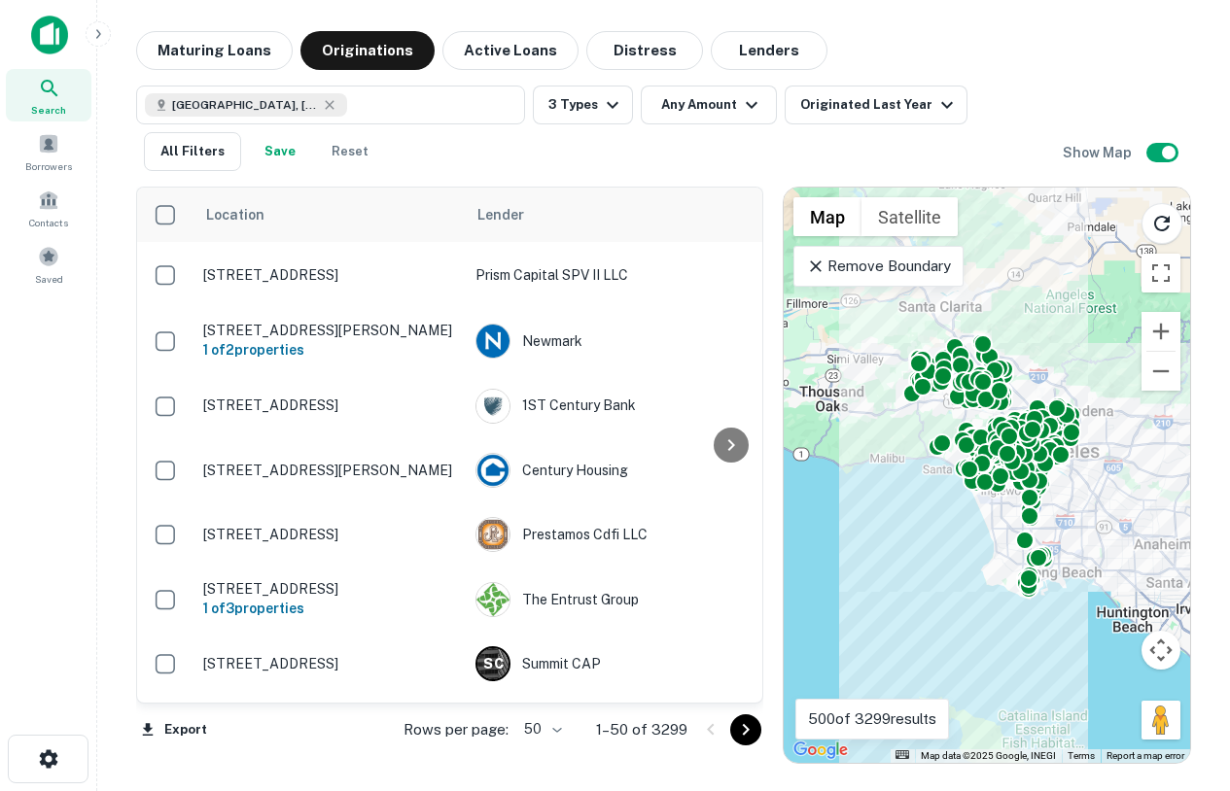
click at [894, 272] on p "Remove Boundary" at bounding box center [878, 266] width 145 height 23
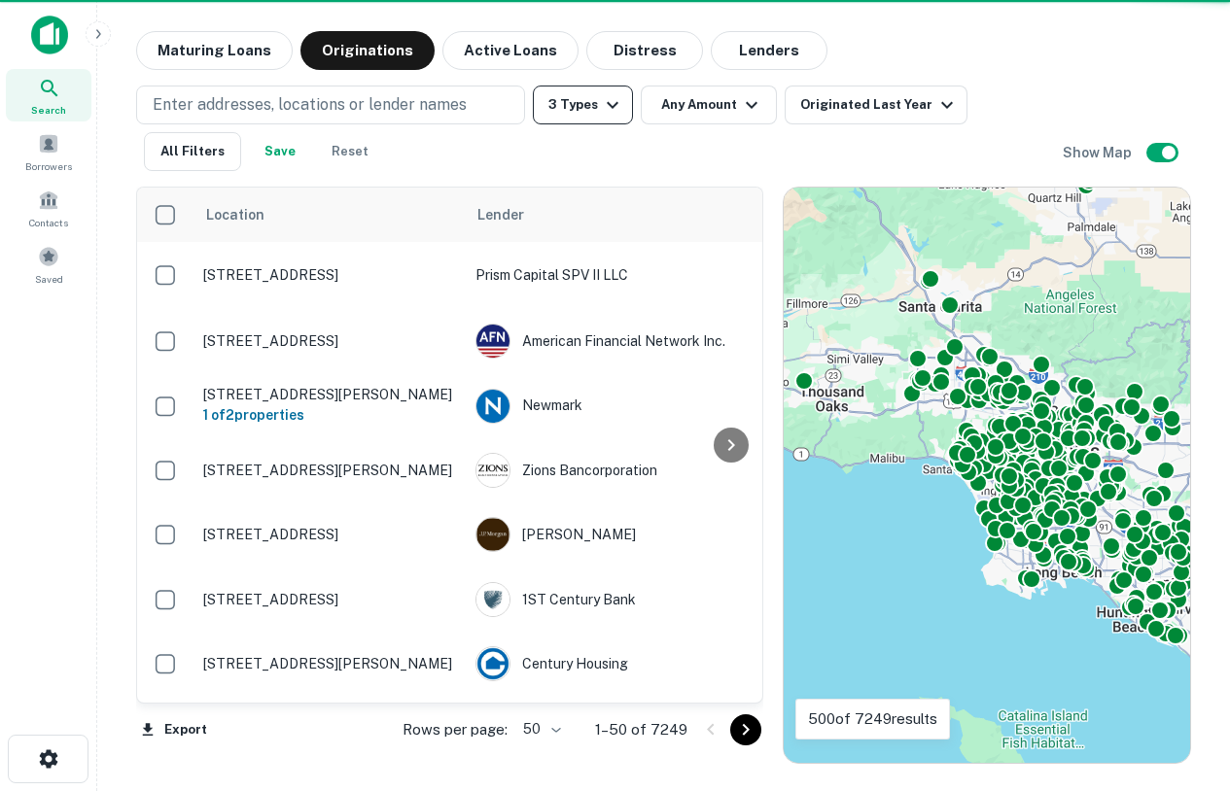
click at [590, 108] on button "3 Types" at bounding box center [583, 105] width 100 height 39
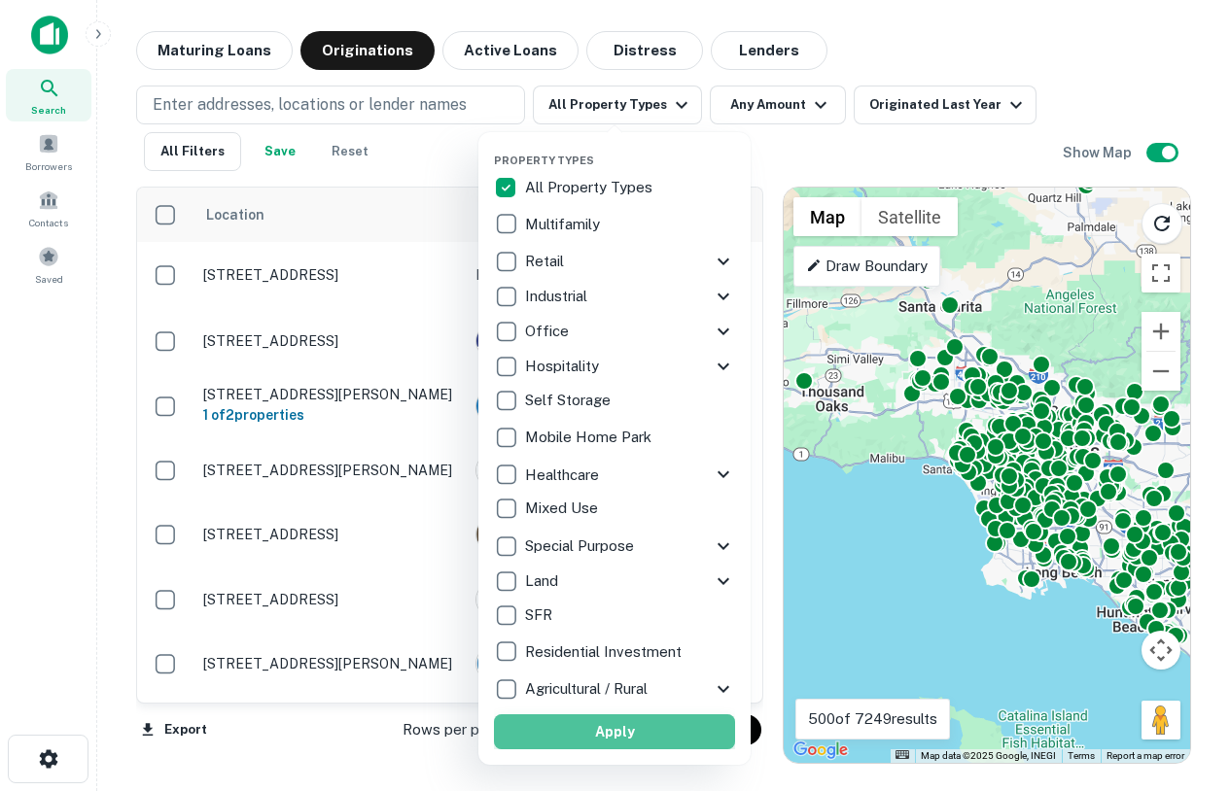
click at [598, 729] on button "Apply" at bounding box center [614, 731] width 241 height 35
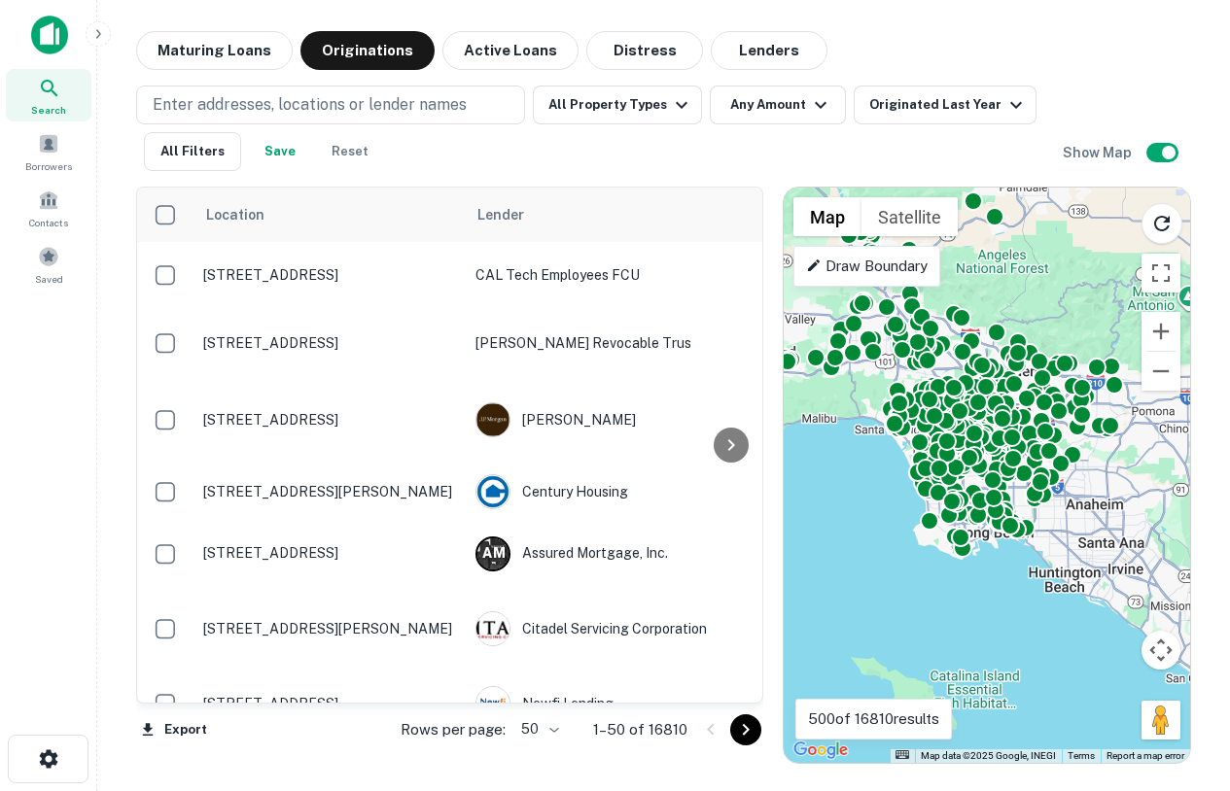
drag, startPoint x: 1115, startPoint y: 564, endPoint x: 1045, endPoint y: 523, distance: 81.0
click at [1045, 523] on div "To activate drag with keyboard, press Alt + Enter. Once in keyboard drag state,…" at bounding box center [986, 475] width 406 height 575
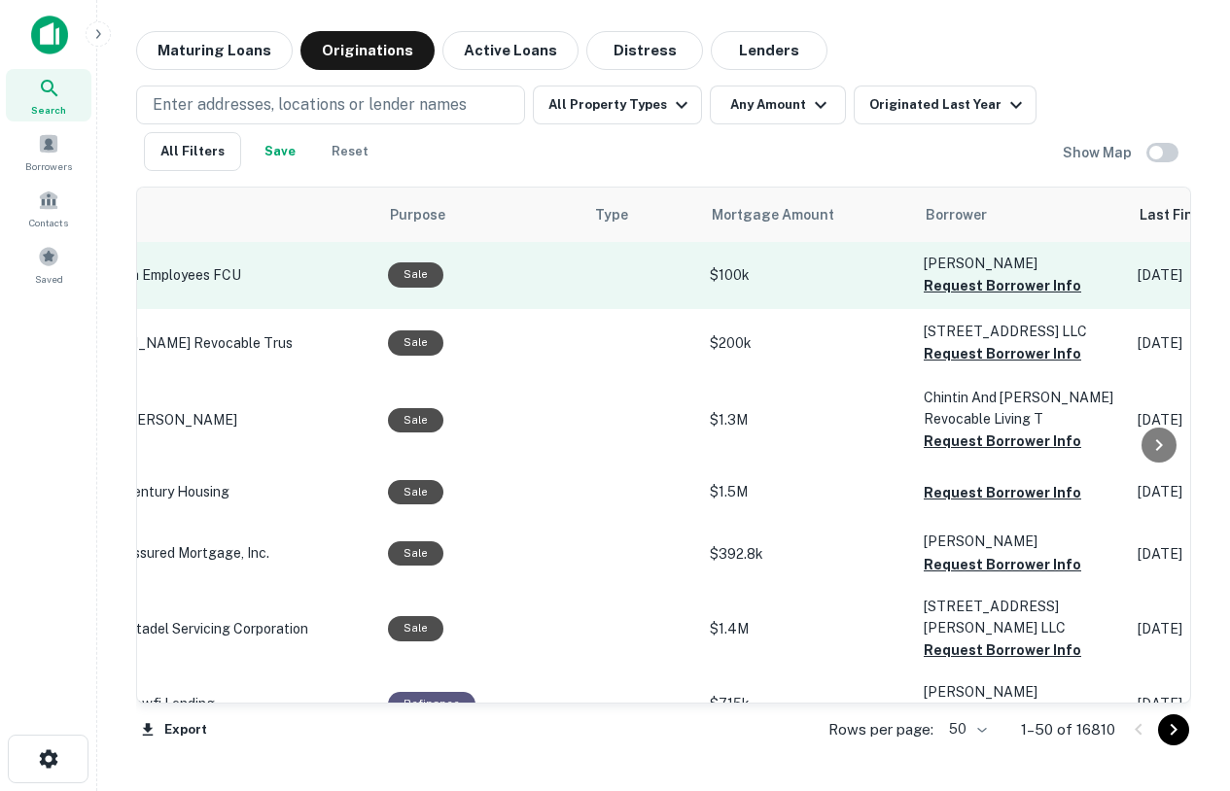
scroll to position [1, 0]
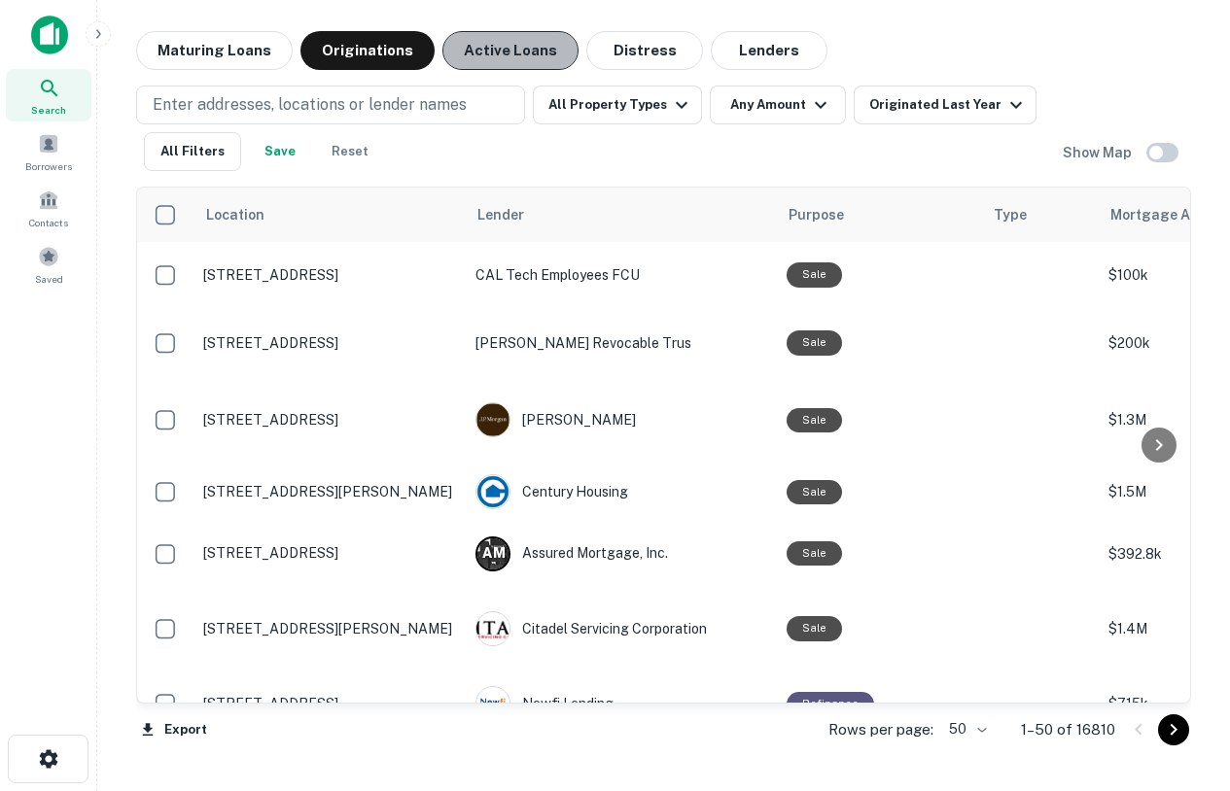
click at [527, 54] on button "Active Loans" at bounding box center [510, 50] width 136 height 39
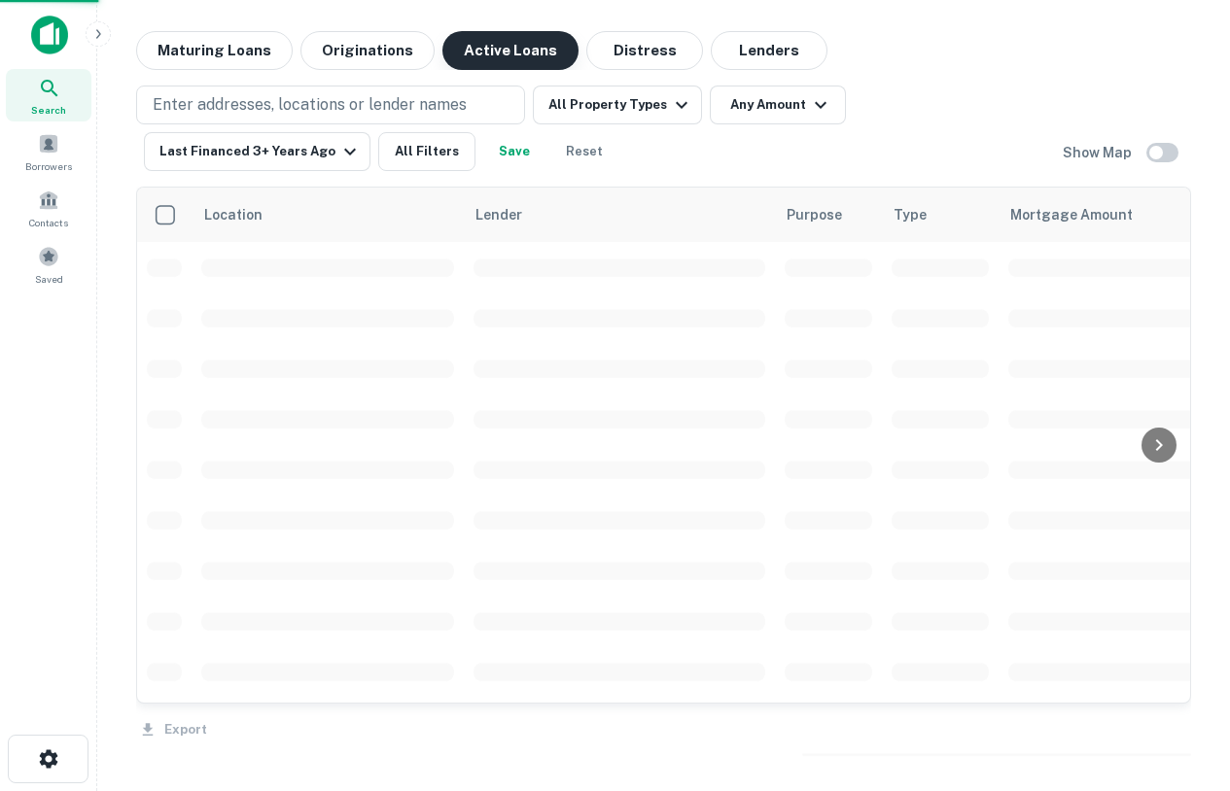
scroll to position [1, 0]
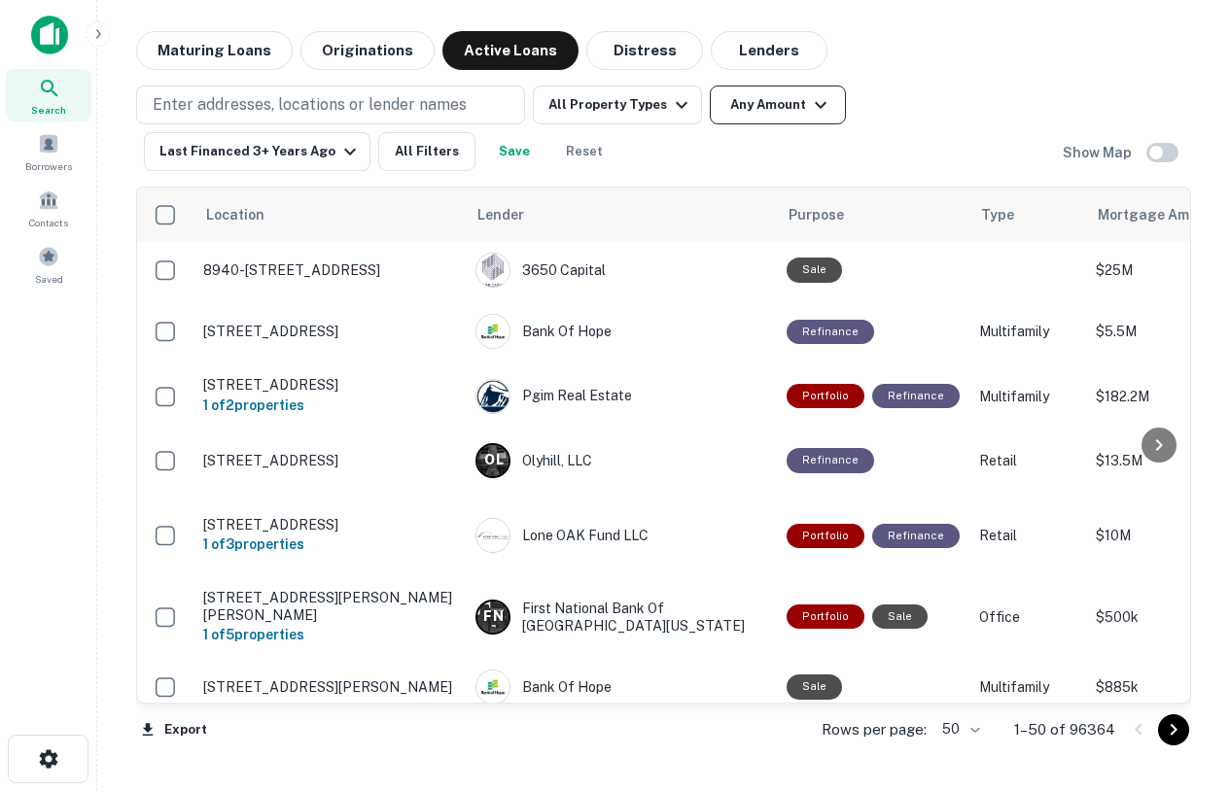
click at [763, 93] on button "Any Amount" at bounding box center [778, 105] width 136 height 39
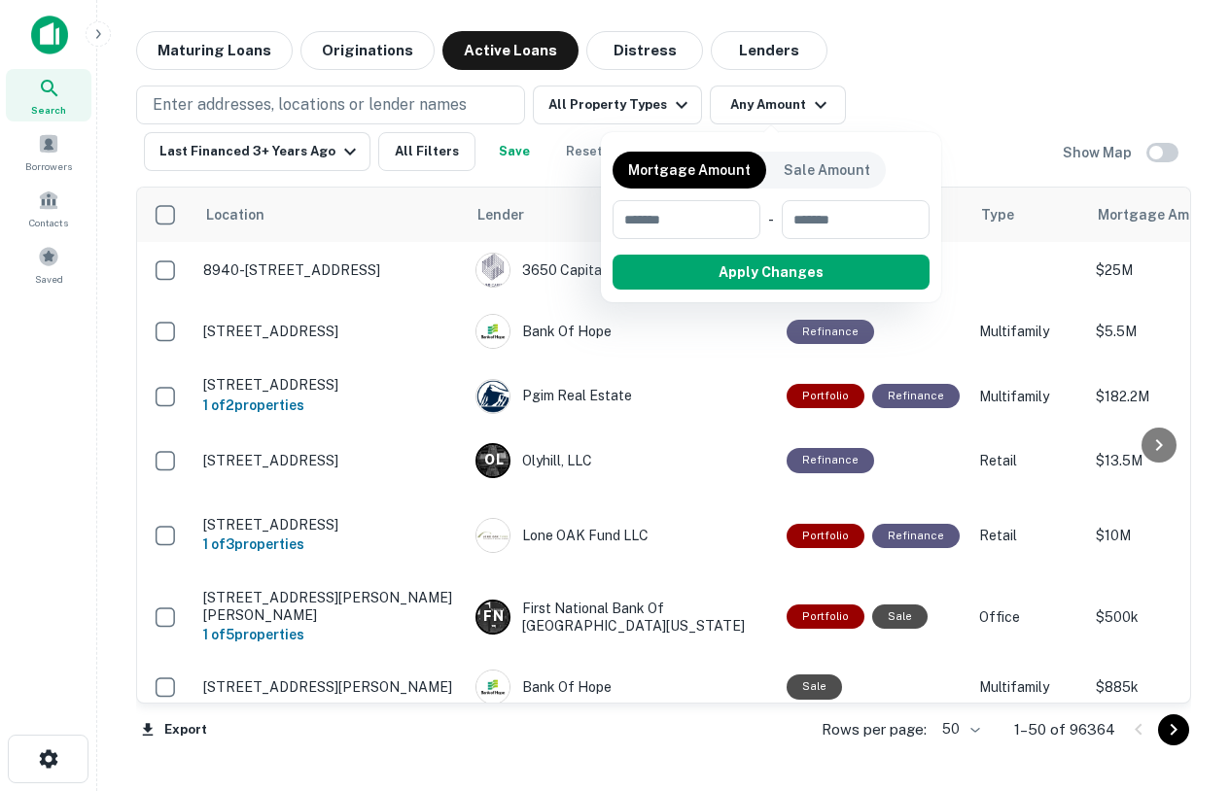
click at [908, 96] on div at bounding box center [615, 395] width 1230 height 791
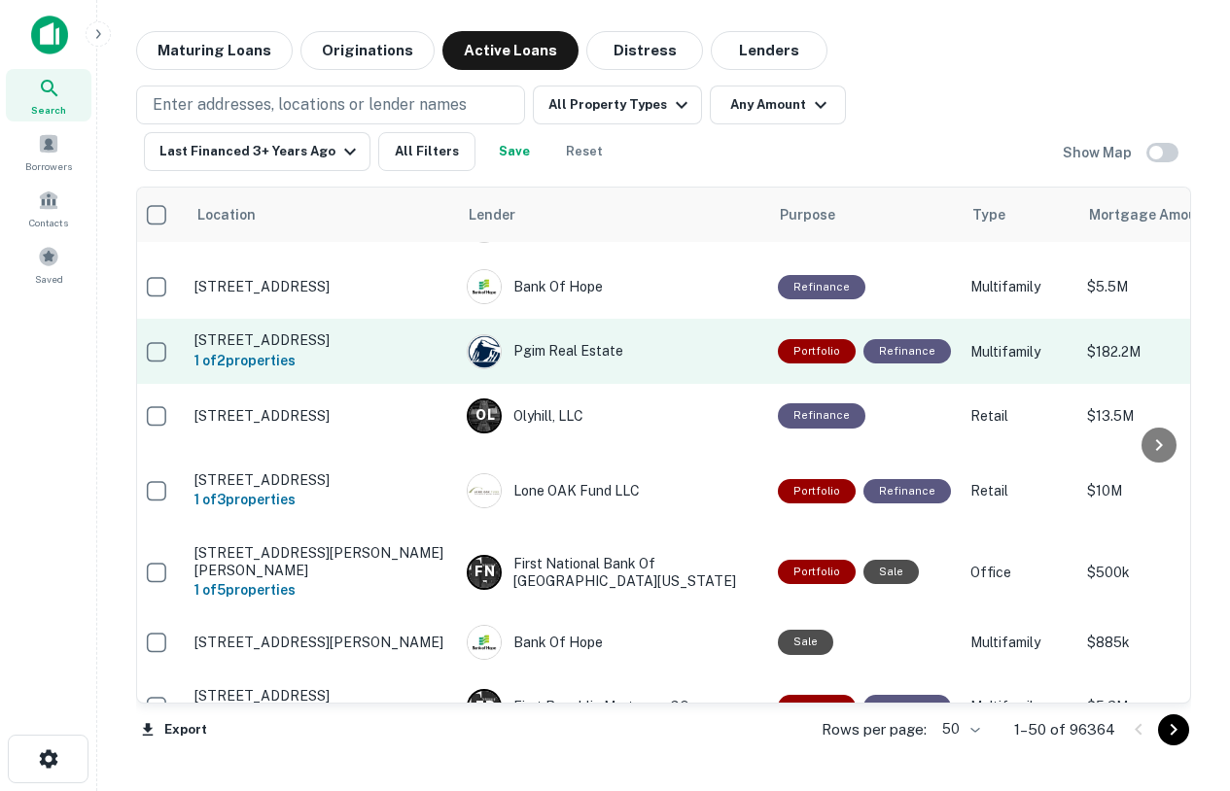
scroll to position [46, 0]
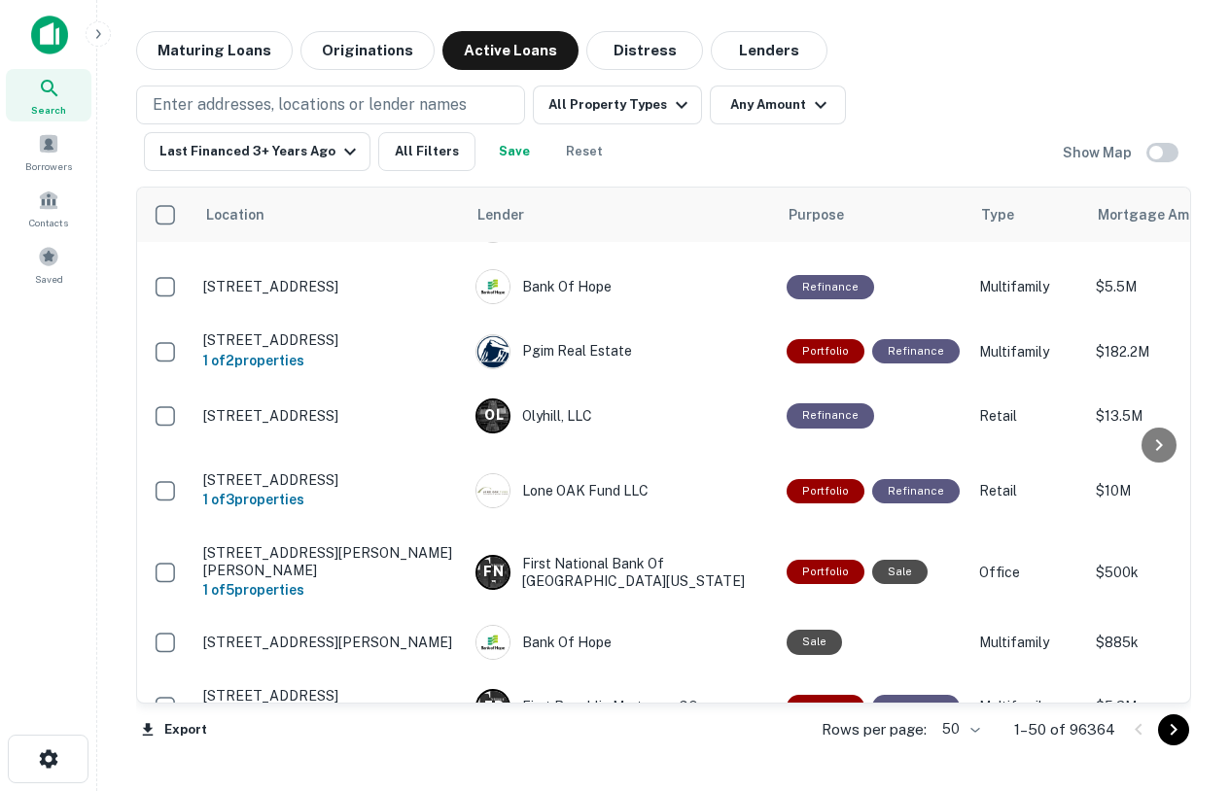
click at [44, 41] on img at bounding box center [49, 35] width 37 height 39
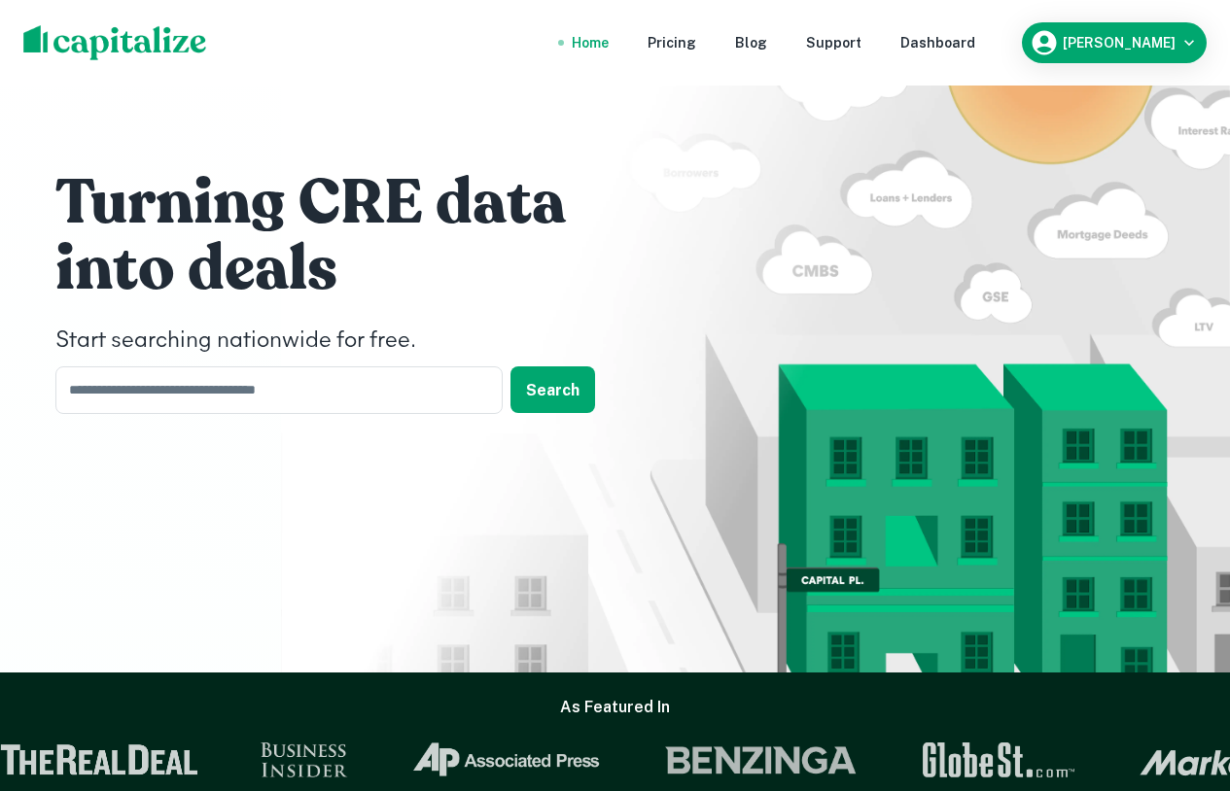
click at [962, 53] on nav "Home Pricing Blog Support Dashboard" at bounding box center [773, 42] width 466 height 43
click at [960, 46] on div "Dashboard" at bounding box center [937, 42] width 75 height 21
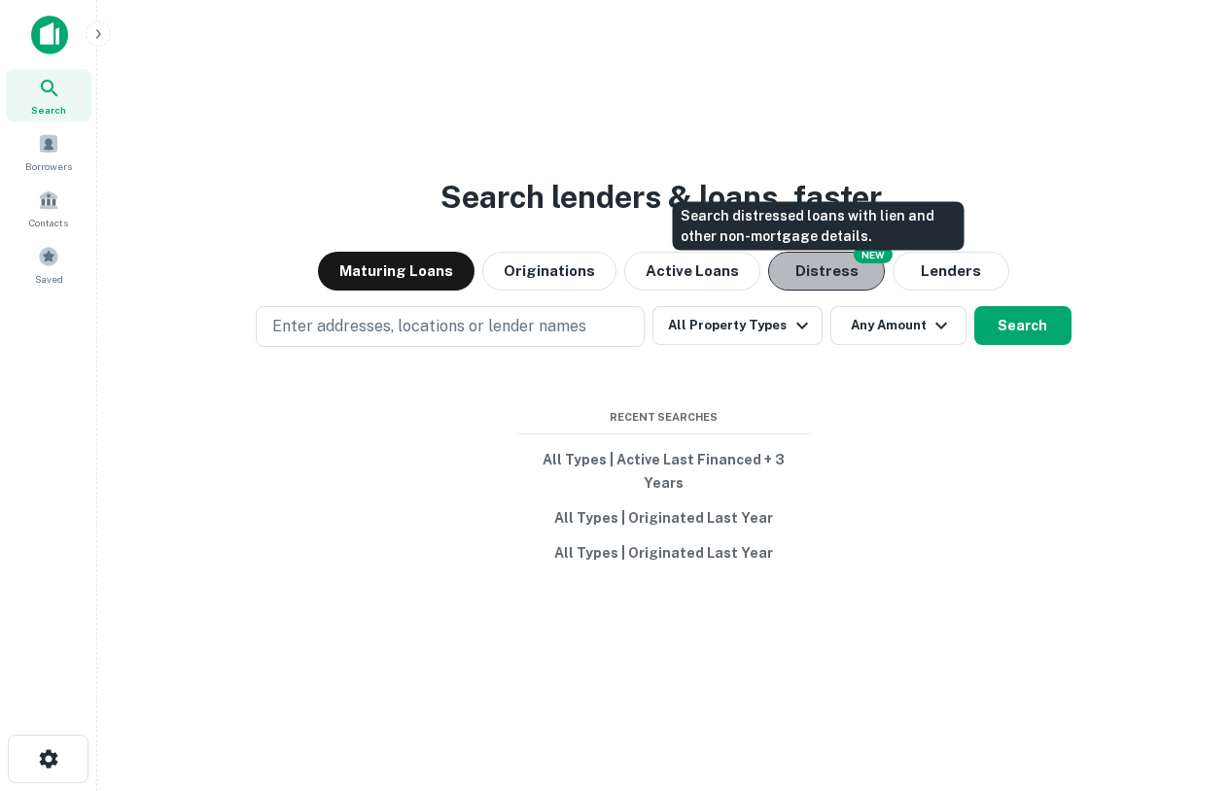
click at [824, 271] on button "Distress" at bounding box center [826, 271] width 117 height 39
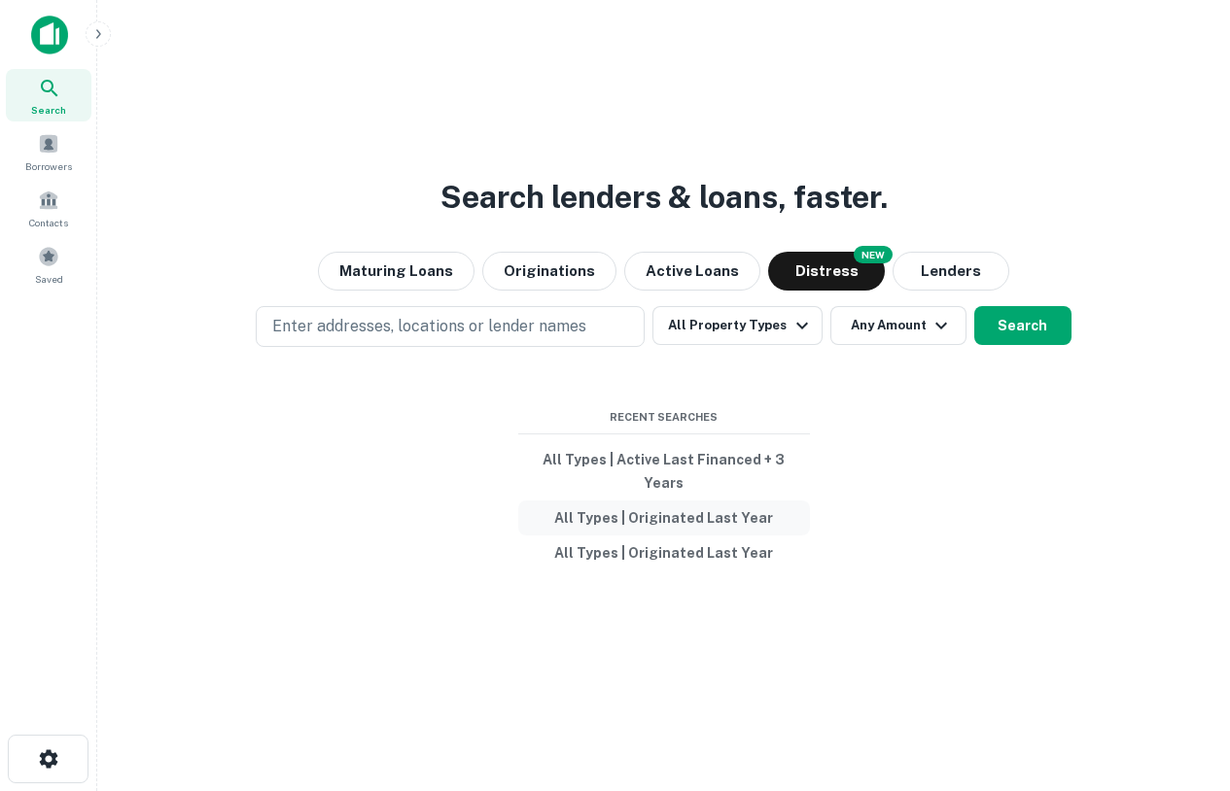
click at [639, 512] on button "All Types | Originated Last Year" at bounding box center [664, 518] width 292 height 35
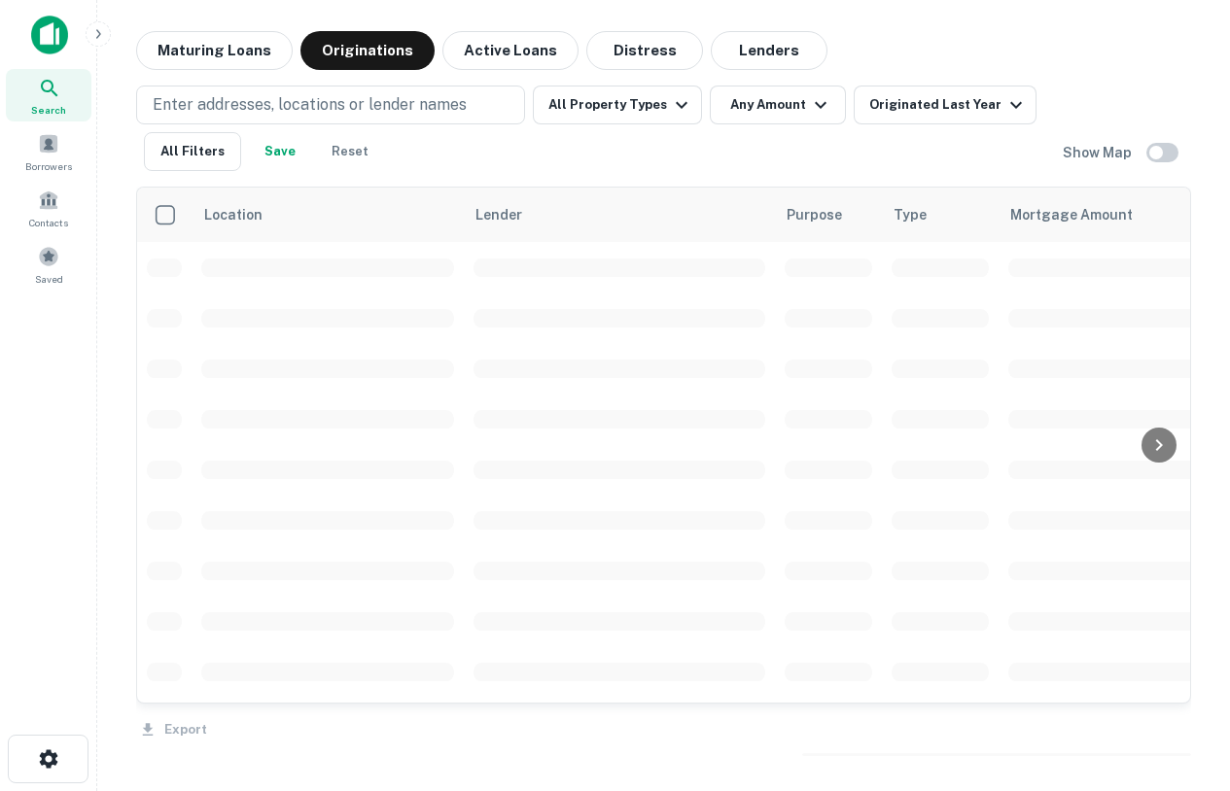
scroll to position [46, 0]
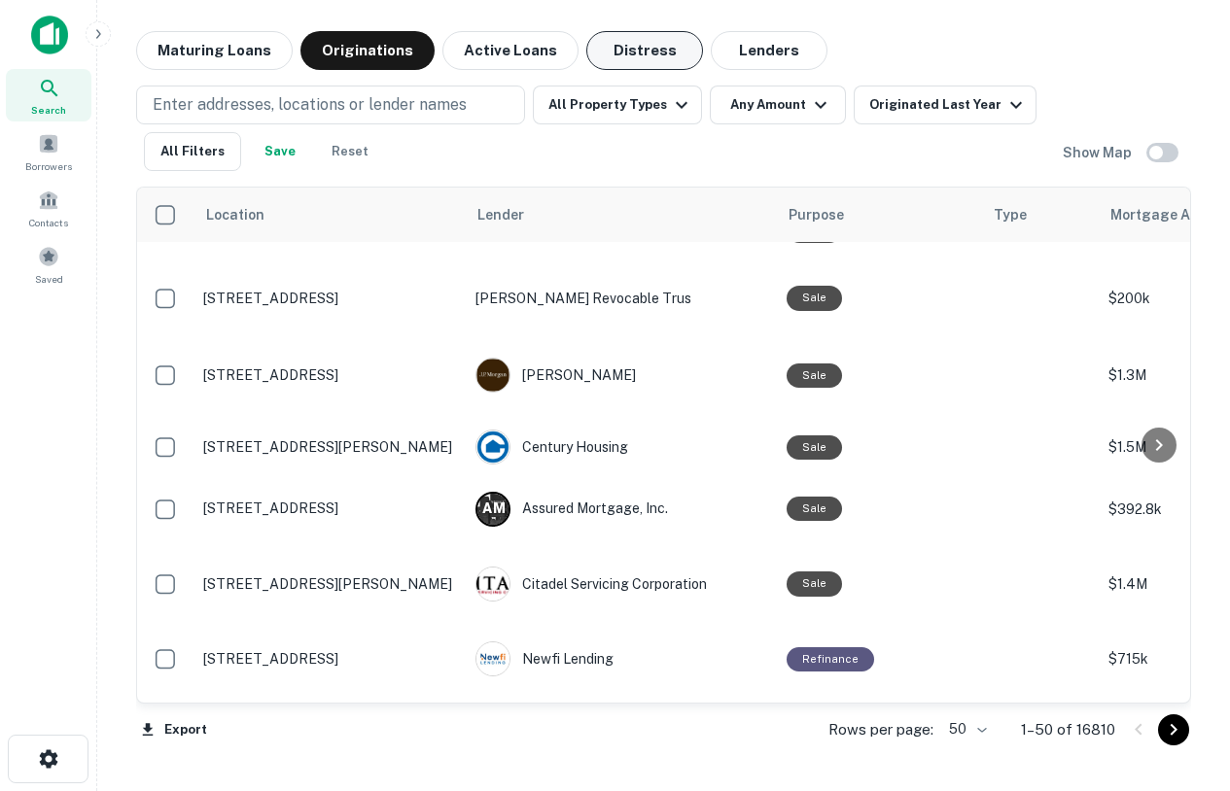
click at [615, 51] on button "Distress" at bounding box center [644, 50] width 117 height 39
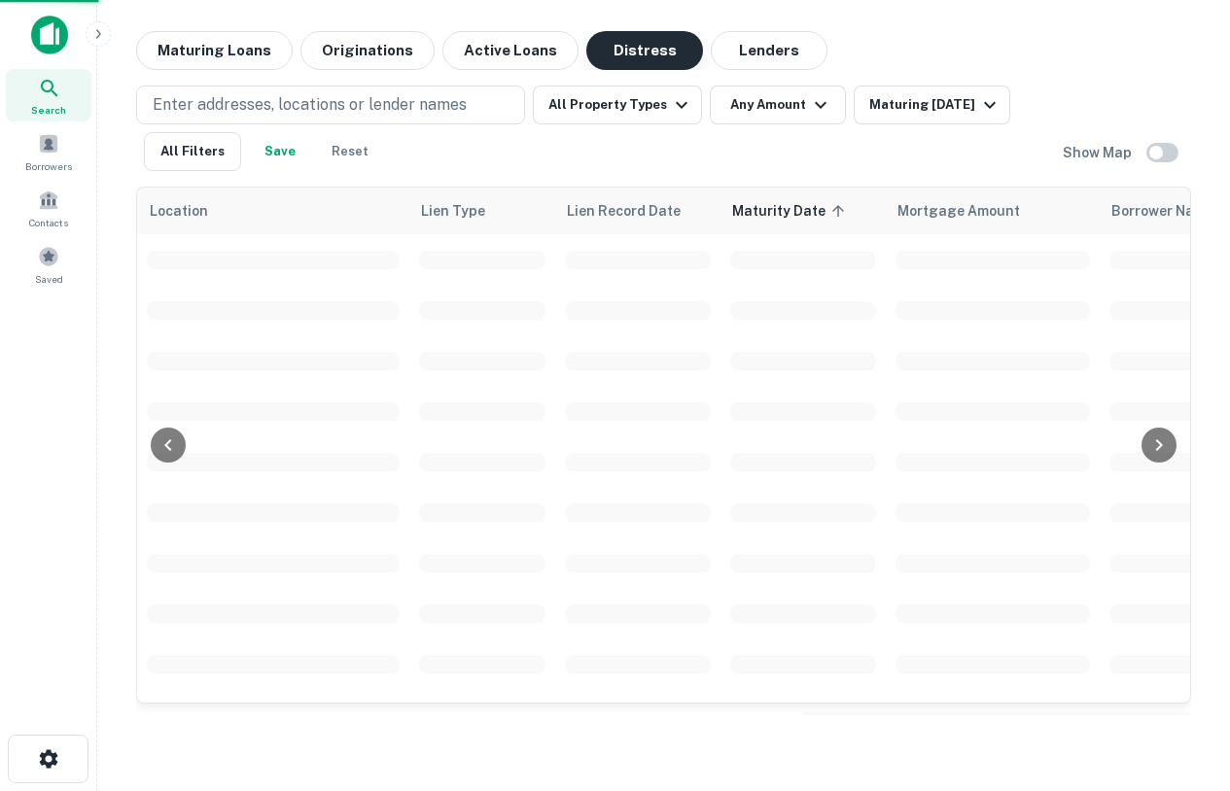
scroll to position [46, 0]
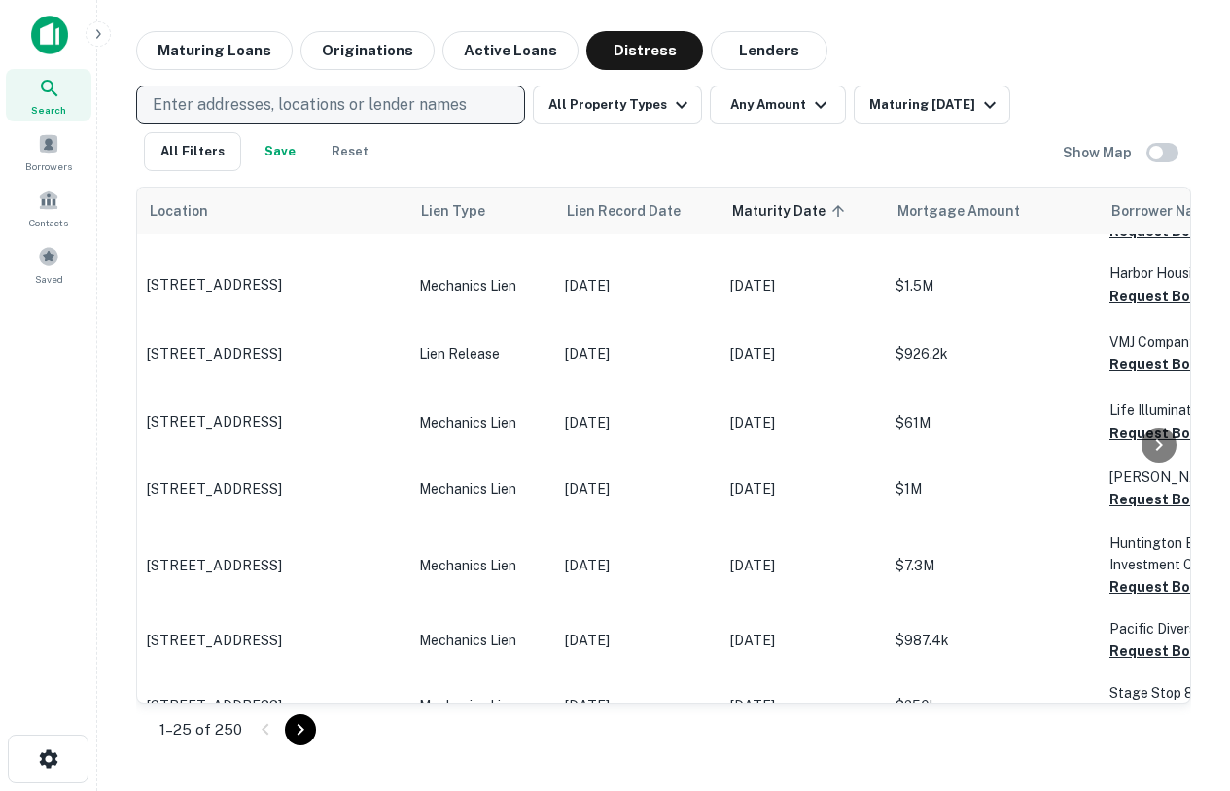
click at [380, 109] on p "Enter addresses, locations or lender names" at bounding box center [310, 104] width 314 height 23
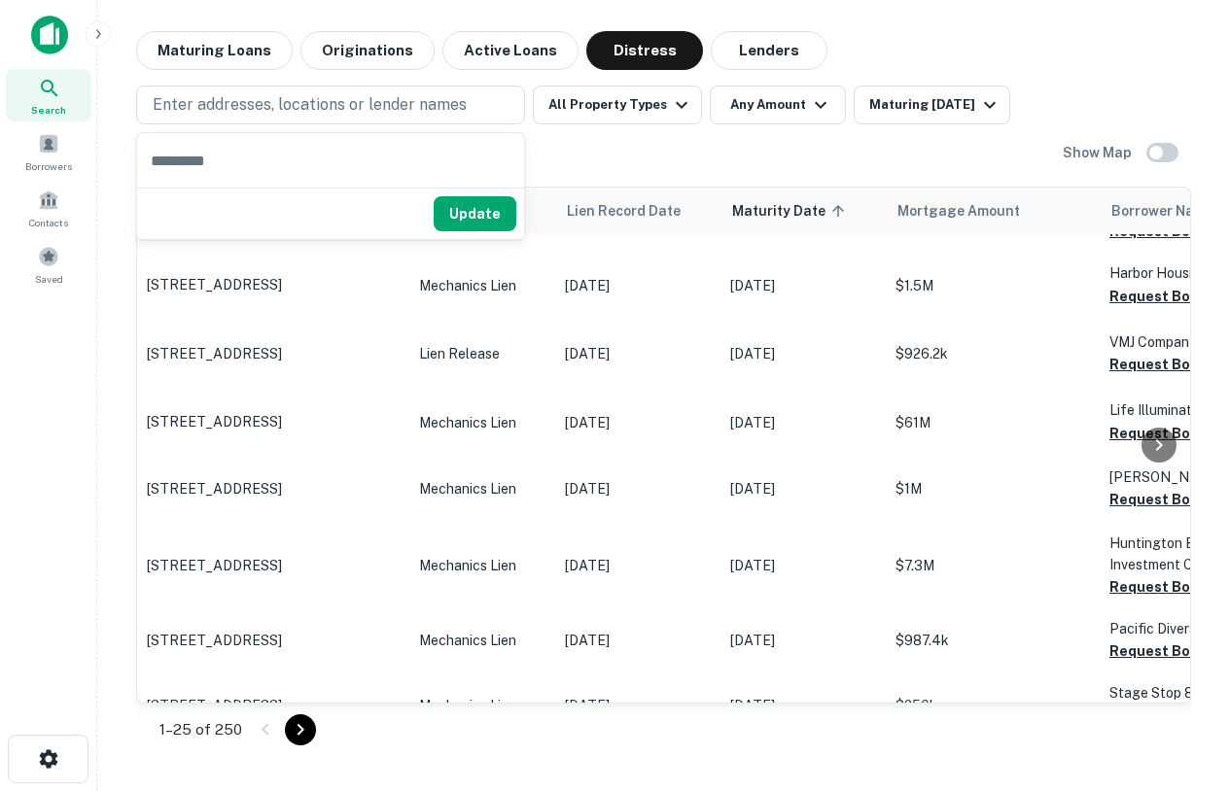
click at [1049, 8] on main "Maturing Loans Originations Active Loans Distress Lenders Enter addresses, loca…" at bounding box center [663, 395] width 1132 height 791
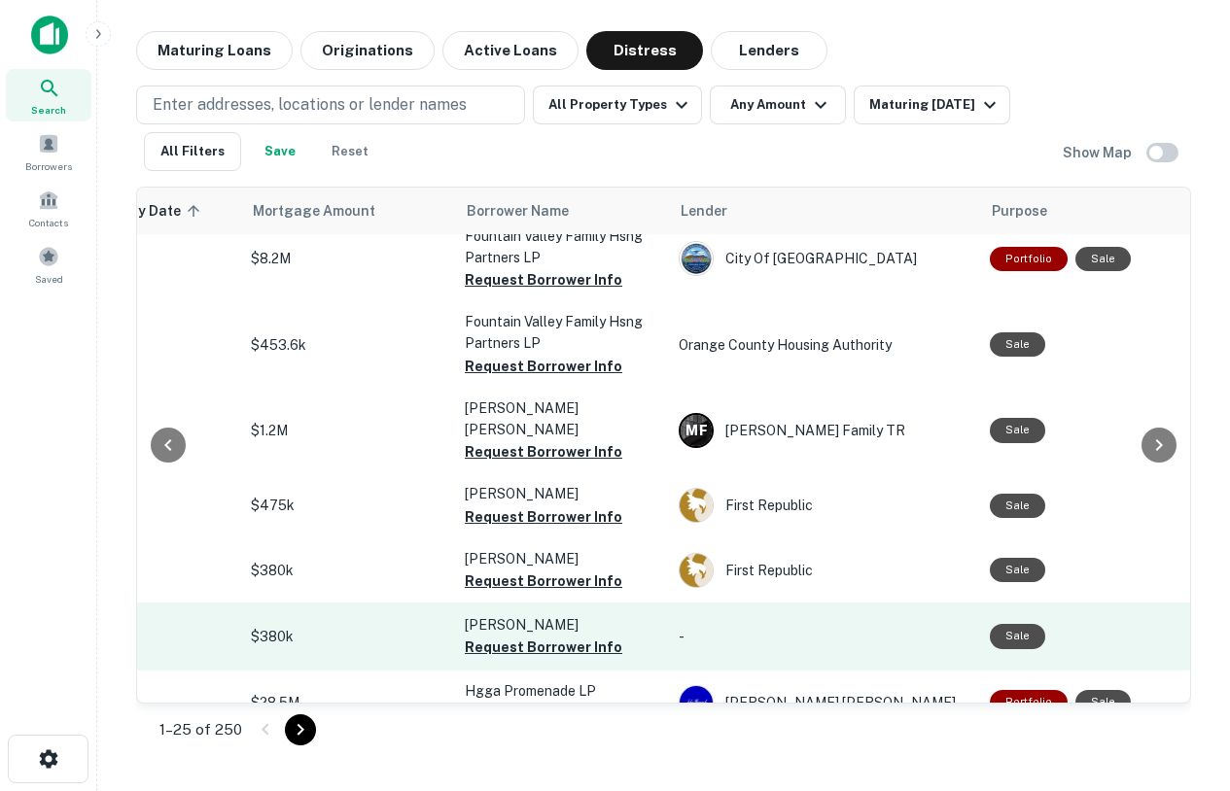
scroll to position [3000, 717]
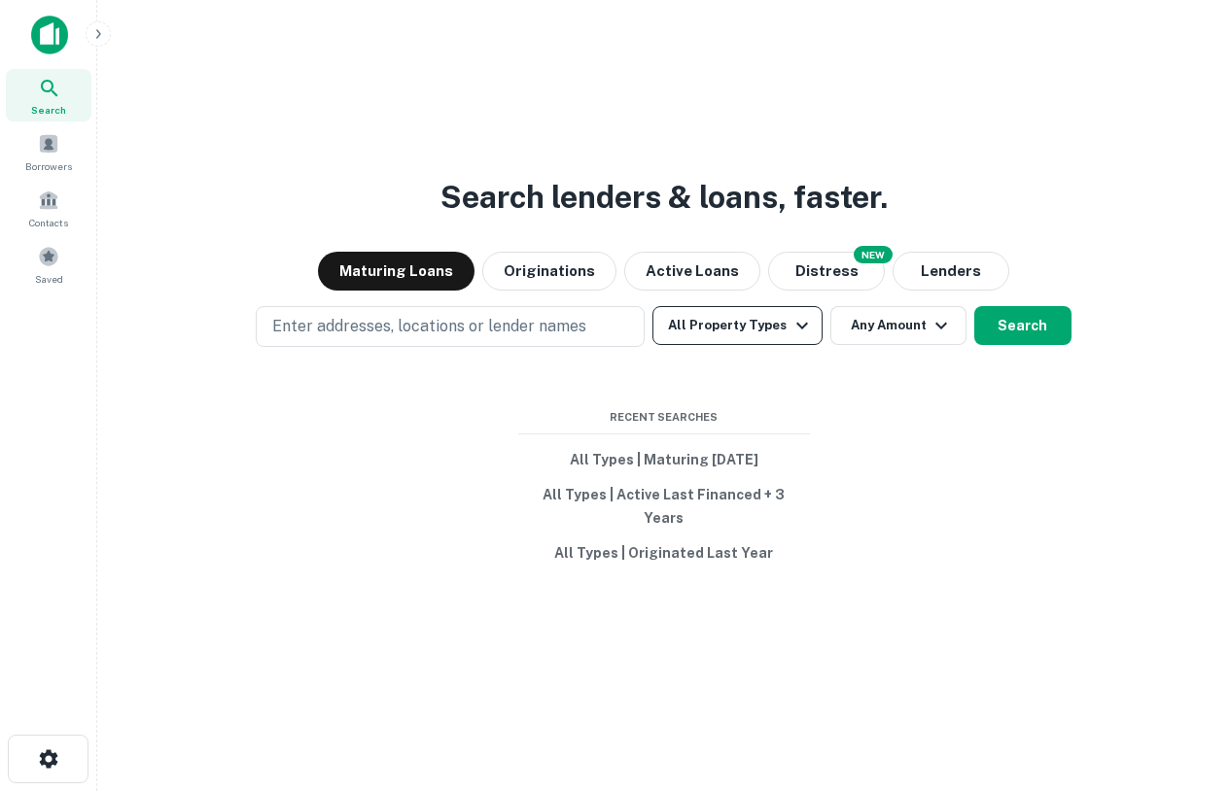
click at [763, 335] on button "All Property Types" at bounding box center [736, 325] width 169 height 39
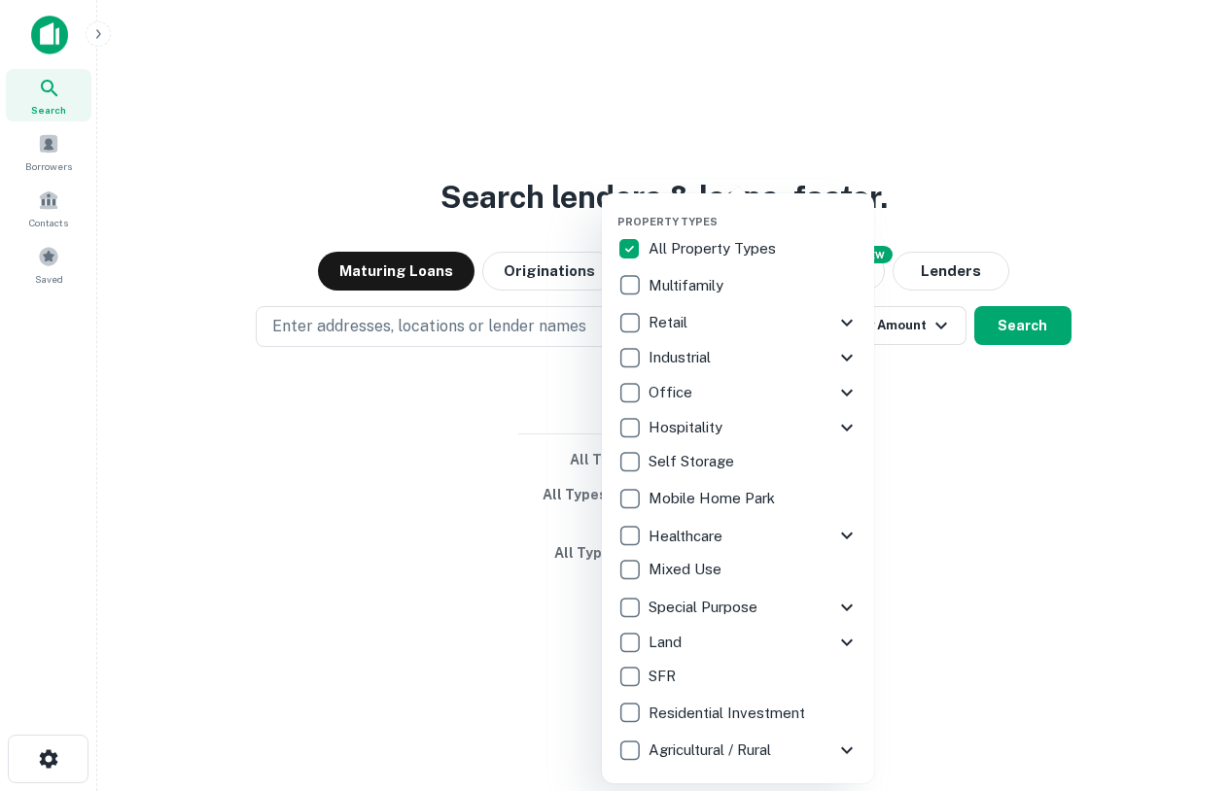
click at [844, 325] on icon at bounding box center [846, 322] width 23 height 23
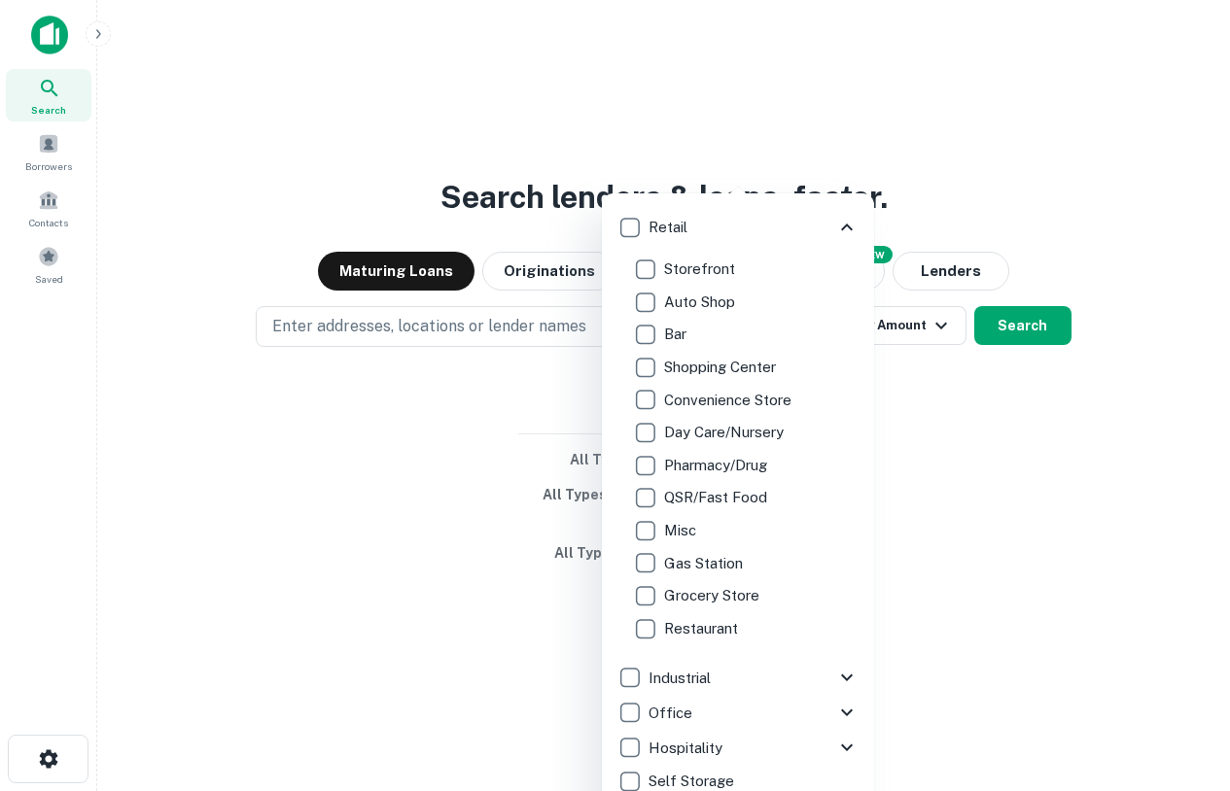
scroll to position [159, 0]
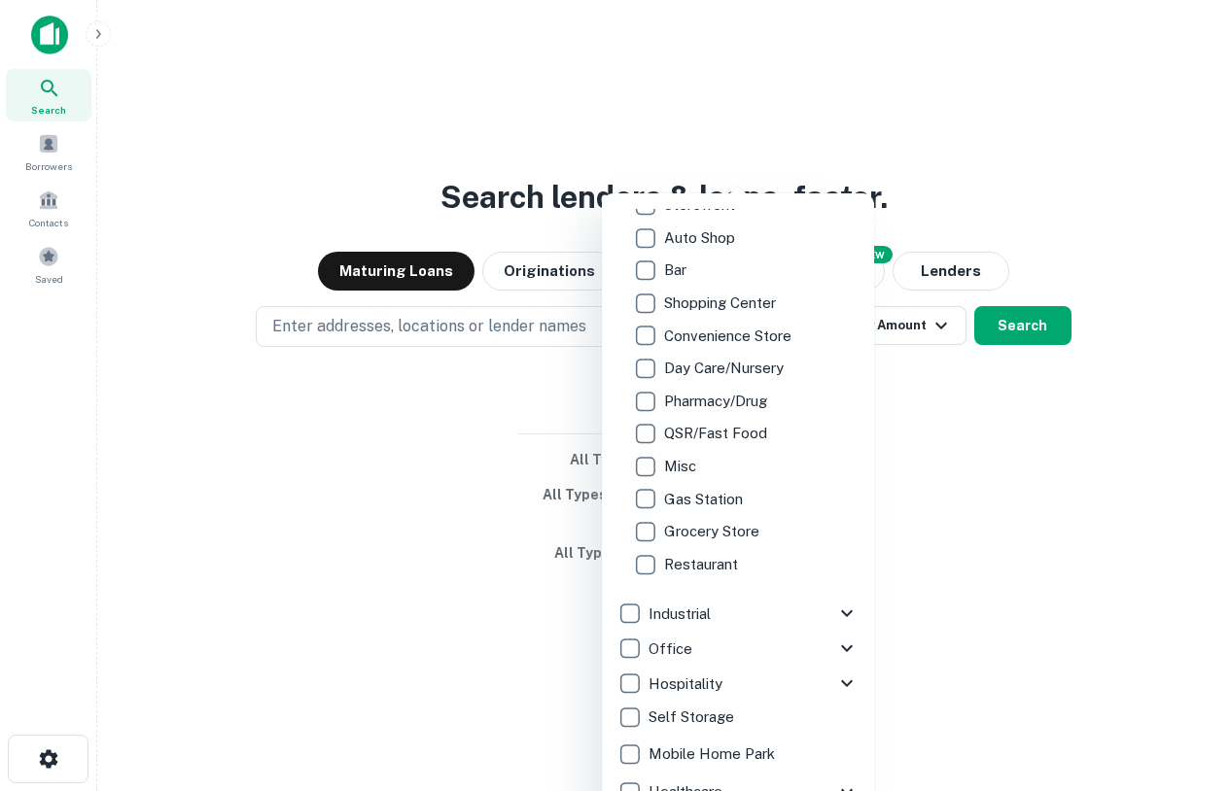
click at [840, 613] on icon at bounding box center [846, 613] width 23 height 23
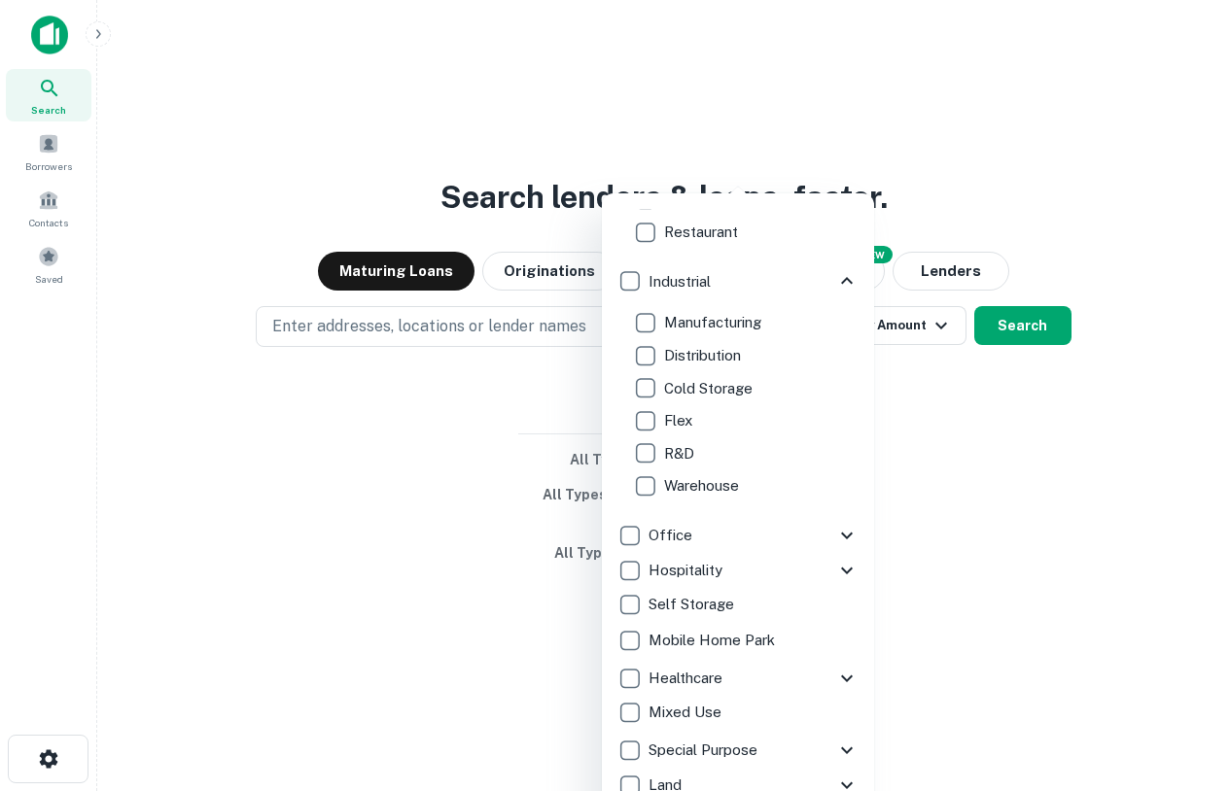
scroll to position [572, 0]
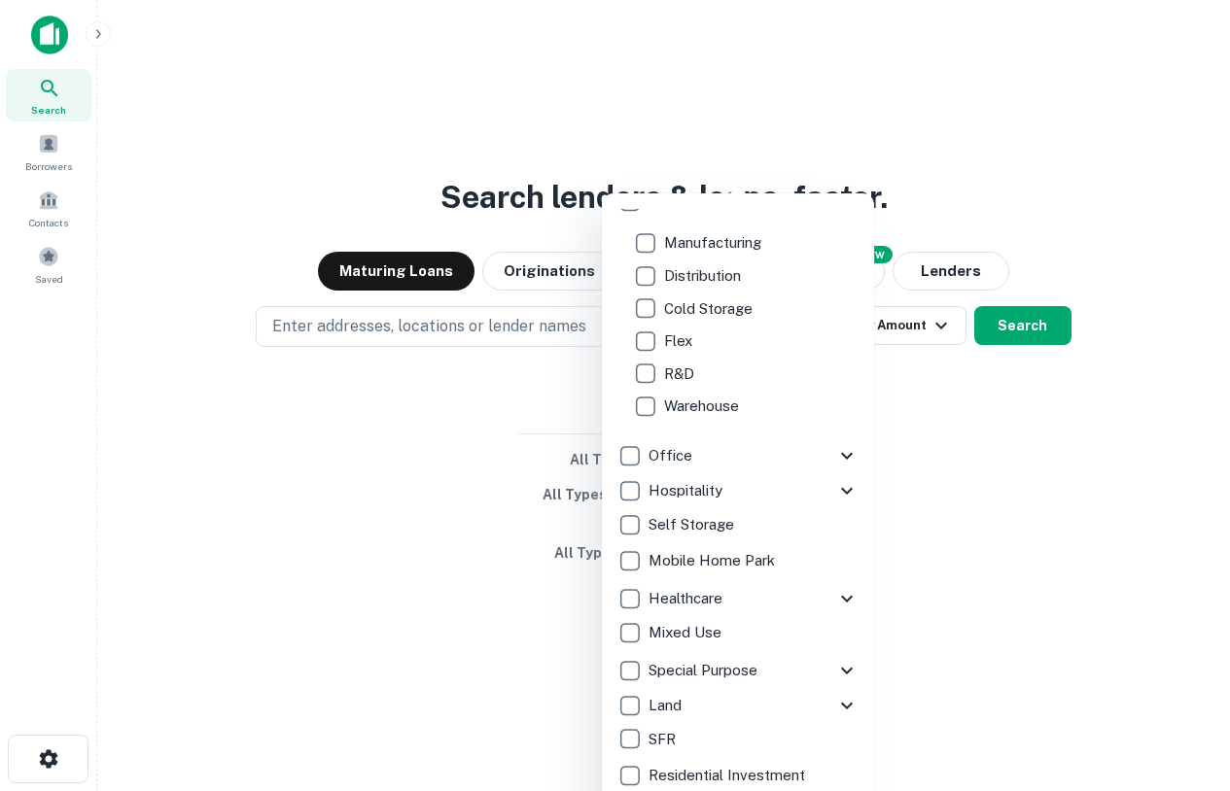
click at [938, 468] on div at bounding box center [615, 395] width 1230 height 791
